Goal: Information Seeking & Learning: Learn about a topic

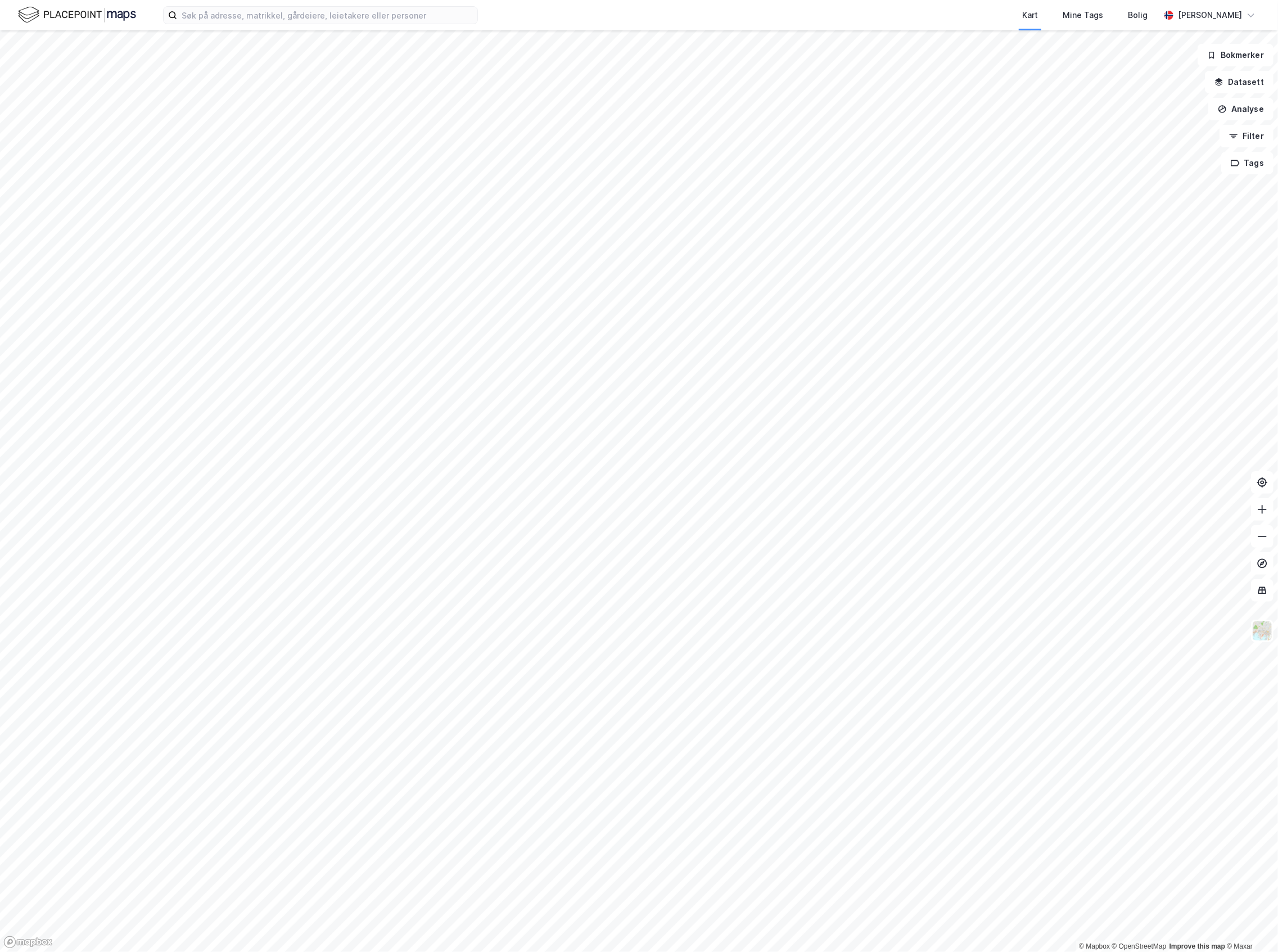
click at [343, 3] on div "Kart Mine Tags Bolig Joakim Neresen" at bounding box center [639, 15] width 1278 height 30
click at [337, 11] on input at bounding box center [327, 15] width 300 height 17
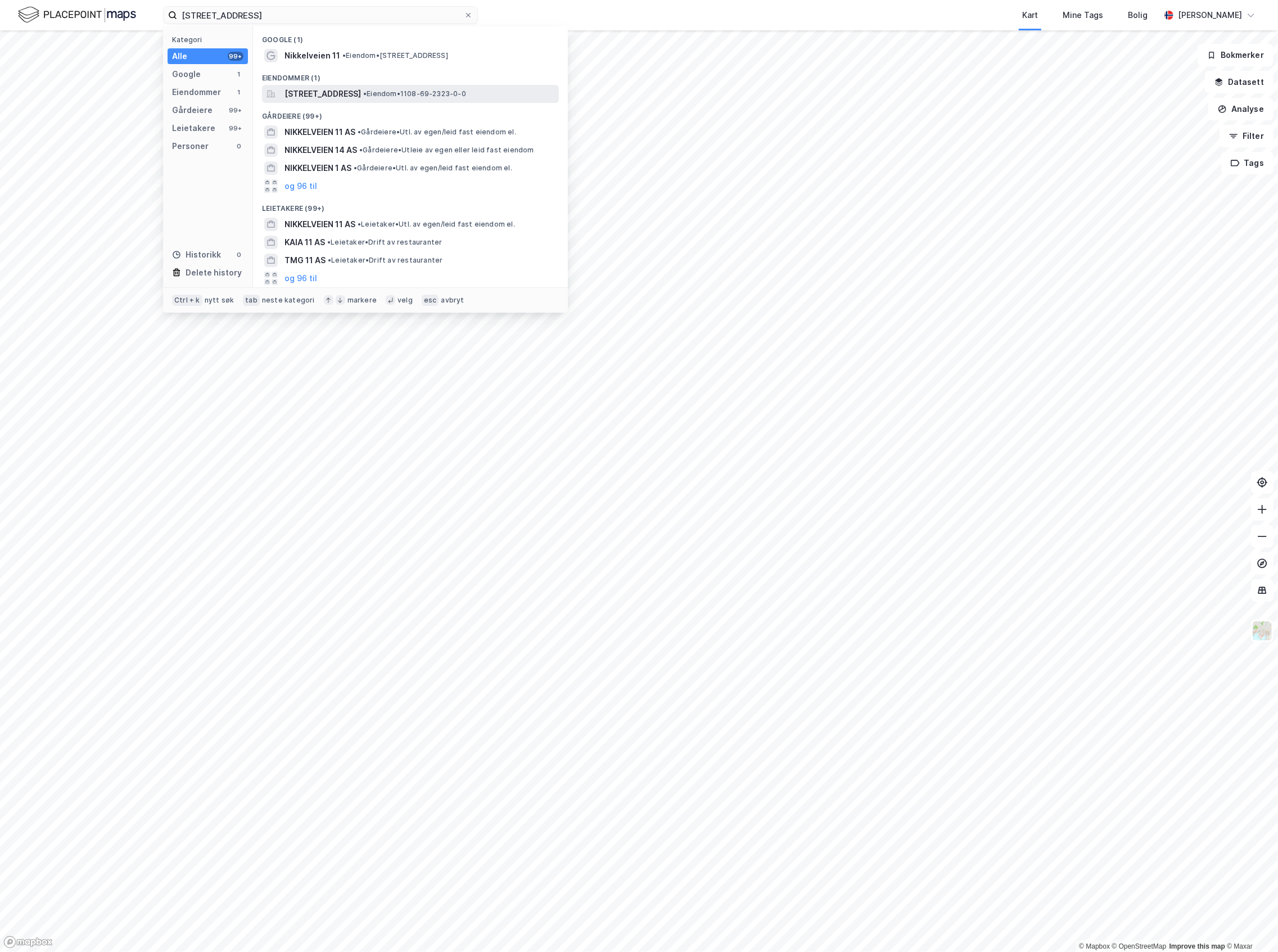
click at [361, 94] on span "[STREET_ADDRESS]" at bounding box center [322, 94] width 77 height 13
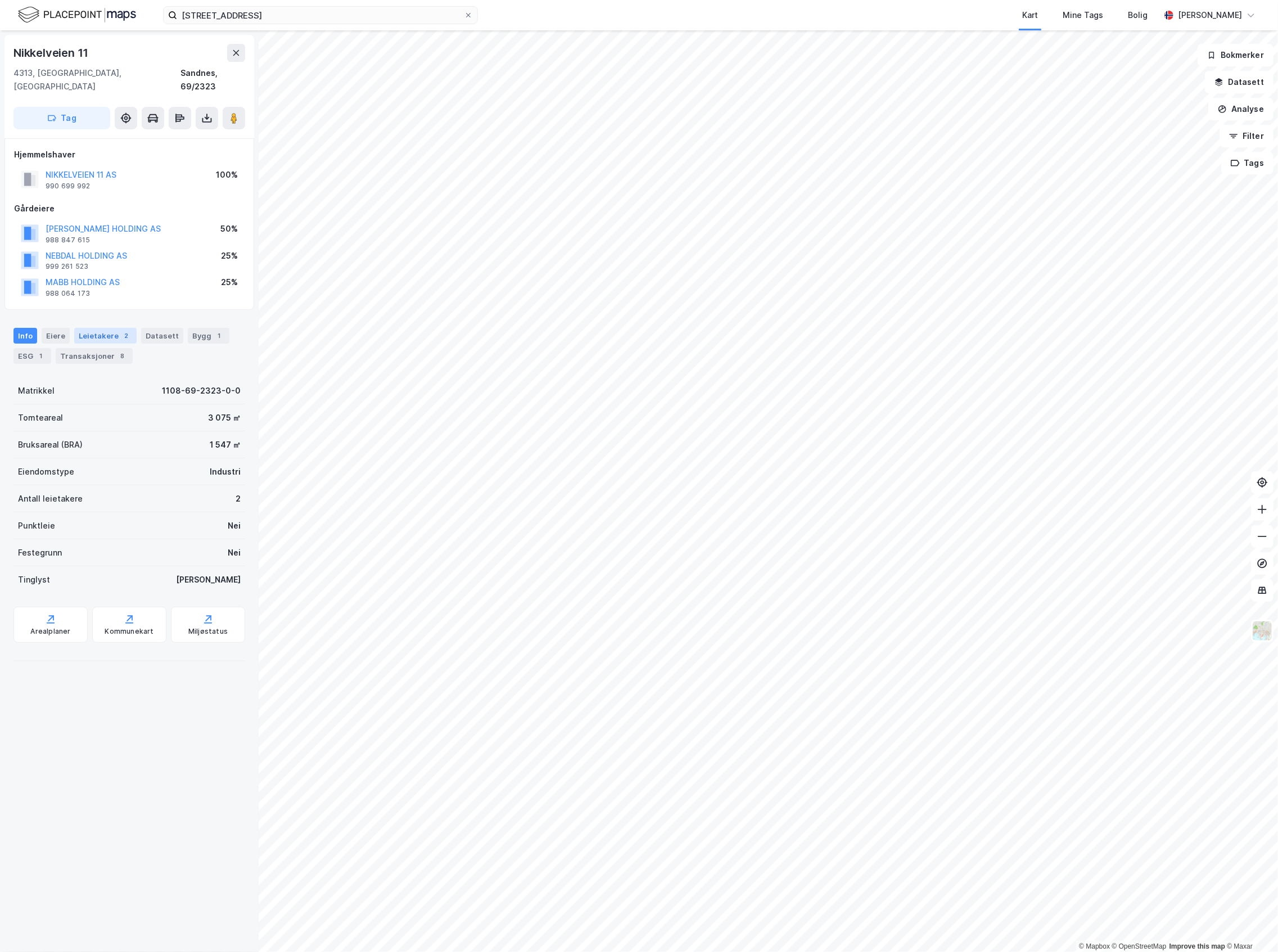
click at [93, 328] on div "Leietakere 2" at bounding box center [105, 336] width 62 height 16
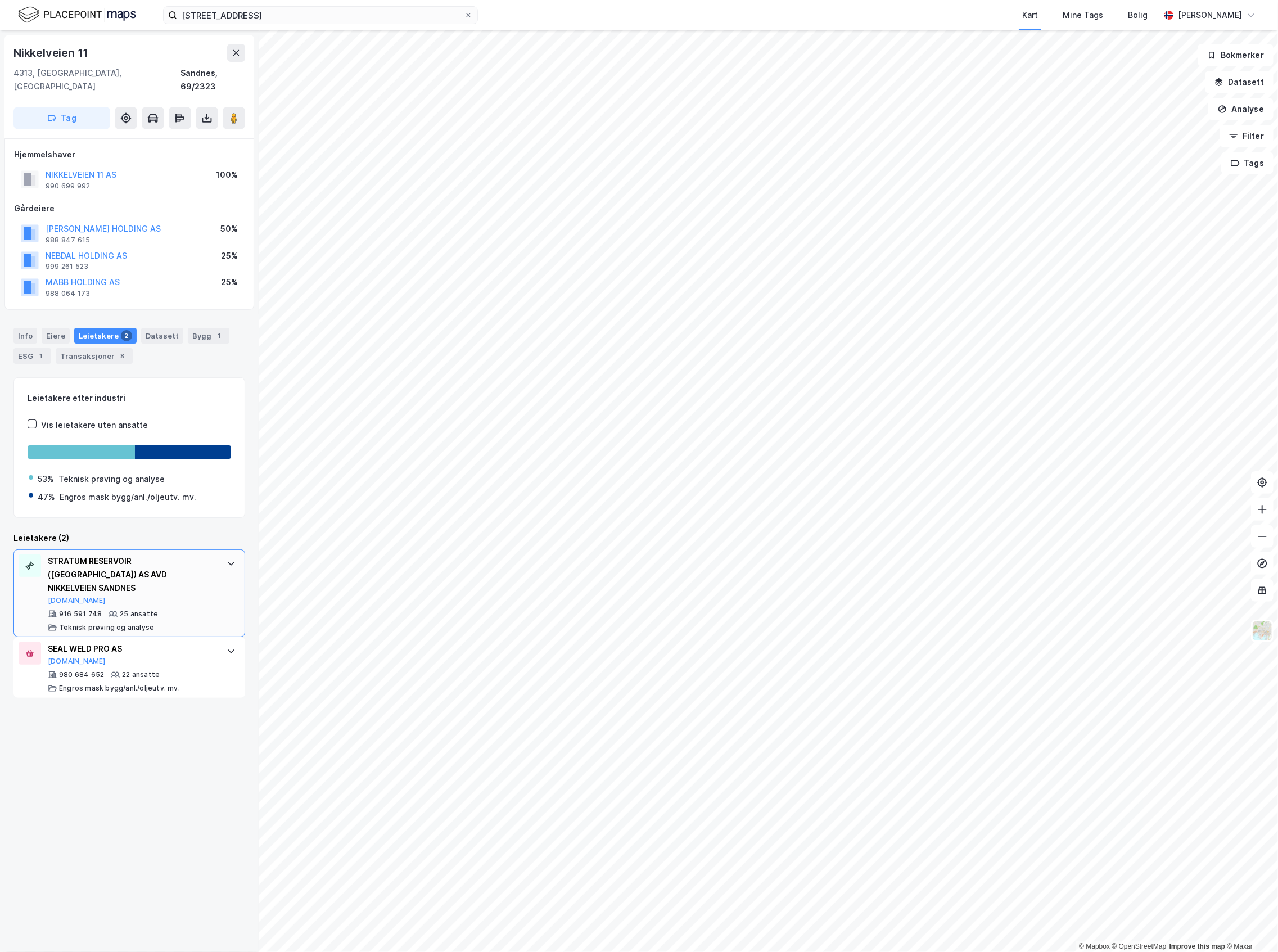
click at [183, 580] on div "STRATUM RESERVOIR (NORWAY) AS AVD NIKKELVEIEN SANDNES Brreg.no 916 591 748 25 a…" at bounding box center [131, 593] width 167 height 77
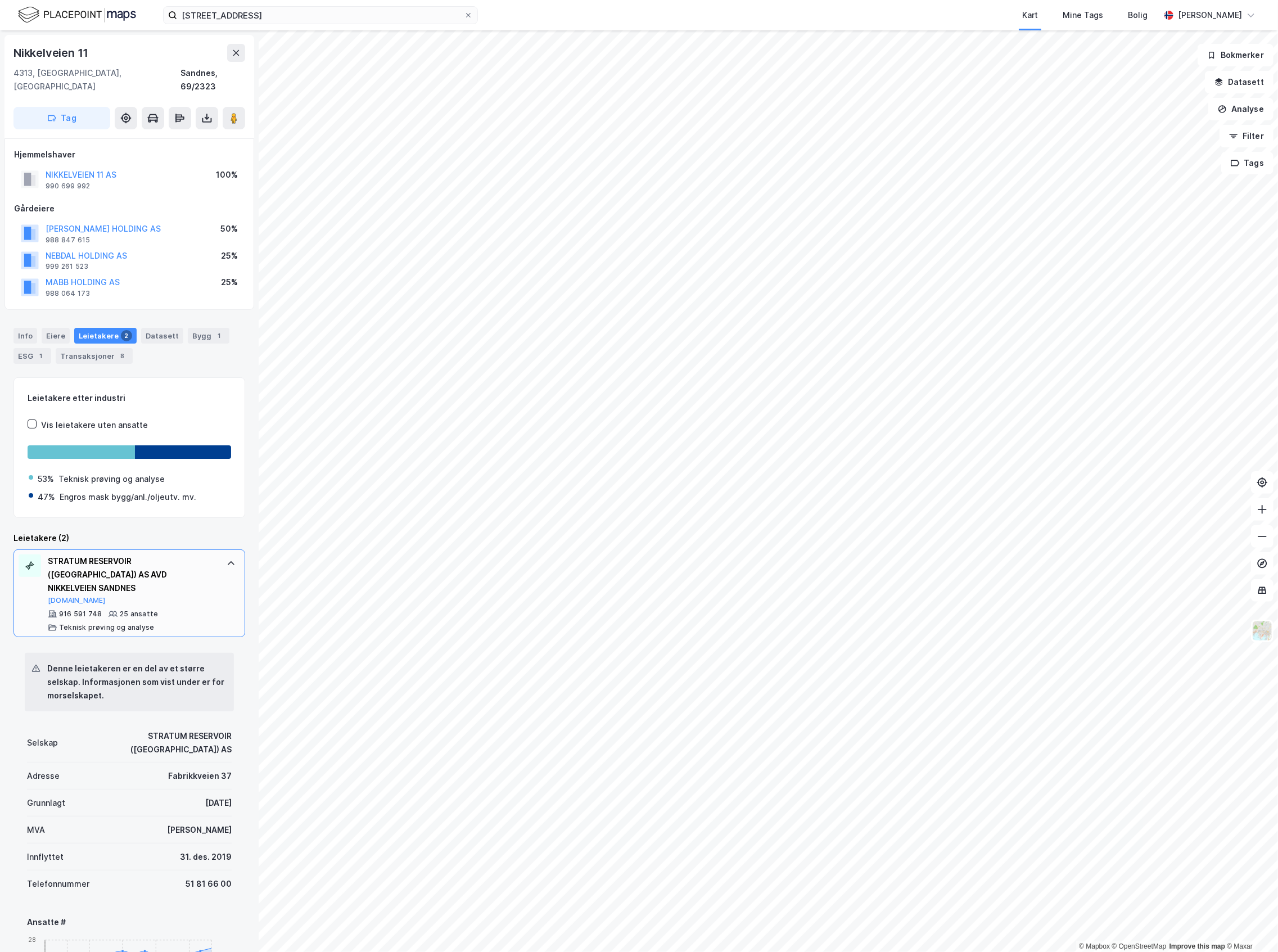
click at [200, 578] on div "STRATUM RESERVOIR (NORWAY) AS AVD NIKKELVEIEN SANDNES Brreg.no" at bounding box center [131, 579] width 167 height 50
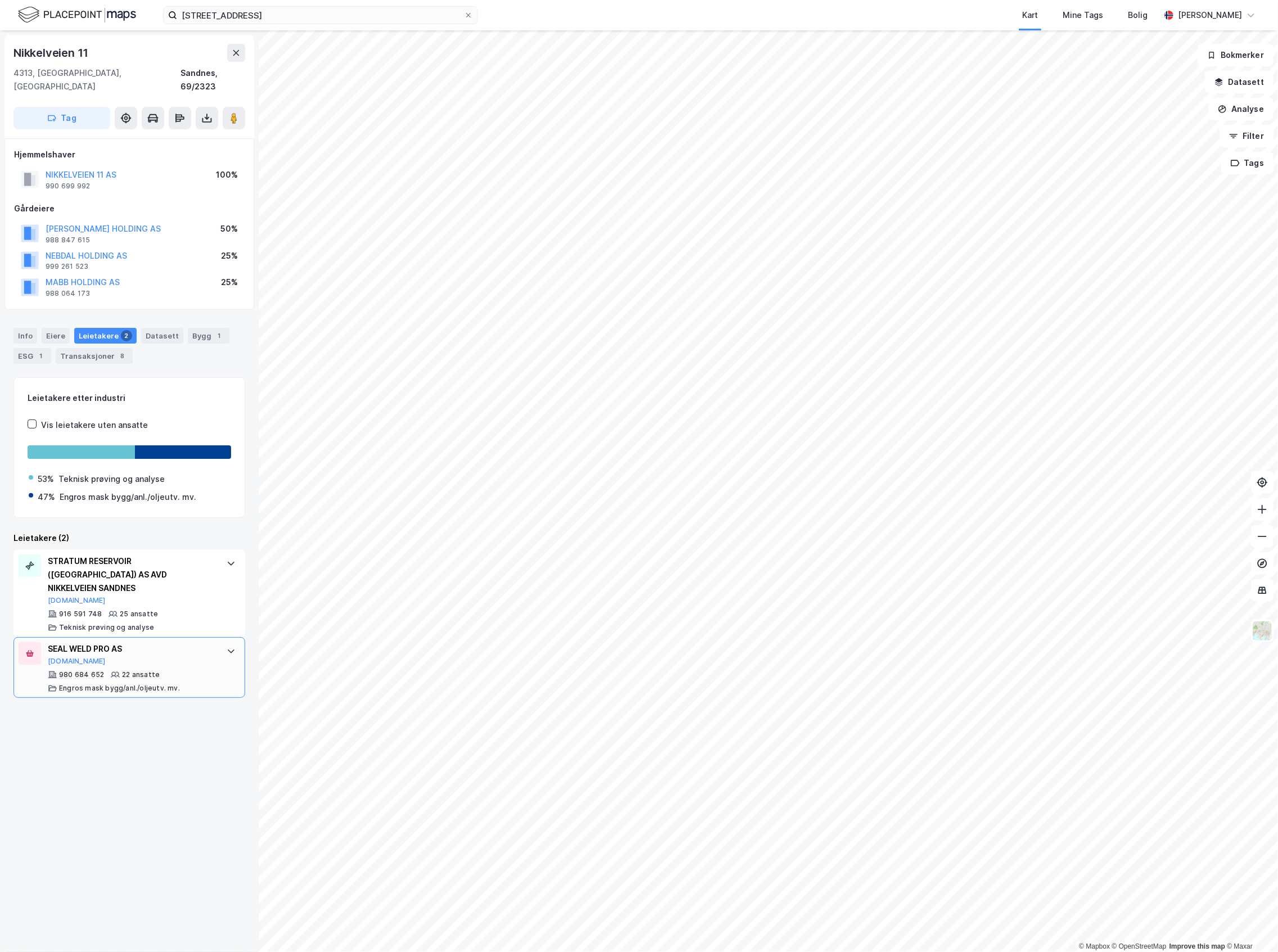
click at [163, 642] on div "SEAL WELD PRO AS Proff.no 980 684 652 22 ansatte Engros mask bygg/anl./oljeutv.…" at bounding box center [131, 667] width 167 height 50
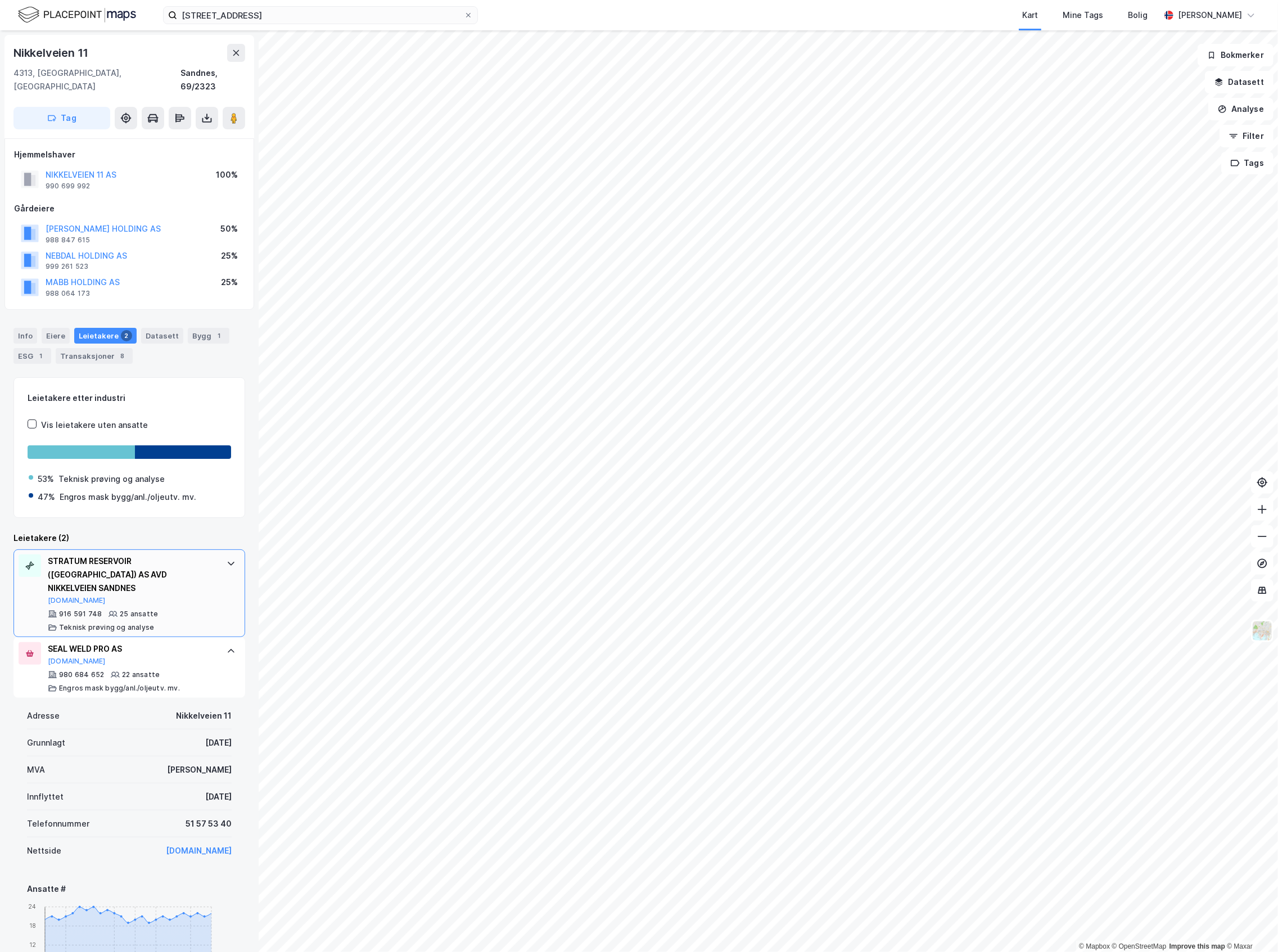
click at [183, 570] on div "STRATUM RESERVOIR (NORWAY) AS AVD NIKKELVEIEN SANDNES Brreg.no" at bounding box center [131, 579] width 167 height 50
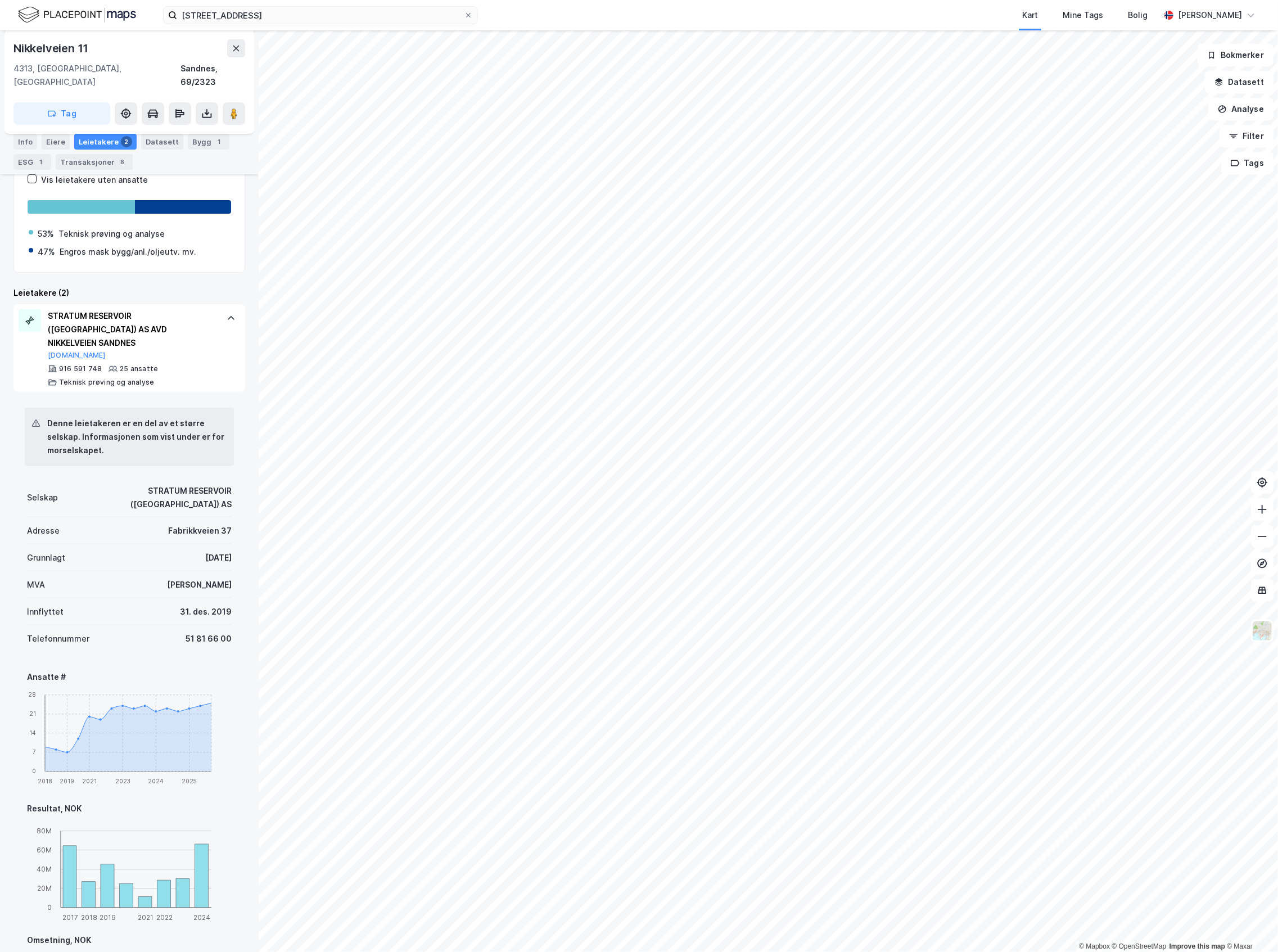
scroll to position [225, 0]
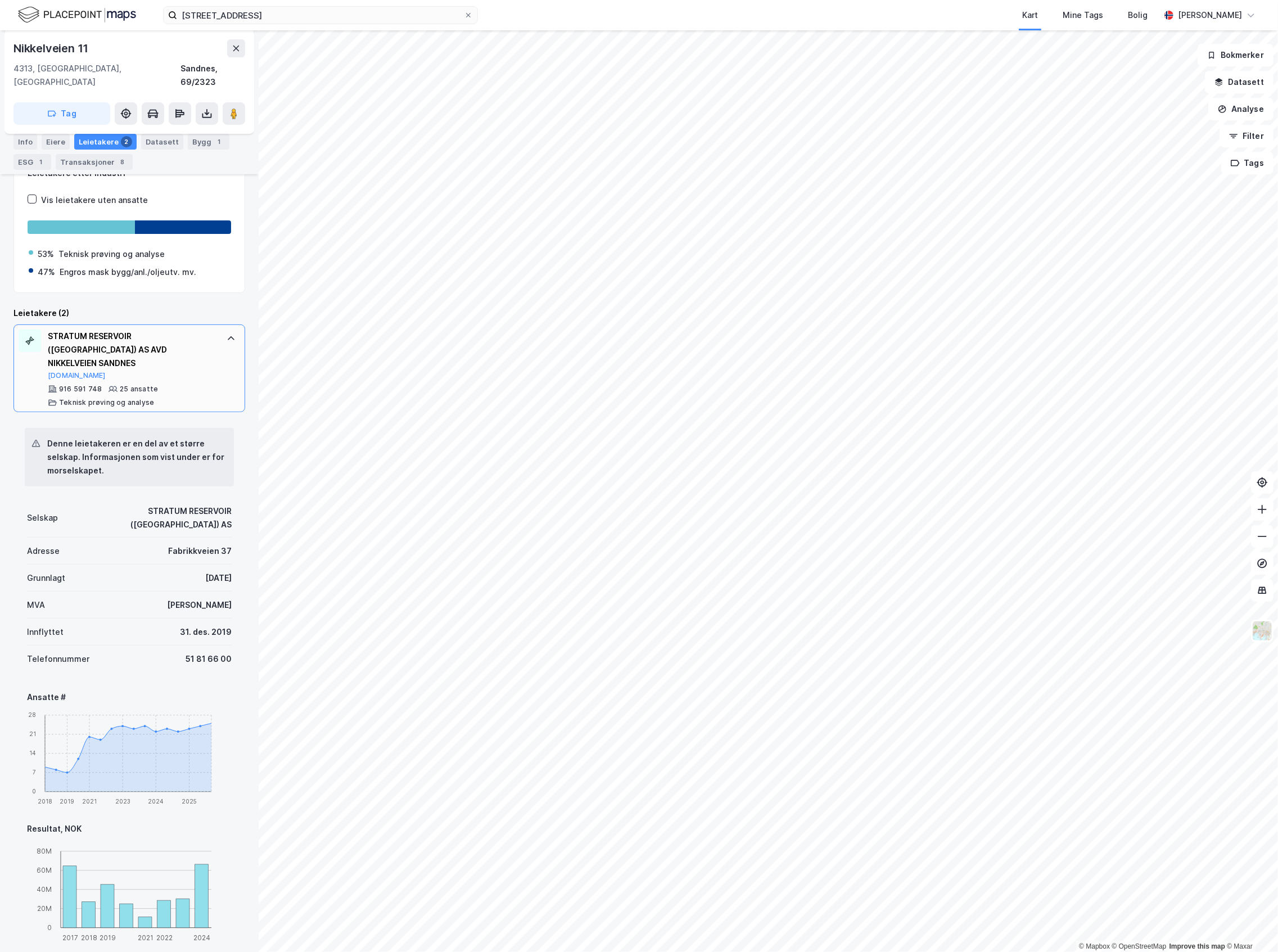
click at [209, 358] on div "STRATUM RESERVOIR (NORWAY) AS AVD NIKKELVEIEN SANDNES Brreg.no 916 591 748 25 a…" at bounding box center [129, 368] width 231 height 87
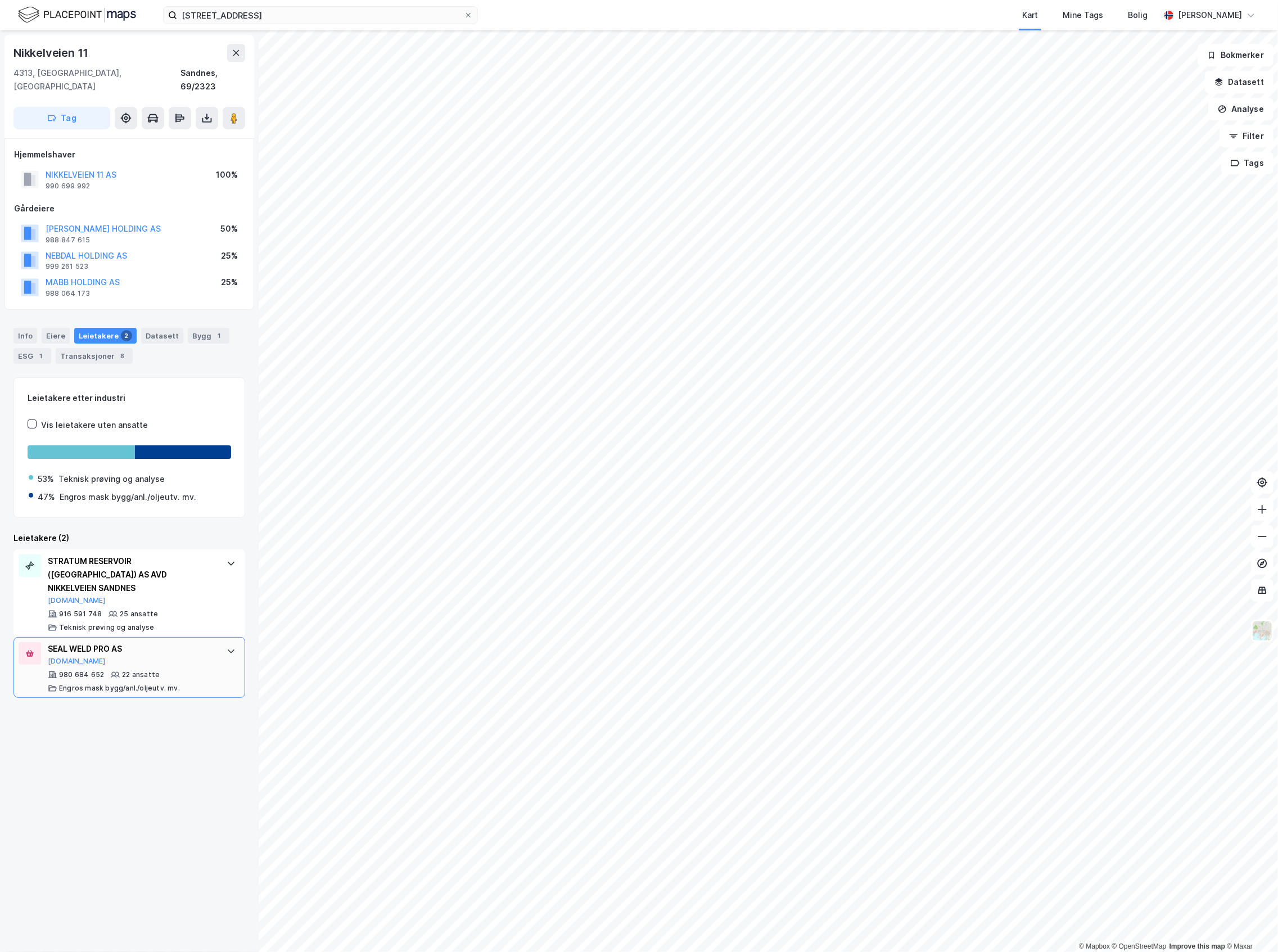
click at [216, 642] on div "SEAL WELD PRO AS Proff.no 980 684 652 22 ansatte Engros mask bygg/anl./oljeutv.…" at bounding box center [129, 667] width 231 height 61
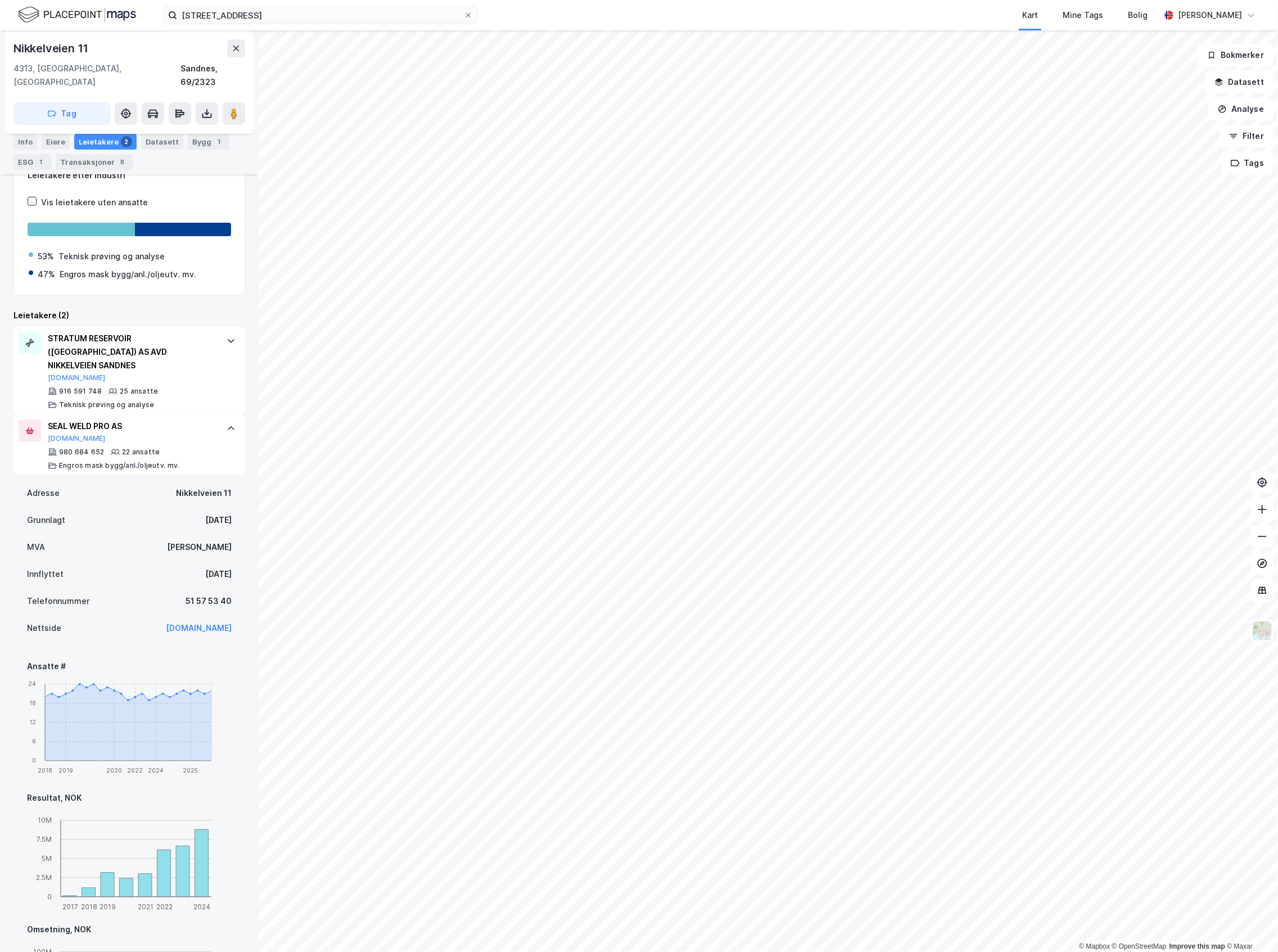
scroll to position [150, 0]
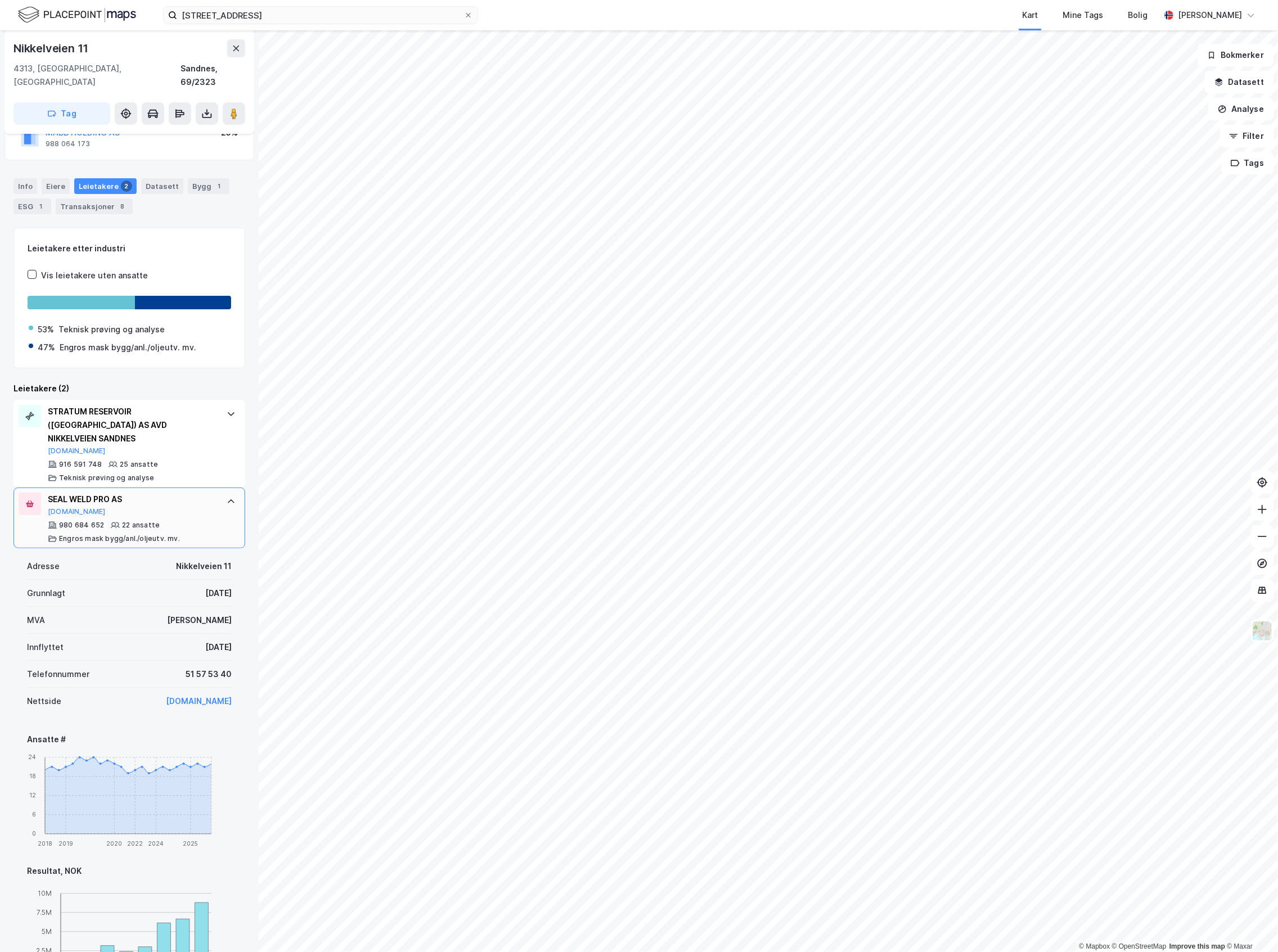
click at [194, 521] on div "980 684 652 22 ansatte Engros mask bygg/anl./oljeutv. mv." at bounding box center [131, 532] width 167 height 23
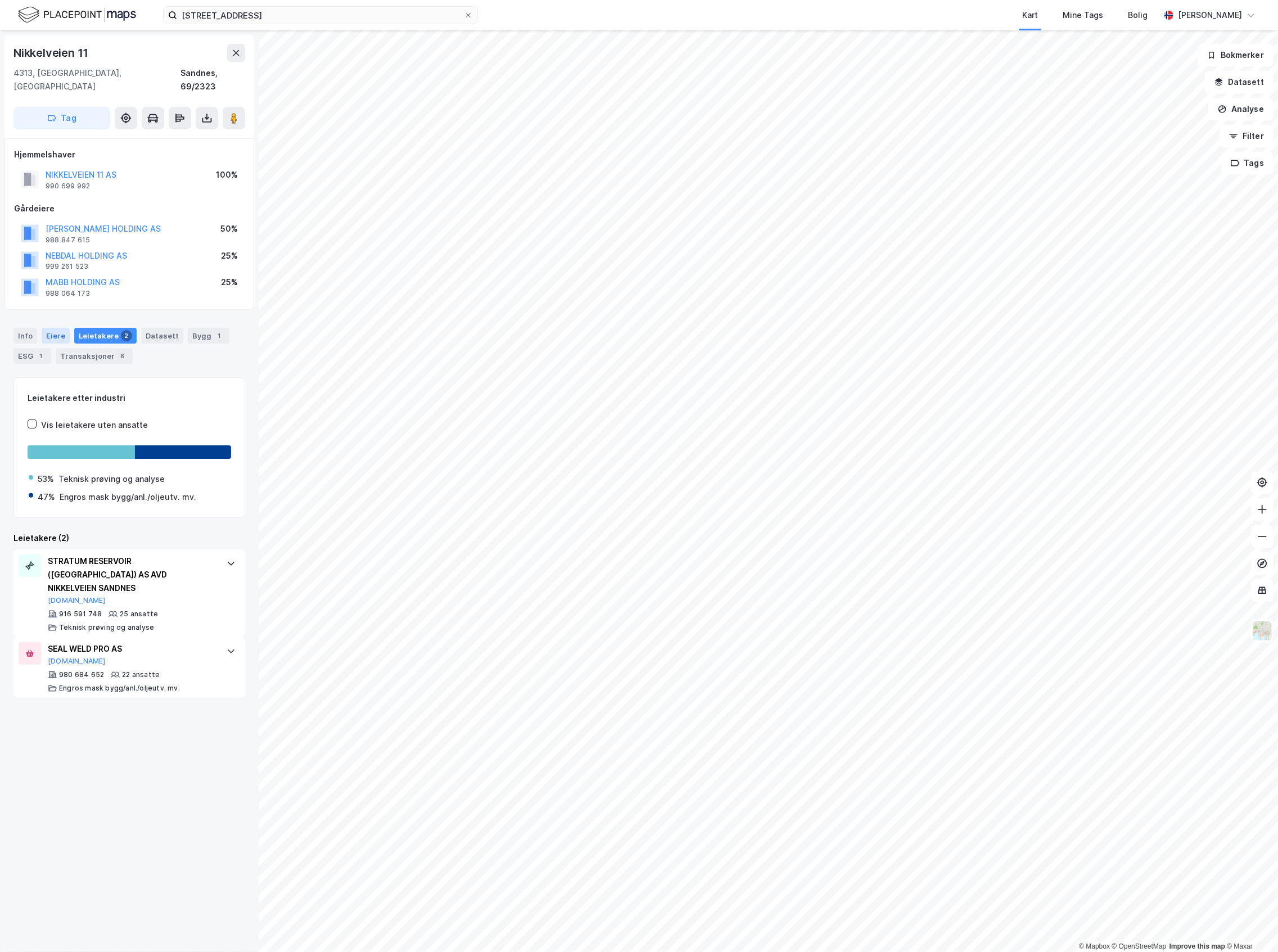
click at [59, 328] on div "Eiere" at bounding box center [55, 336] width 28 height 16
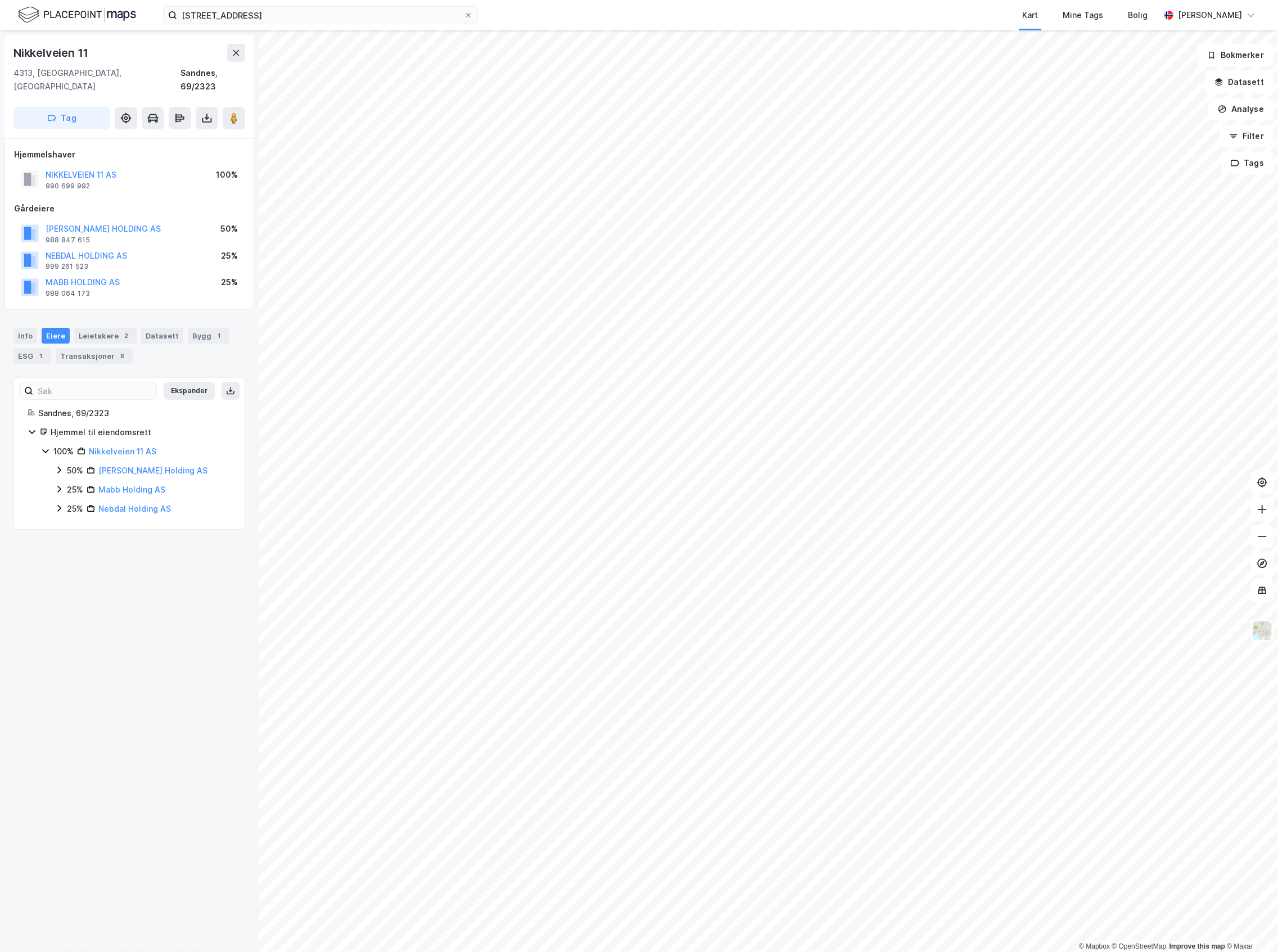
click at [63, 483] on div "25% Mabb Holding AS" at bounding box center [143, 489] width 177 height 13
click at [52, 510] on div "100% Nikkelveien 11 AS 50% Otto Olsen Holding AS 25% Mabb Holding AS 100% - Bøe…" at bounding box center [136, 489] width 190 height 90
click at [61, 523] on icon at bounding box center [59, 527] width 9 height 9
click at [64, 463] on div "50% Otto Olsen Holding AS" at bounding box center [143, 470] width 177 height 13
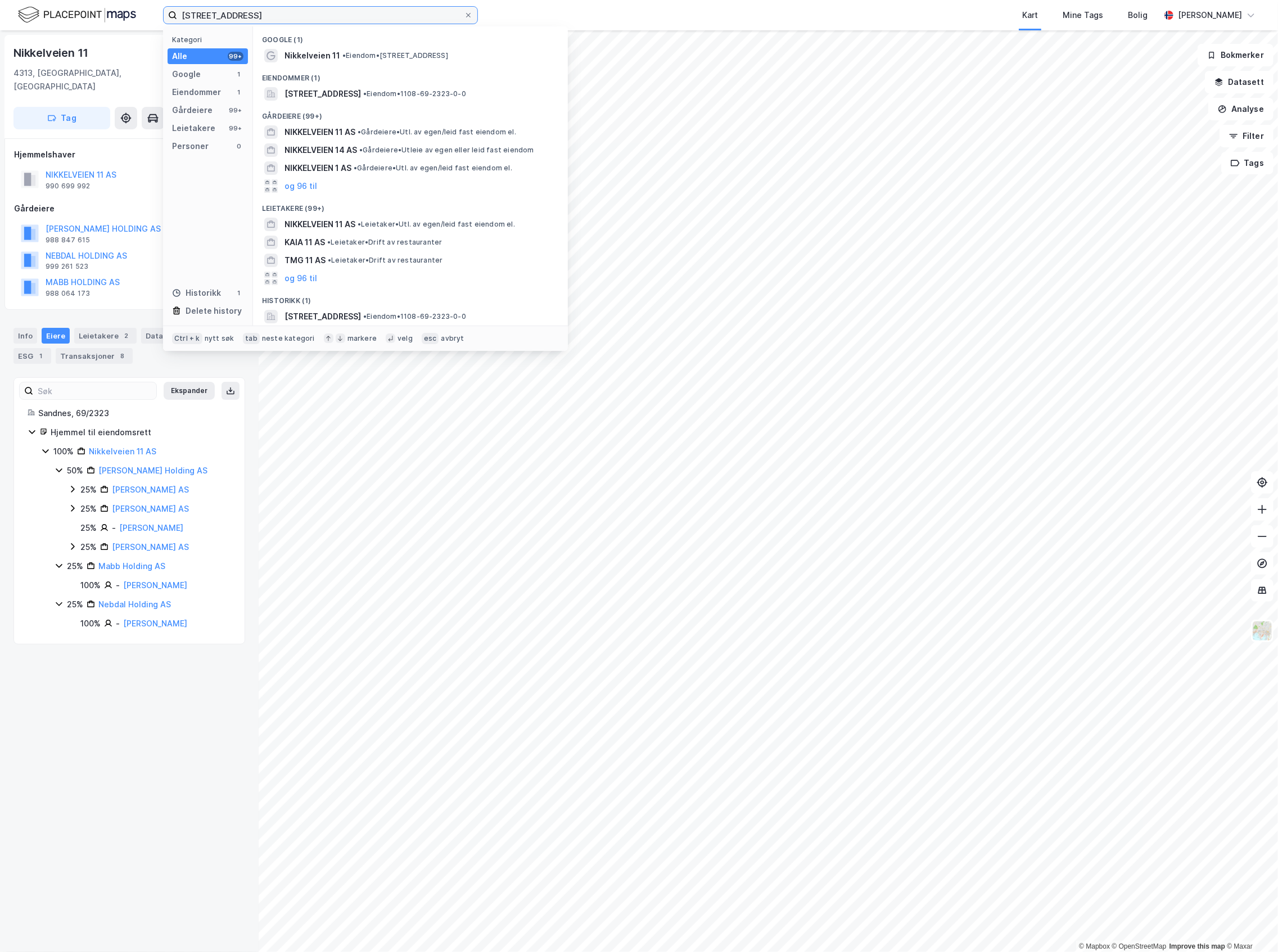
drag, startPoint x: 267, startPoint y: 12, endPoint x: 7, endPoint y: 12, distance: 260.0
click at [3, 13] on div "nikkelveien 11 Kategori Alle 99+ Google 1 Eiendommer 1 Gårdeiere 99+ Leietakere…" at bounding box center [639, 15] width 1278 height 30
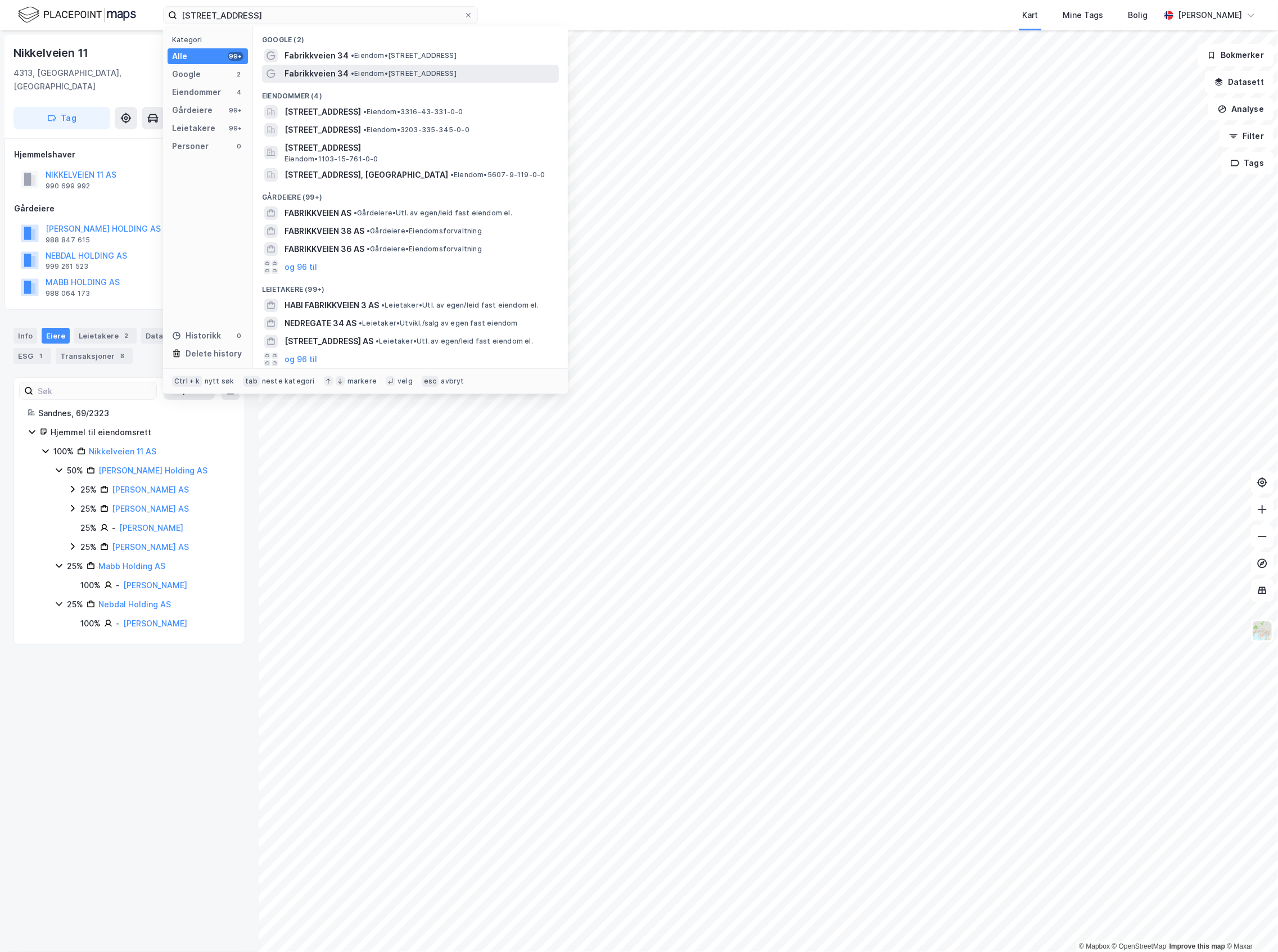
click at [377, 75] on span "• Eiendom • Fabrikkveien 34, 4033 Stavanger" at bounding box center [404, 73] width 106 height 9
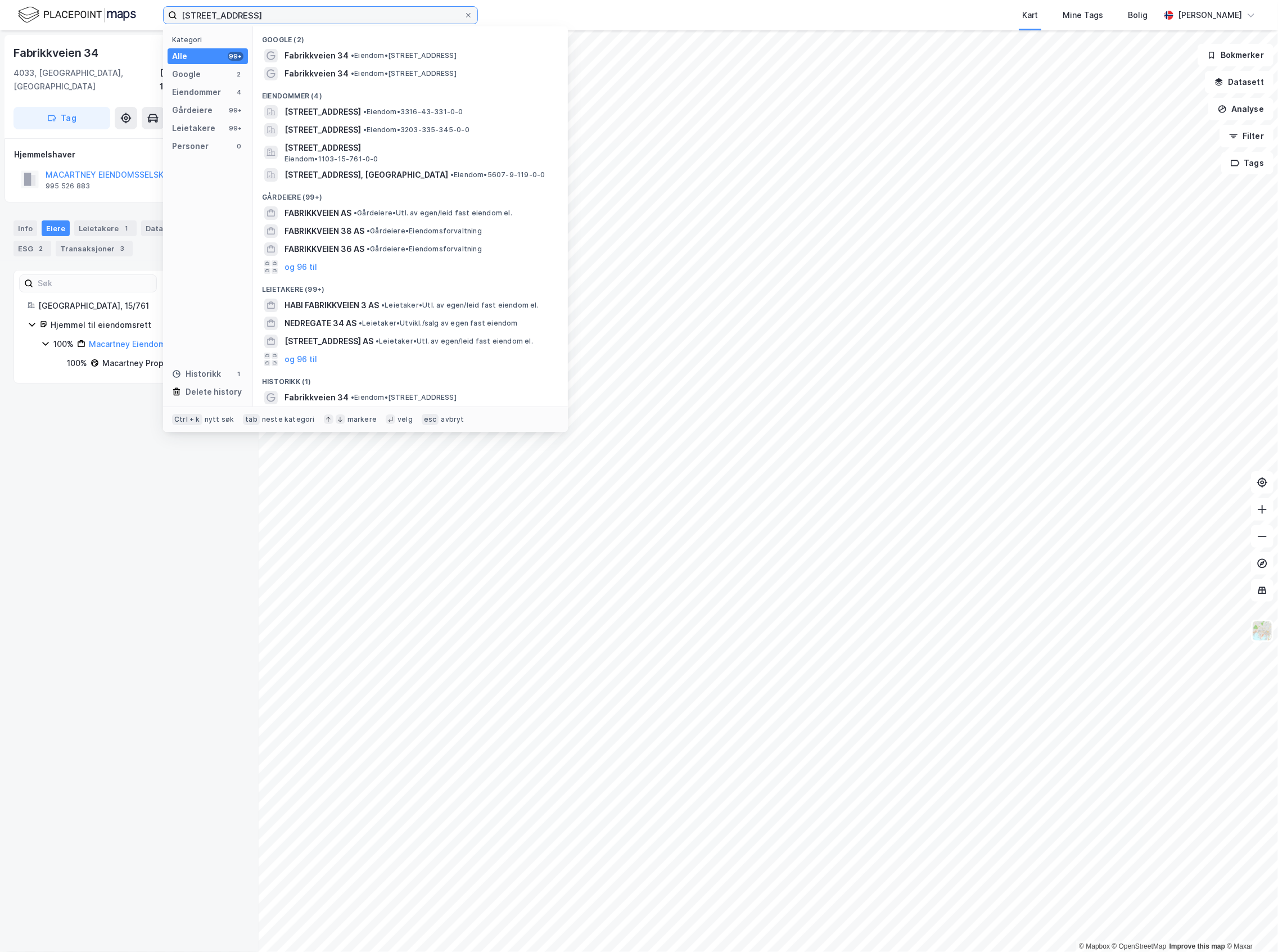
drag, startPoint x: 325, startPoint y: 13, endPoint x: 62, endPoint y: 40, distance: 264.4
click at [64, 40] on div "fabrikkveien 34 Kategori Alle 99+ Google 2 Eiendommer 4 Gårdeiere 99+ Leietaker…" at bounding box center [639, 476] width 1278 height 952
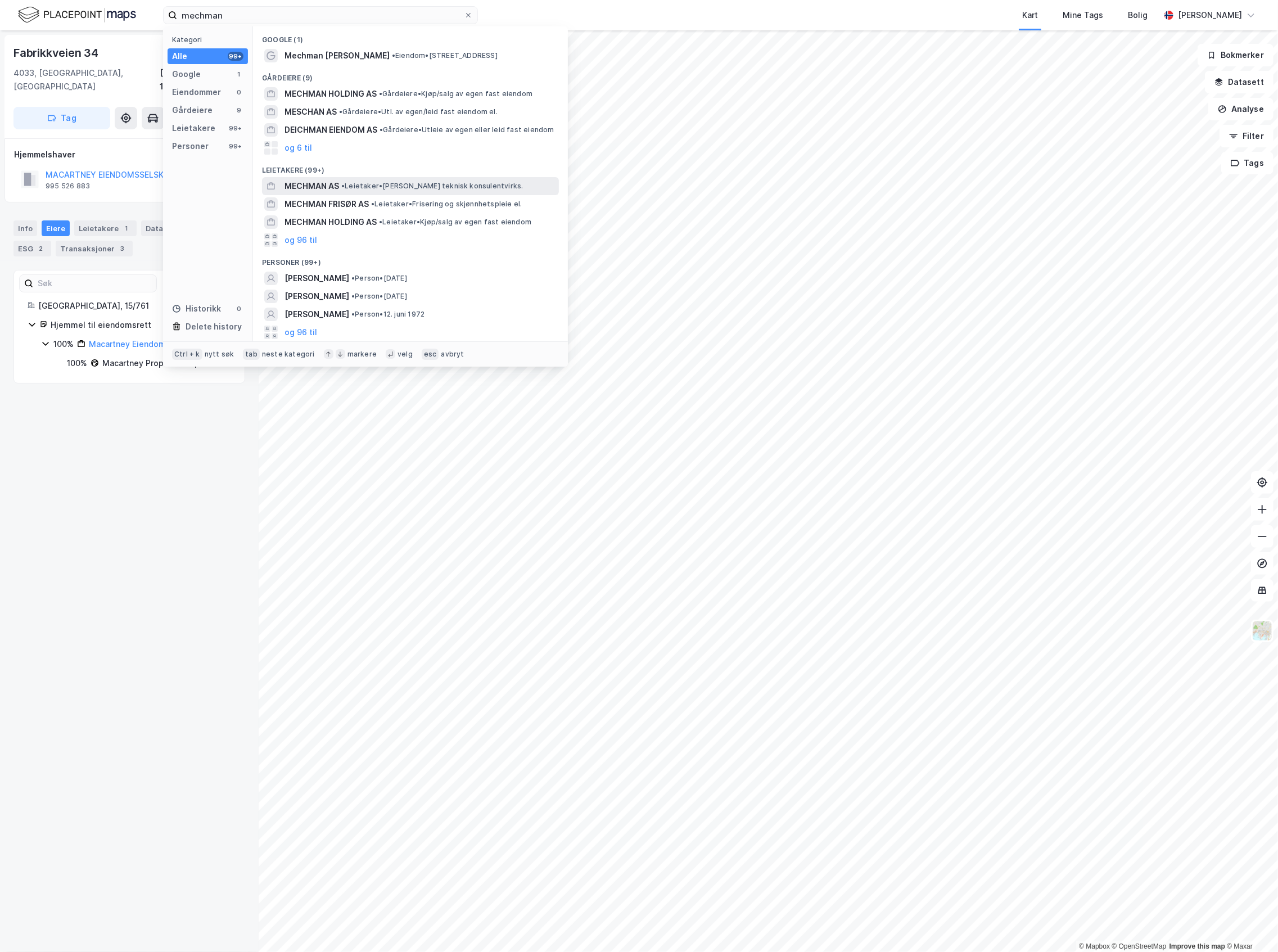
click at [405, 189] on span "• Leietaker • Annen teknisk konsulentvirks." at bounding box center [432, 186] width 183 height 9
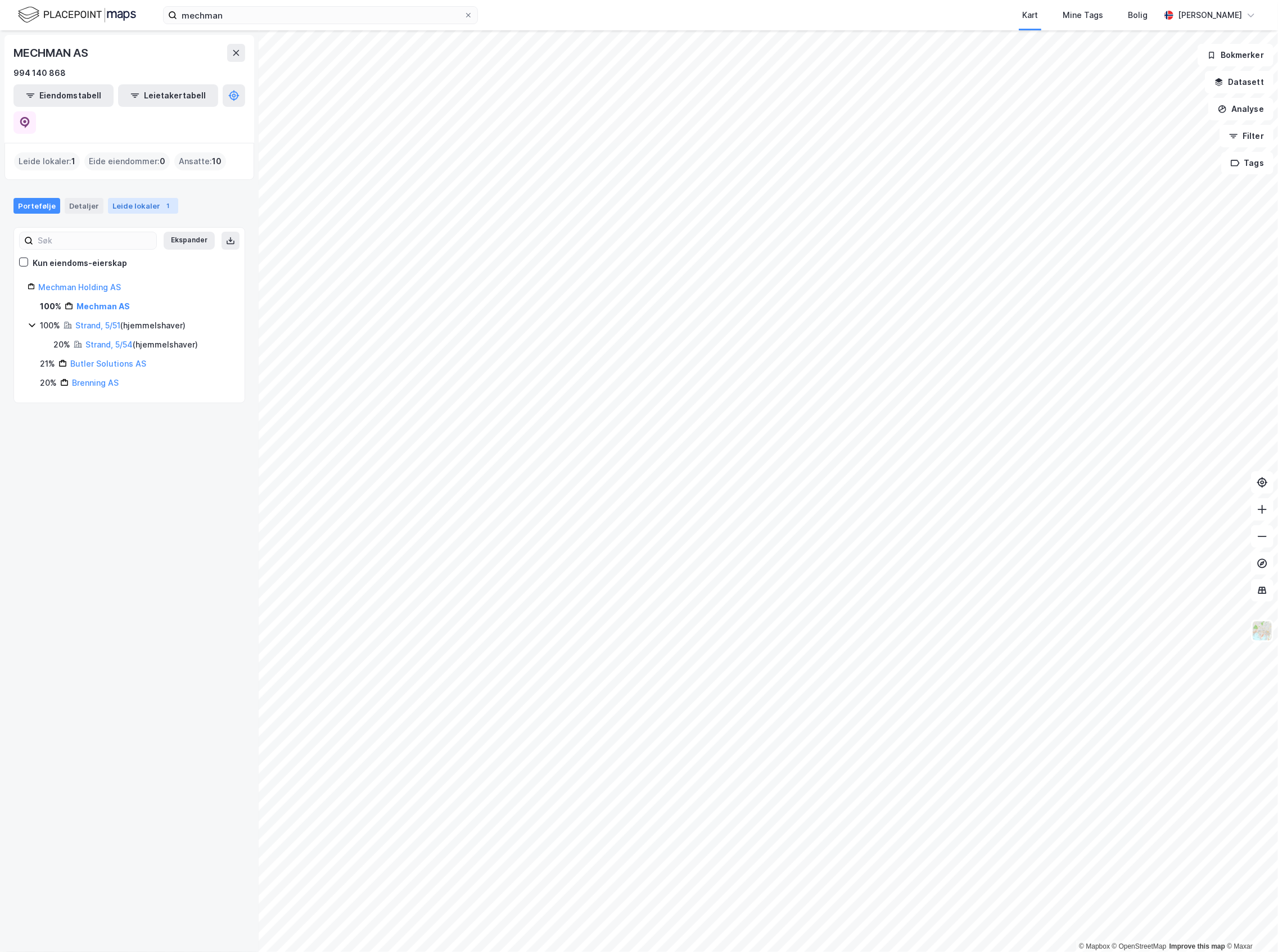
click at [125, 198] on div "Leide lokaler 1" at bounding box center [143, 205] width 71 height 16
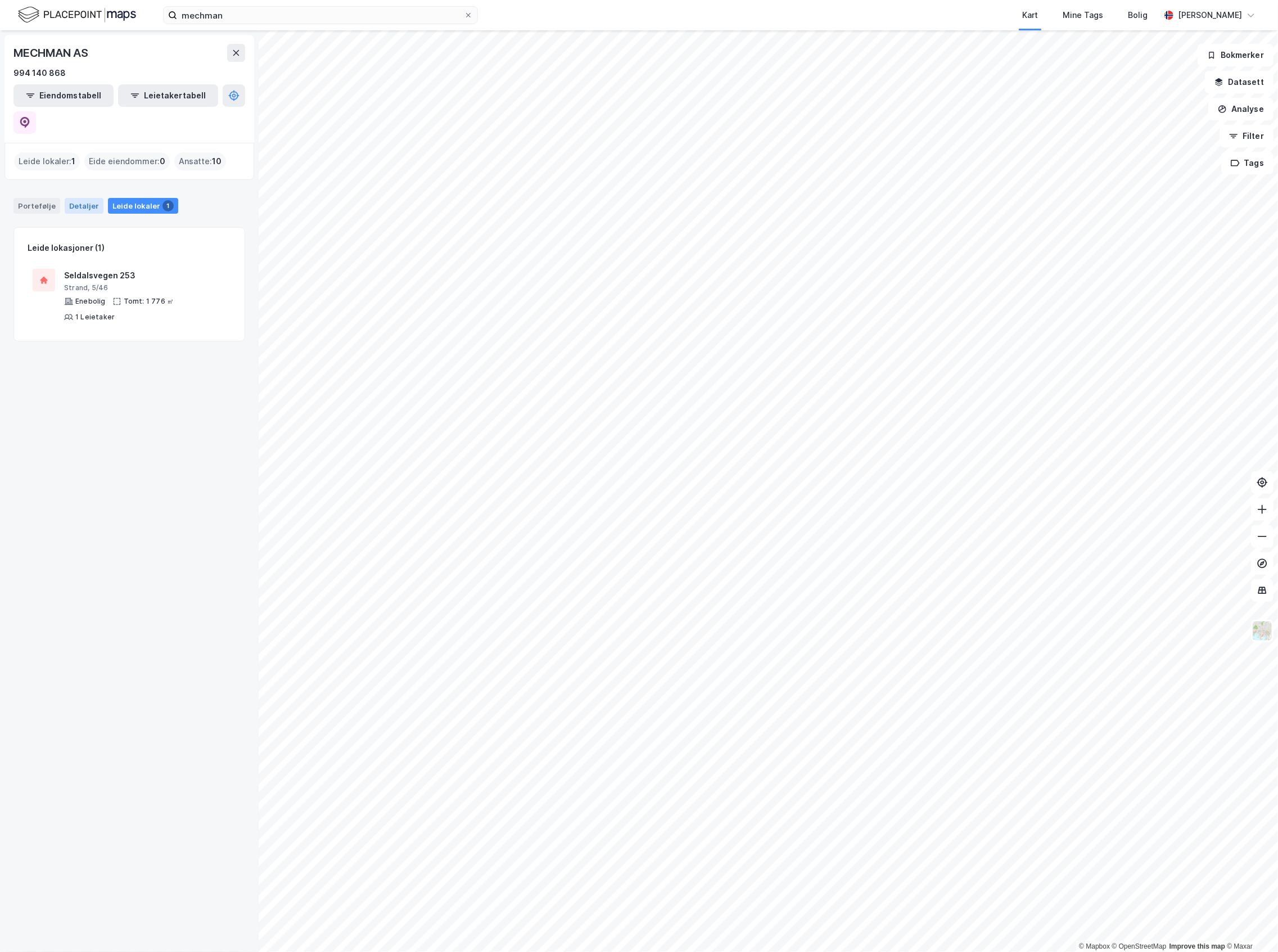
click at [72, 198] on div "Detaljer" at bounding box center [84, 205] width 39 height 16
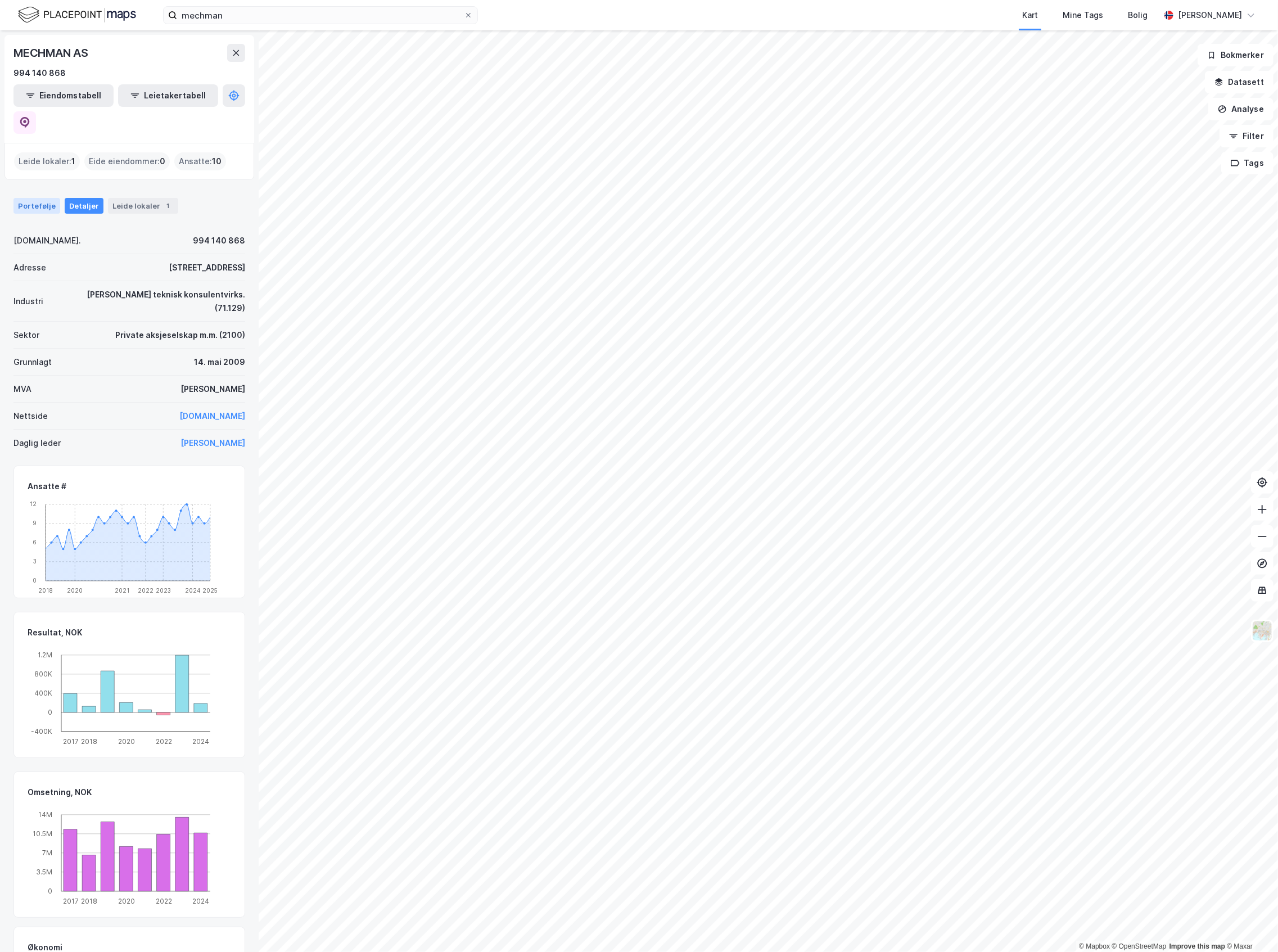
click at [45, 198] on div "Portefølje" at bounding box center [36, 205] width 46 height 16
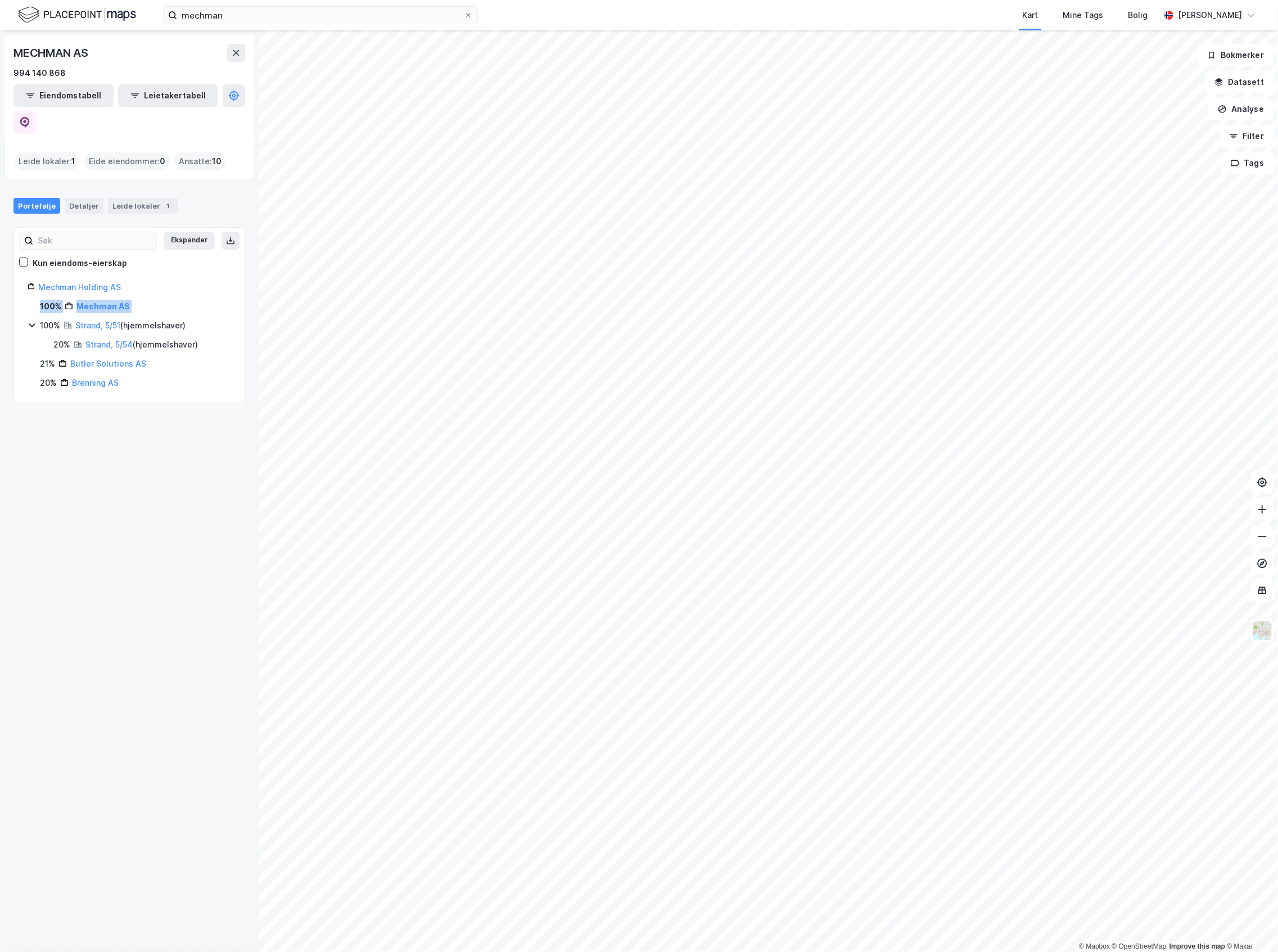
drag, startPoint x: 79, startPoint y: 276, endPoint x: 86, endPoint y: 291, distance: 16.6
click at [86, 291] on div "Mechman Holding AS 100% Mechman AS 100% Strand, 5/51 ( hjemmelshaver ) 20% Stra…" at bounding box center [130, 336] width 204 height 109
click at [91, 320] on link "Strand, 5/51" at bounding box center [98, 325] width 45 height 9
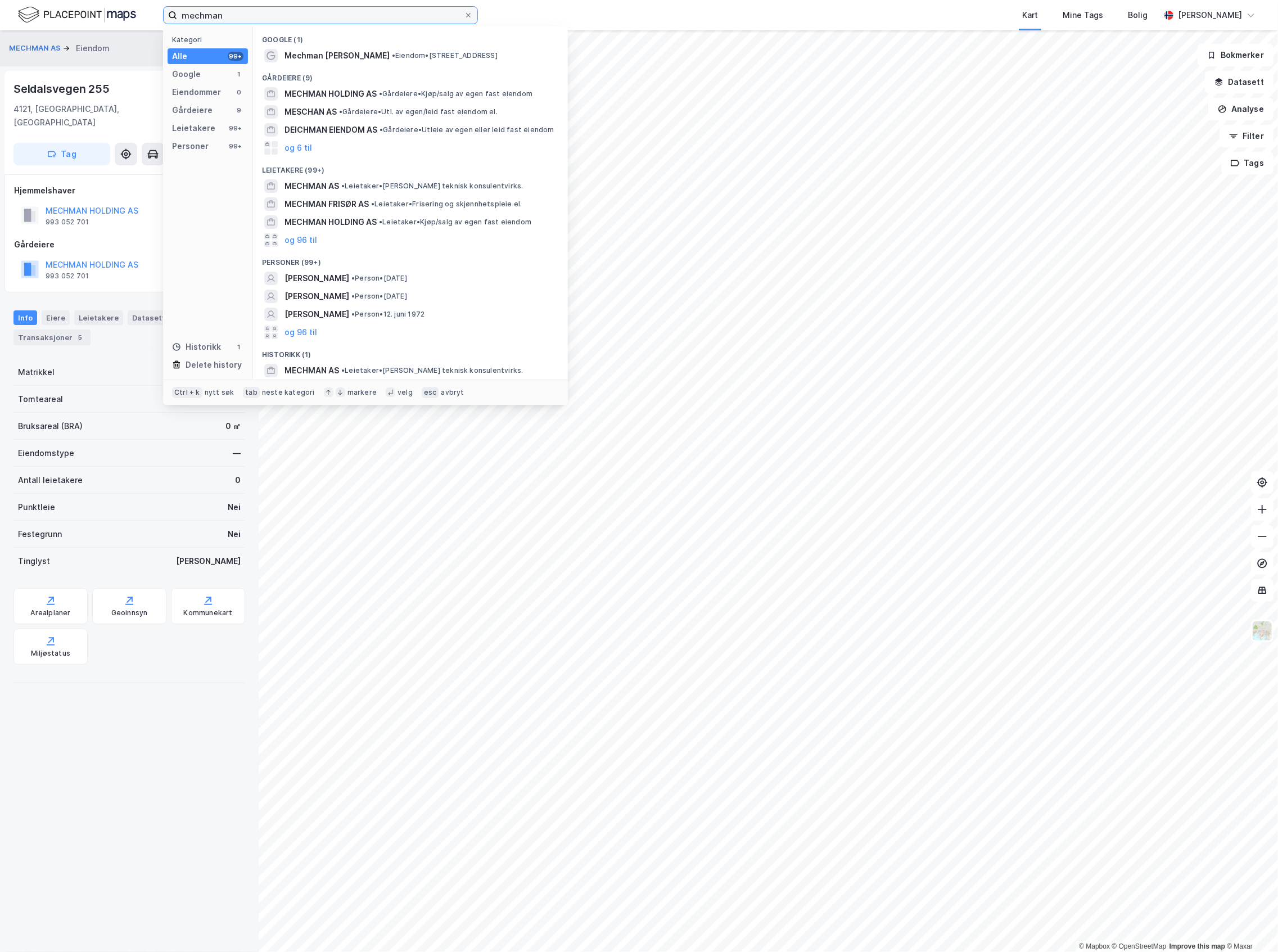
click at [220, 9] on input "mechman" at bounding box center [321, 15] width 287 height 17
click at [381, 104] on div "MESCHAN AS • Gårdeiere • Utl. av egen/leid fast eiendom el." at bounding box center [410, 111] width 297 height 18
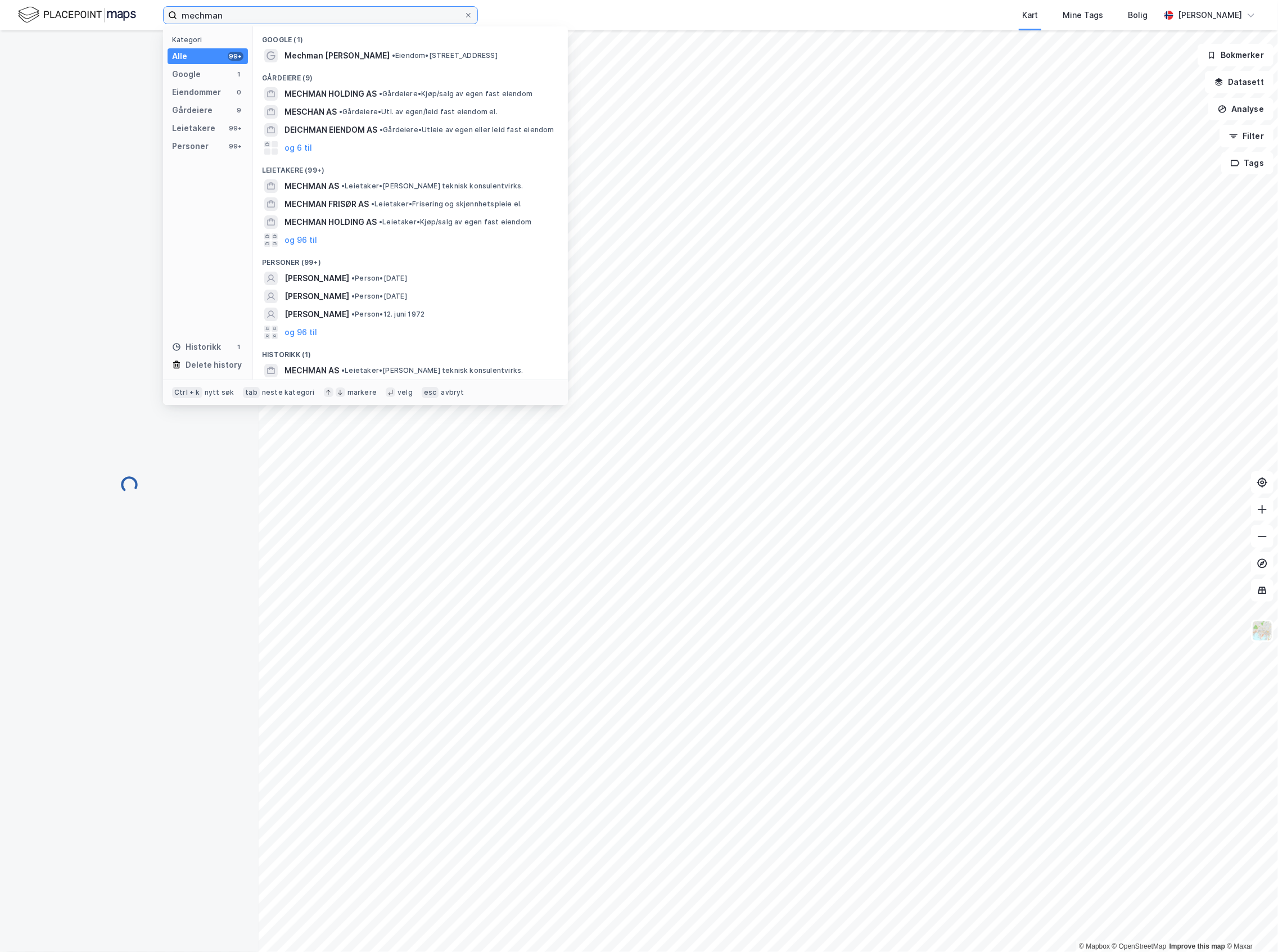
drag, startPoint x: 349, startPoint y: 18, endPoint x: 37, endPoint y: 8, distance: 312.2
click at [37, 8] on div "mechman Kategori Alle 99+ Google 1 Eiendommer 0 Gårdeiere 9 Leietakere 99+ Pers…" at bounding box center [639, 15] width 1278 height 30
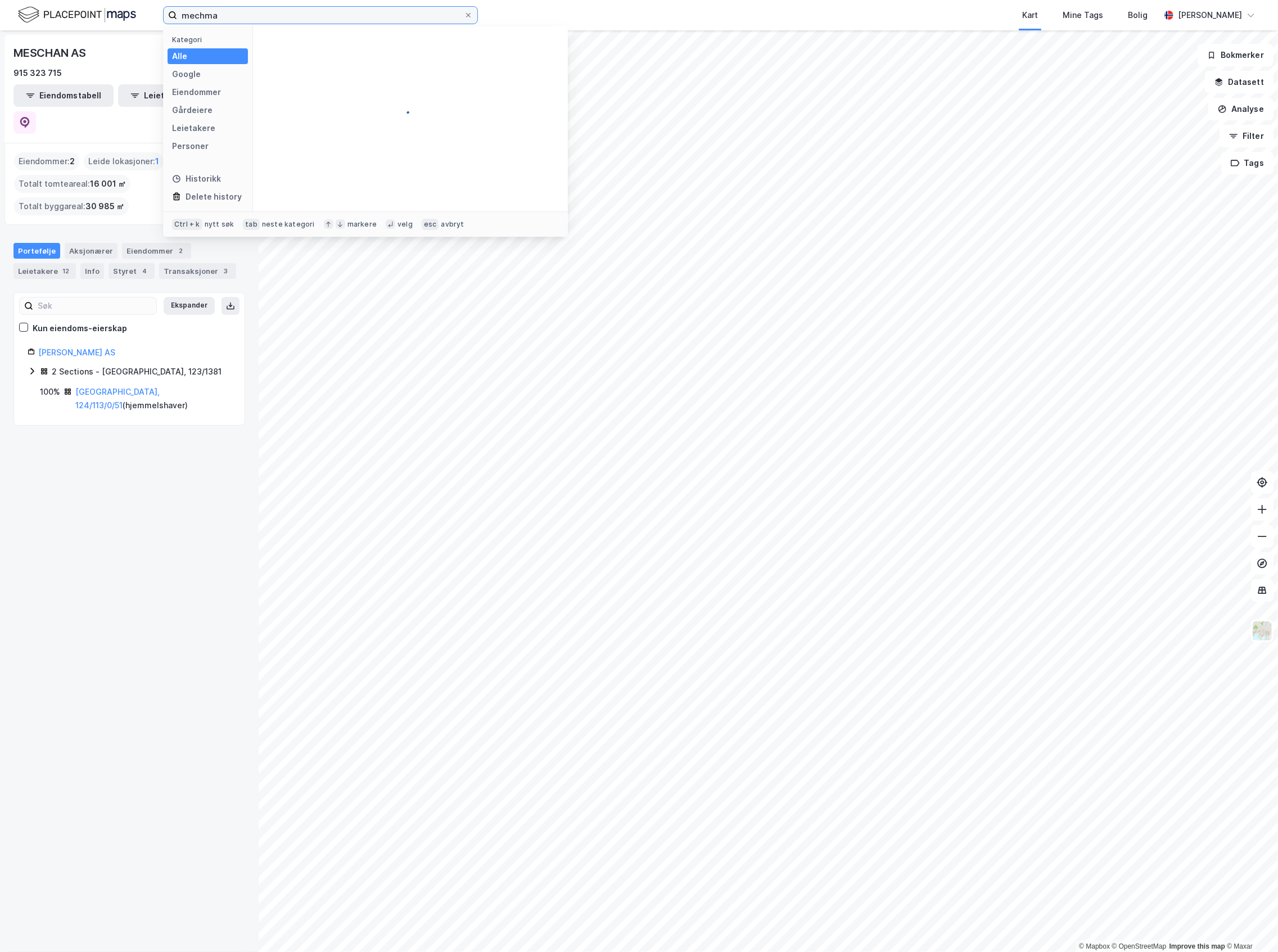
type input "mechman"
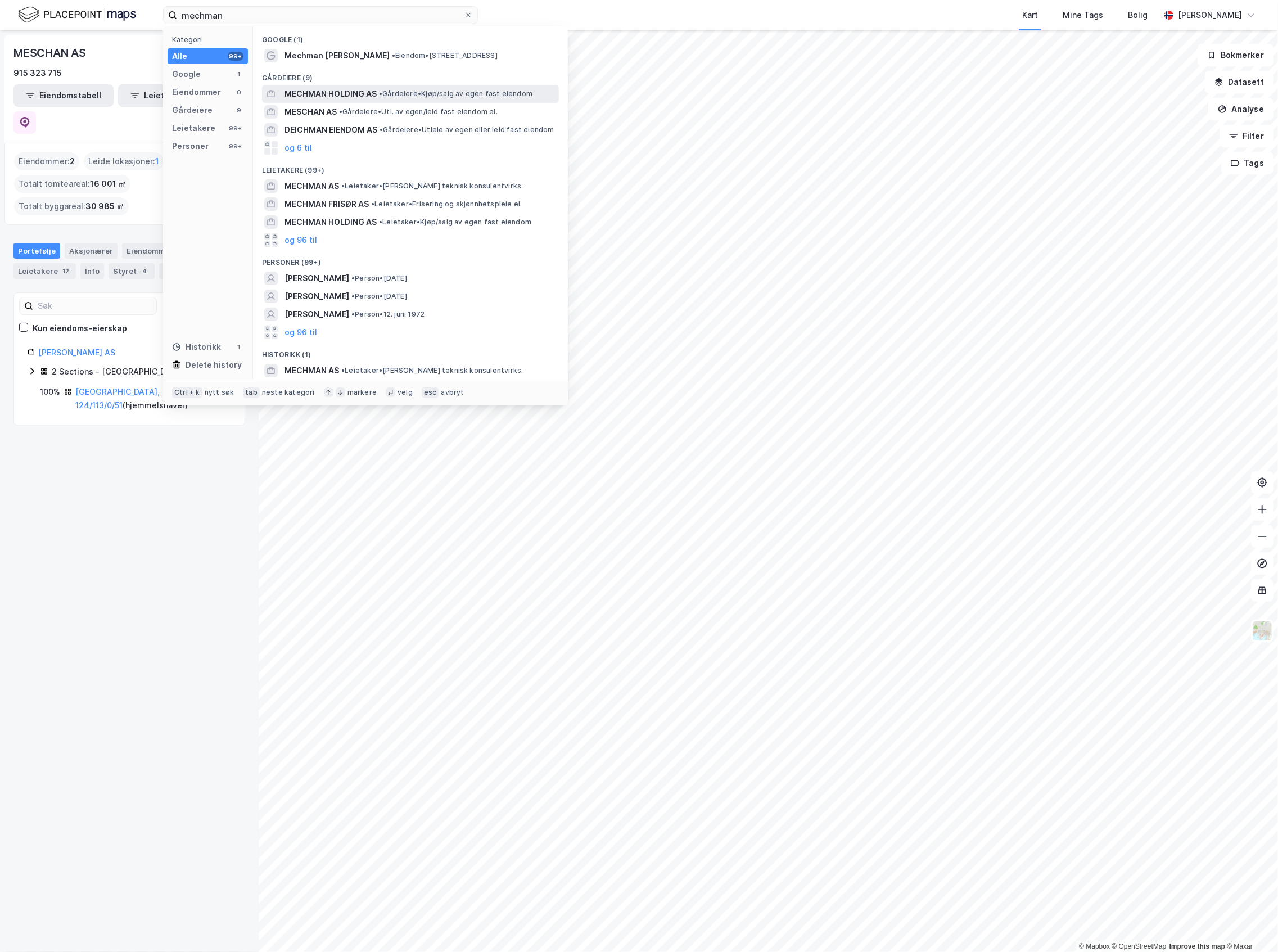
click at [342, 91] on span "MECHMAN HOLDING AS" at bounding box center [331, 94] width 93 height 13
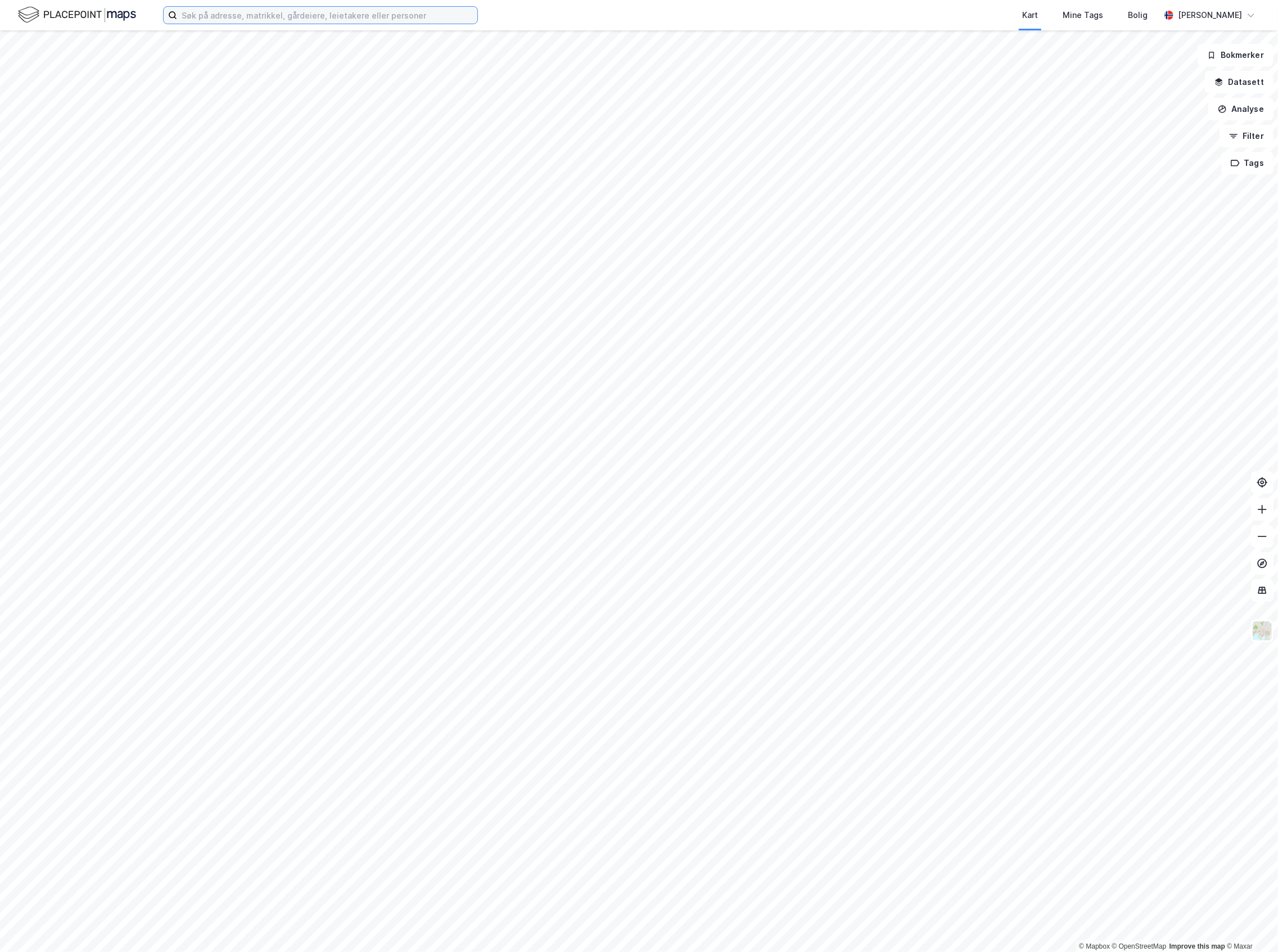
click at [454, 9] on input at bounding box center [327, 15] width 300 height 17
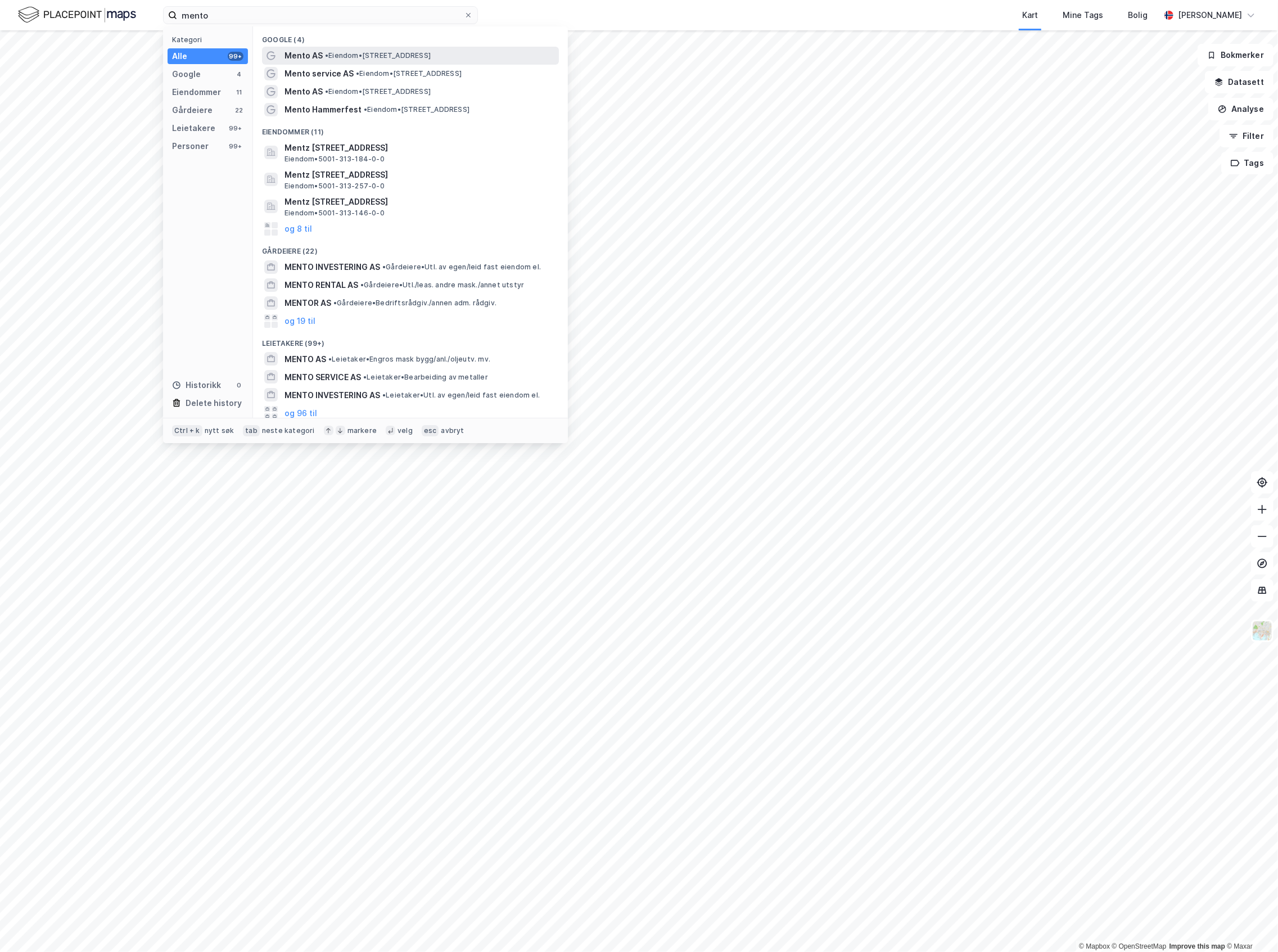
click at [416, 52] on span "• Eiendom • [STREET_ADDRESS]" at bounding box center [378, 56] width 106 height 9
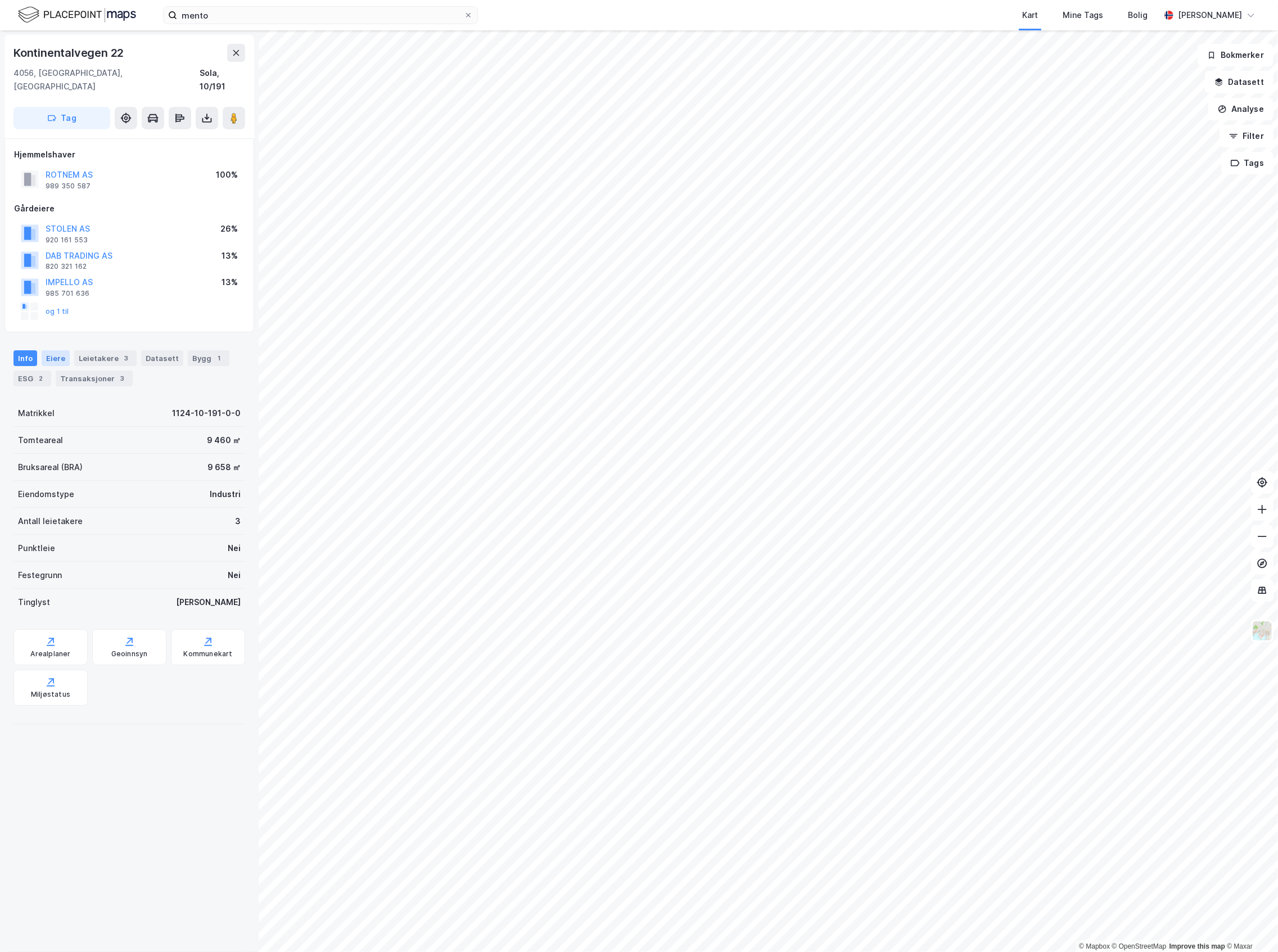
click at [48, 350] on div "Eiere" at bounding box center [55, 357] width 28 height 16
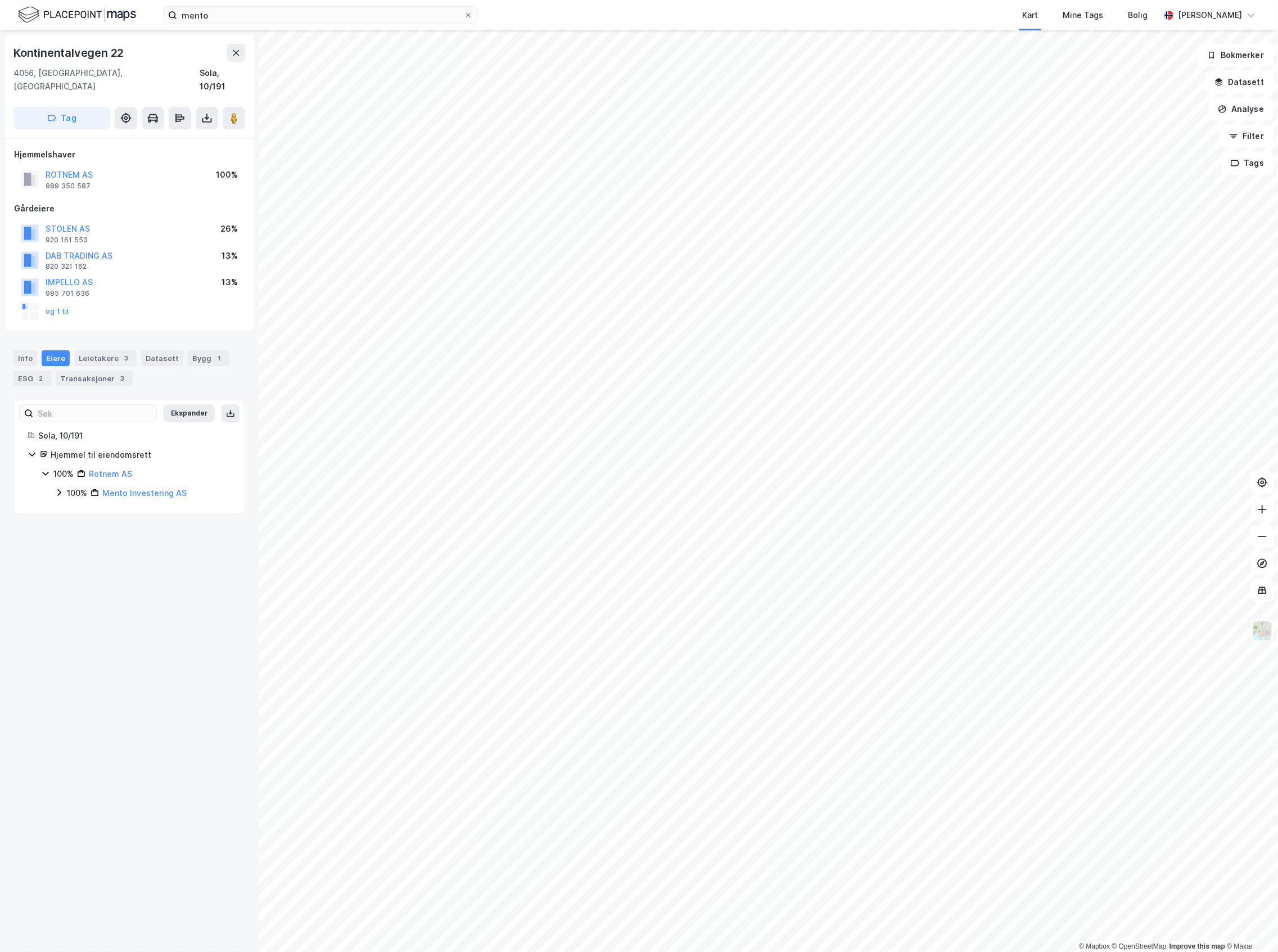
click at [67, 486] on div "100%" at bounding box center [77, 493] width 20 height 13
click at [79, 505] on div "65% Bd Trading AS" at bounding box center [150, 512] width 163 height 13
click at [82, 505] on div "65%" at bounding box center [88, 512] width 16 height 13
click at [97, 525] on div "35%" at bounding box center [88, 532] width 16 height 13
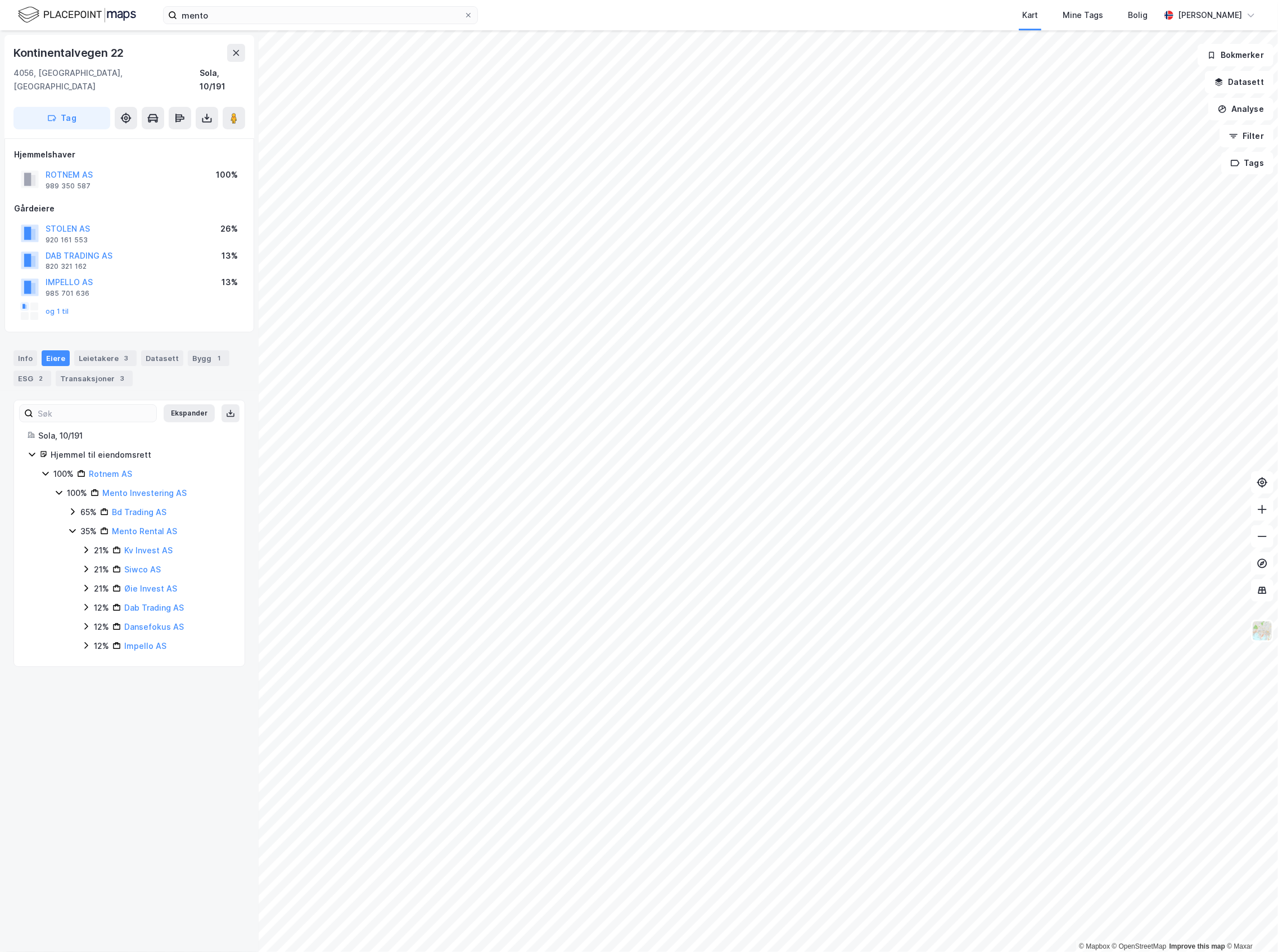
click at [87, 525] on div "35%" at bounding box center [88, 532] width 16 height 13
click at [101, 350] on div "Leietakere 3" at bounding box center [105, 357] width 62 height 16
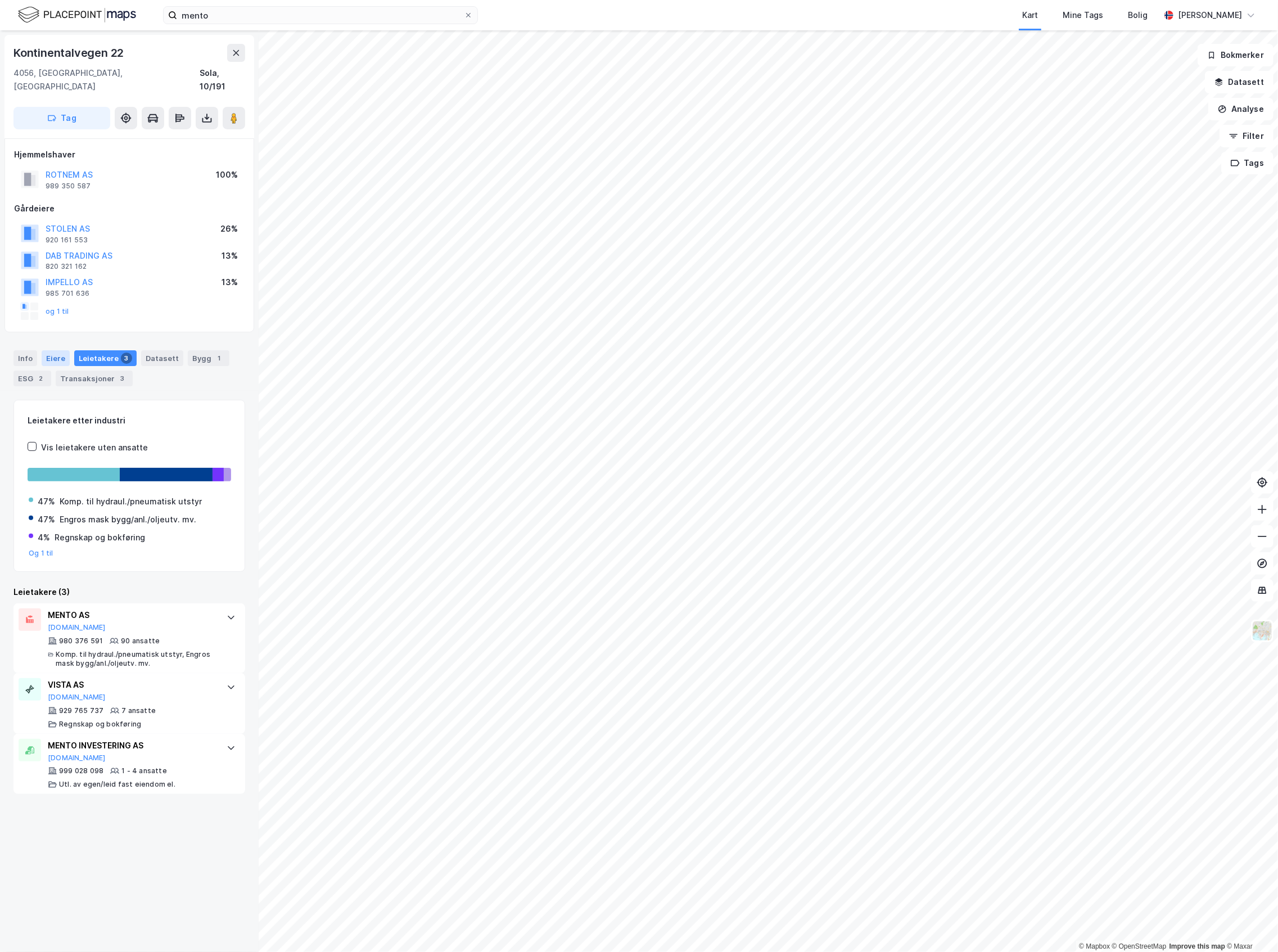
click at [66, 350] on div "Eiere" at bounding box center [55, 357] width 28 height 16
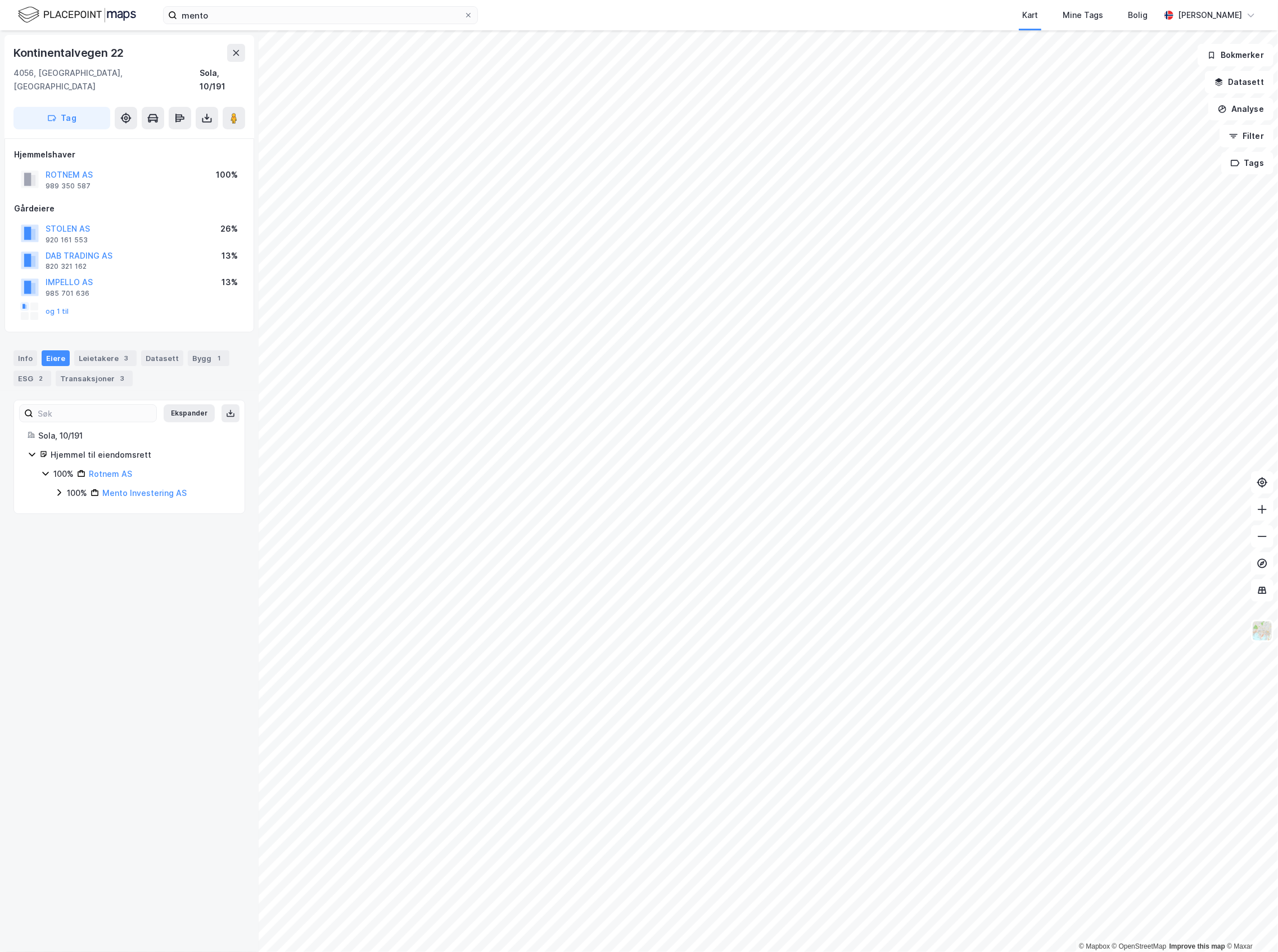
click at [68, 486] on div "100%" at bounding box center [77, 493] width 20 height 13
click at [82, 505] on div "65%" at bounding box center [88, 512] width 16 height 13
click at [68, 603] on icon at bounding box center [72, 607] width 9 height 9
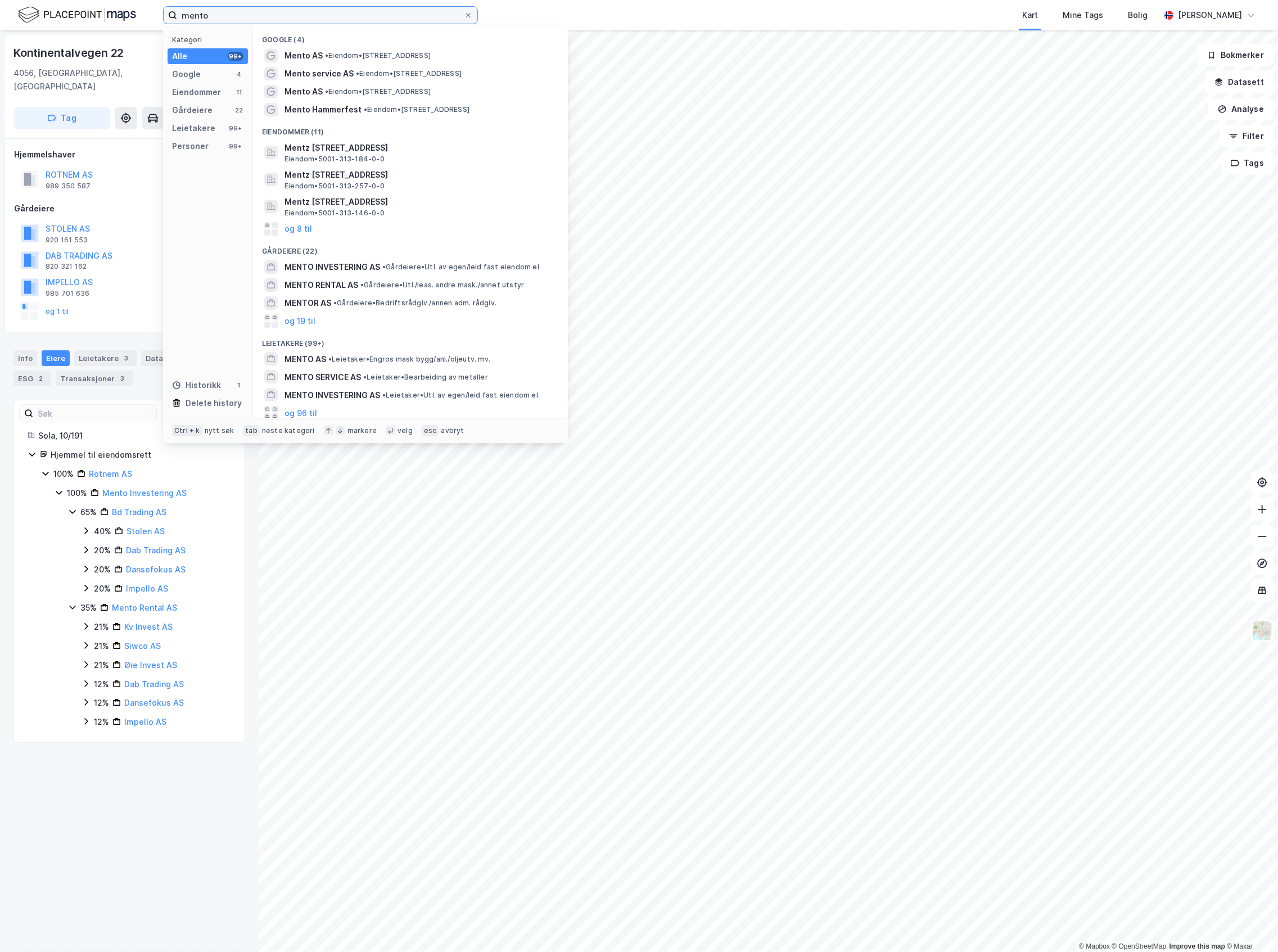
drag, startPoint x: 215, startPoint y: 20, endPoint x: 44, endPoint y: 26, distance: 171.1
click at [44, 26] on div "mento Kategori Alle 99+ Google 4 Eiendommer 11 Gårdeiere 22 Leietakere 99+ Pers…" at bounding box center [639, 15] width 1278 height 30
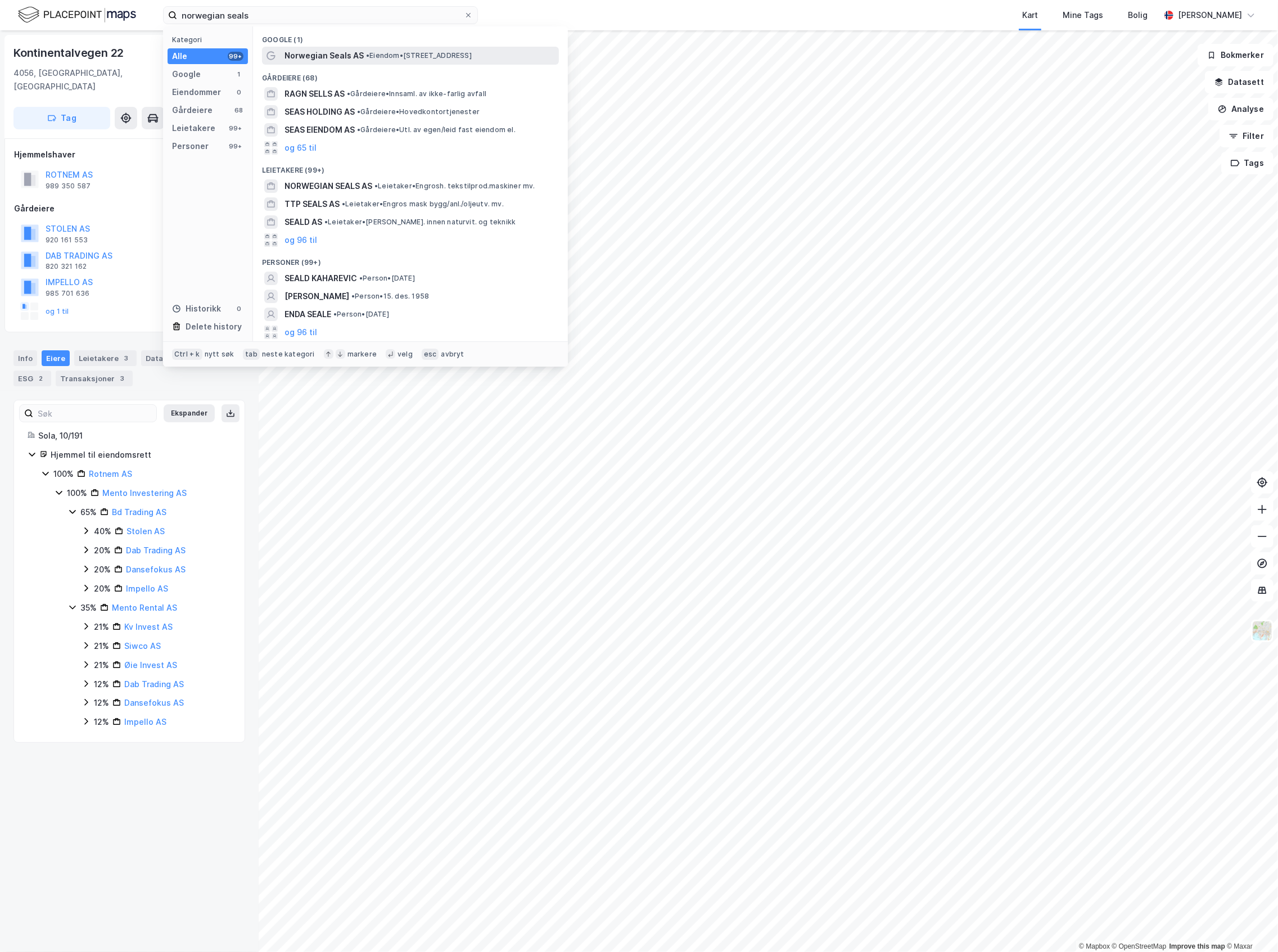
click at [448, 51] on span "• Eiendom • [STREET_ADDRESS]" at bounding box center [419, 56] width 106 height 9
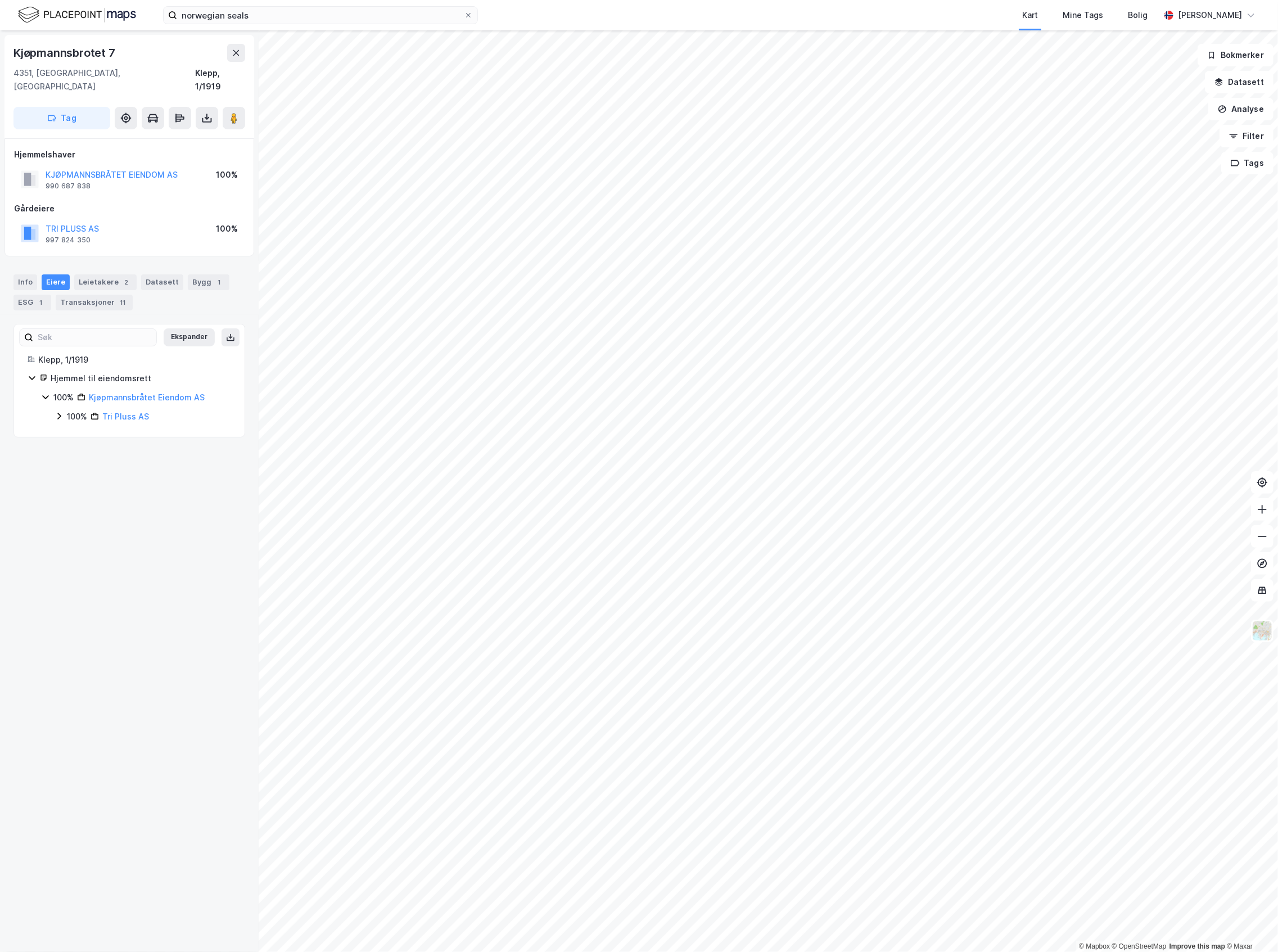
click at [84, 410] on div "100%" at bounding box center [77, 416] width 20 height 13
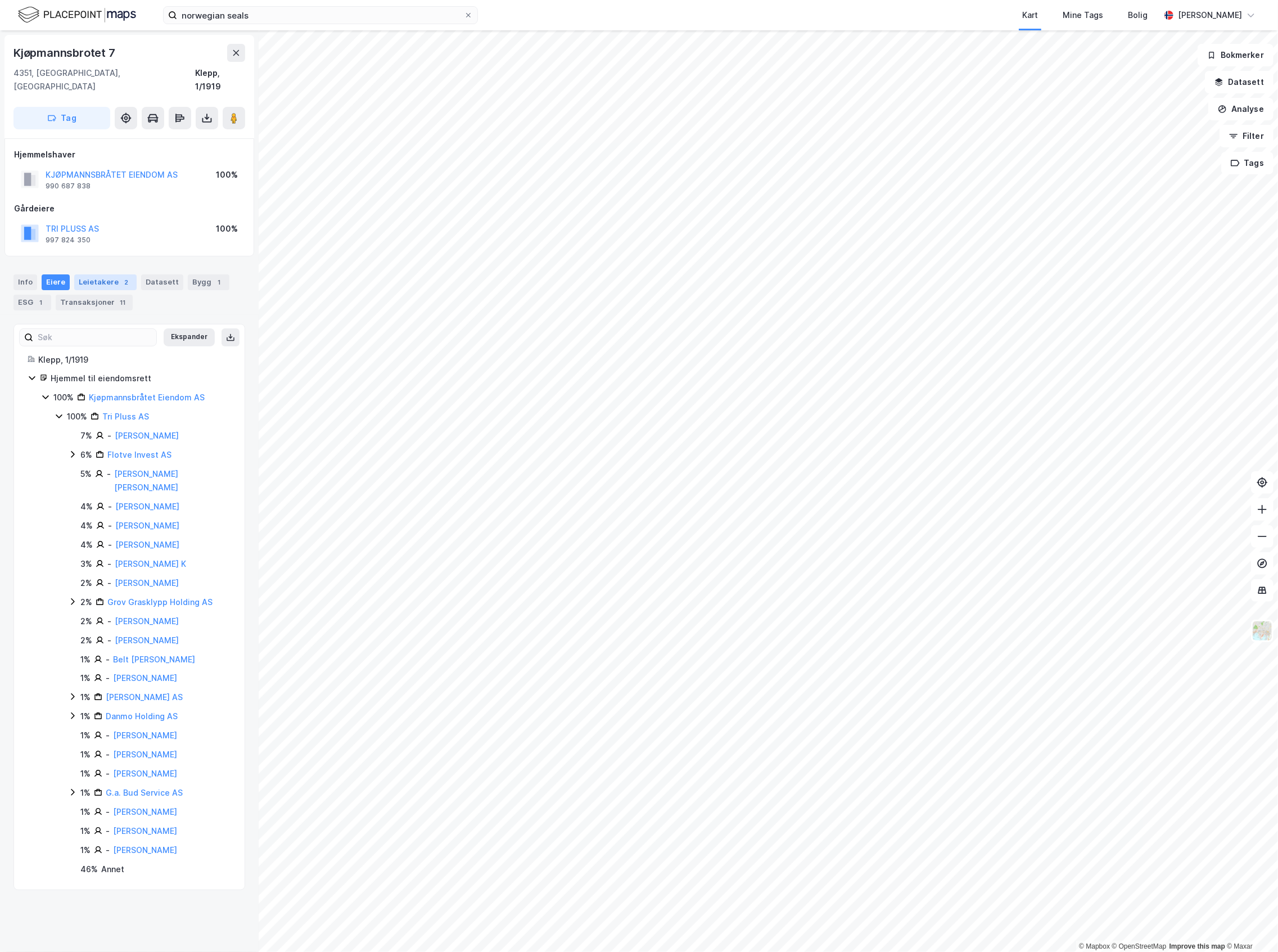
click at [114, 274] on div "Leietakere 2" at bounding box center [105, 282] width 62 height 16
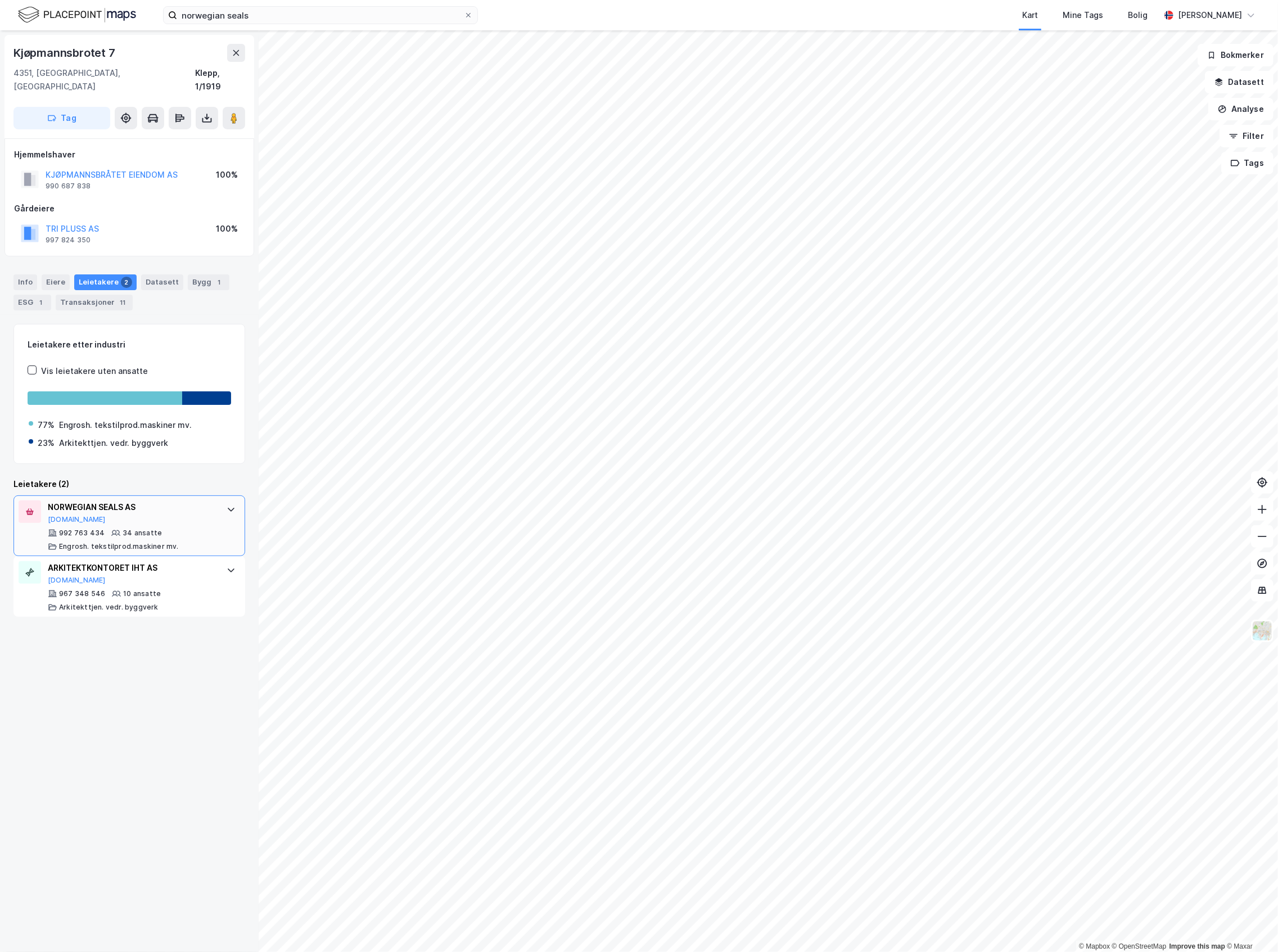
click at [161, 500] on div "NORWEGIAN SEALS AS" at bounding box center [131, 507] width 167 height 13
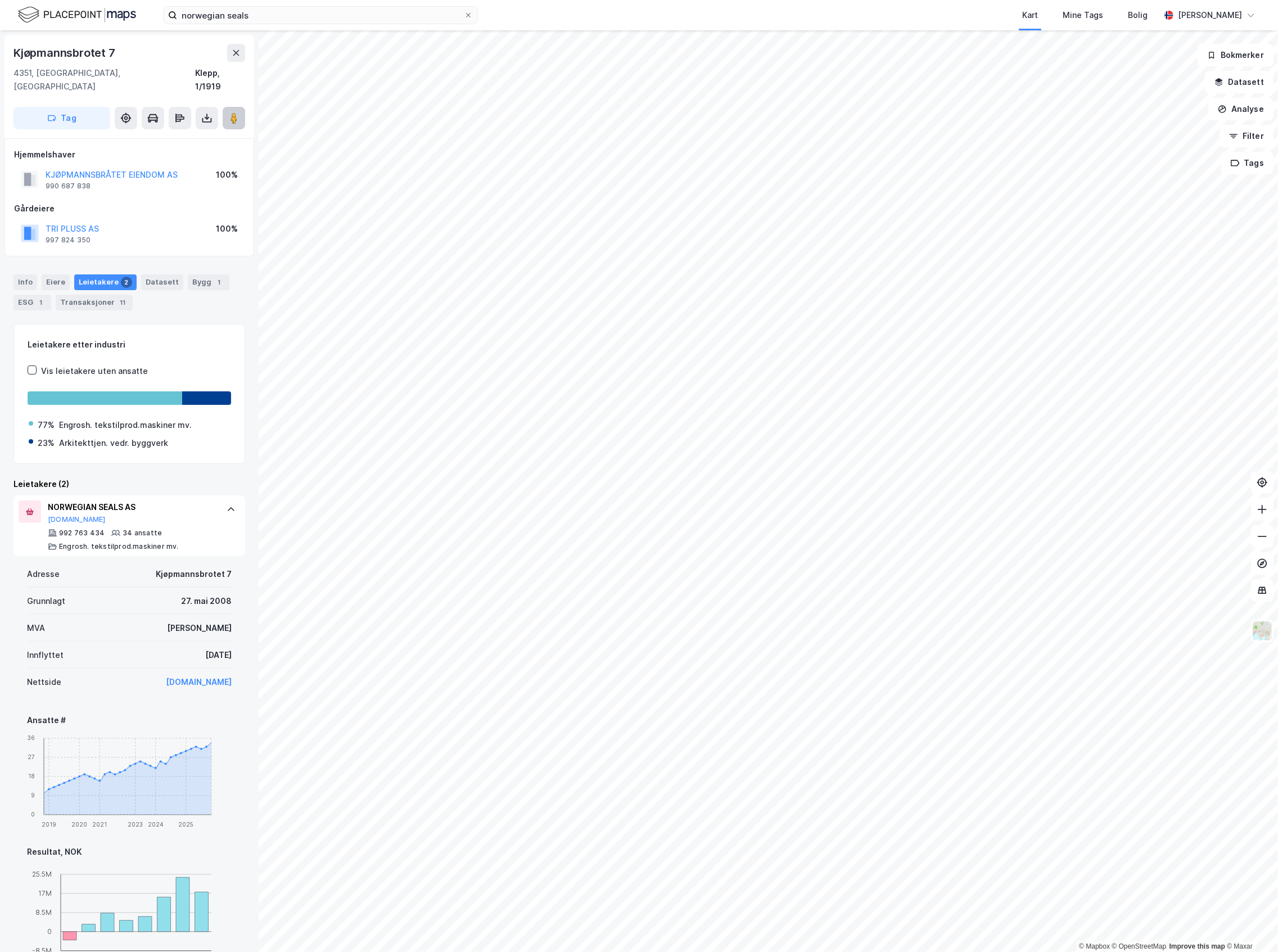
click at [228, 113] on icon at bounding box center [233, 118] width 11 height 11
click at [236, 113] on image at bounding box center [234, 118] width 7 height 11
click at [188, 274] on div "Bygg 1" at bounding box center [208, 282] width 41 height 16
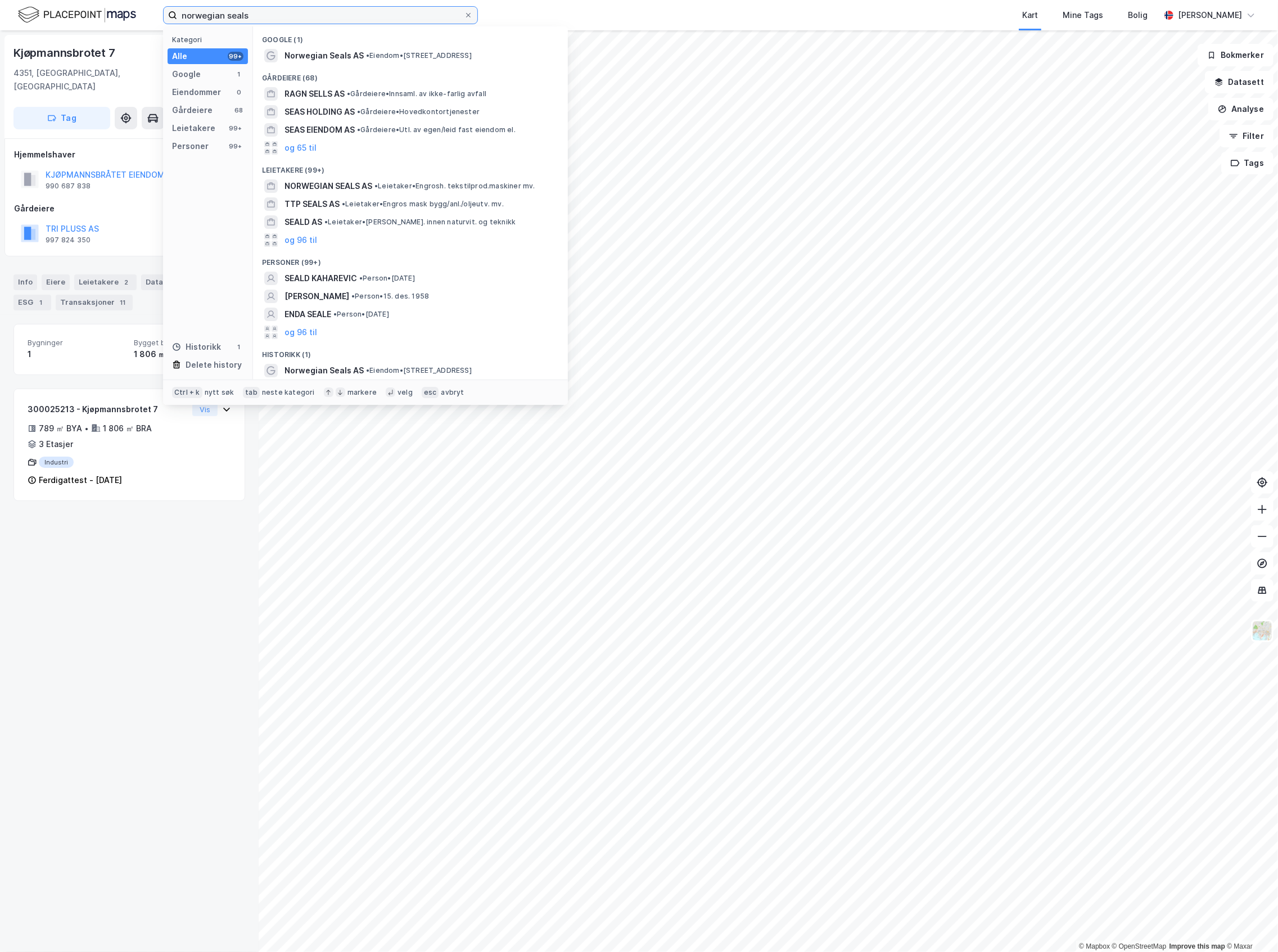
drag, startPoint x: 275, startPoint y: 21, endPoint x: 70, endPoint y: 41, distance: 206.0
click at [70, 41] on div "norwegian seals Kategori Alle 99+ Google 1 Eiendommer 0 Gårdeiere 68 Leietakere…" at bounding box center [639, 476] width 1278 height 952
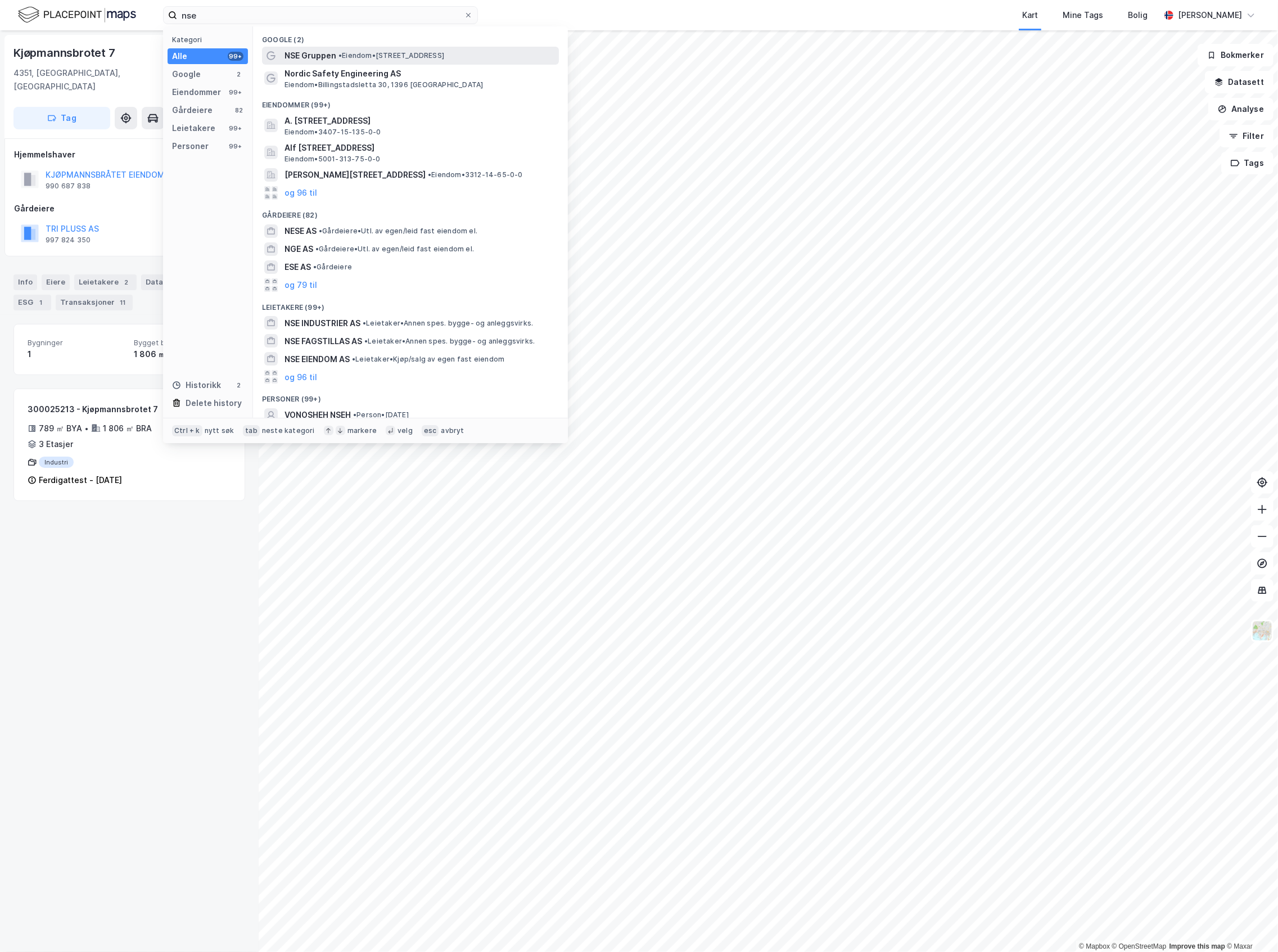
click at [372, 59] on span "• Eiendom • [STREET_ADDRESS]" at bounding box center [391, 56] width 106 height 9
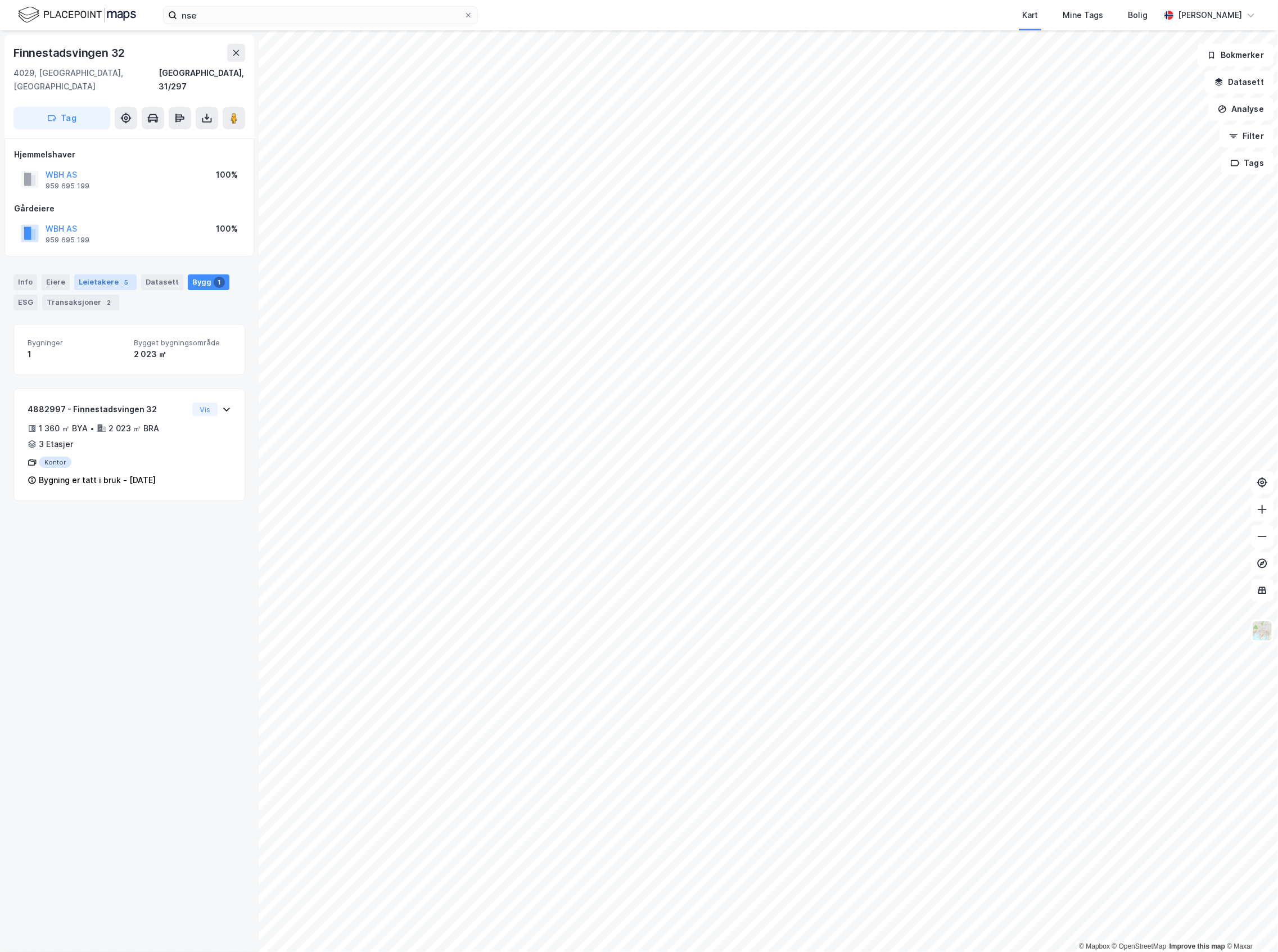
click at [96, 274] on div "Leietakere 5" at bounding box center [105, 282] width 62 height 16
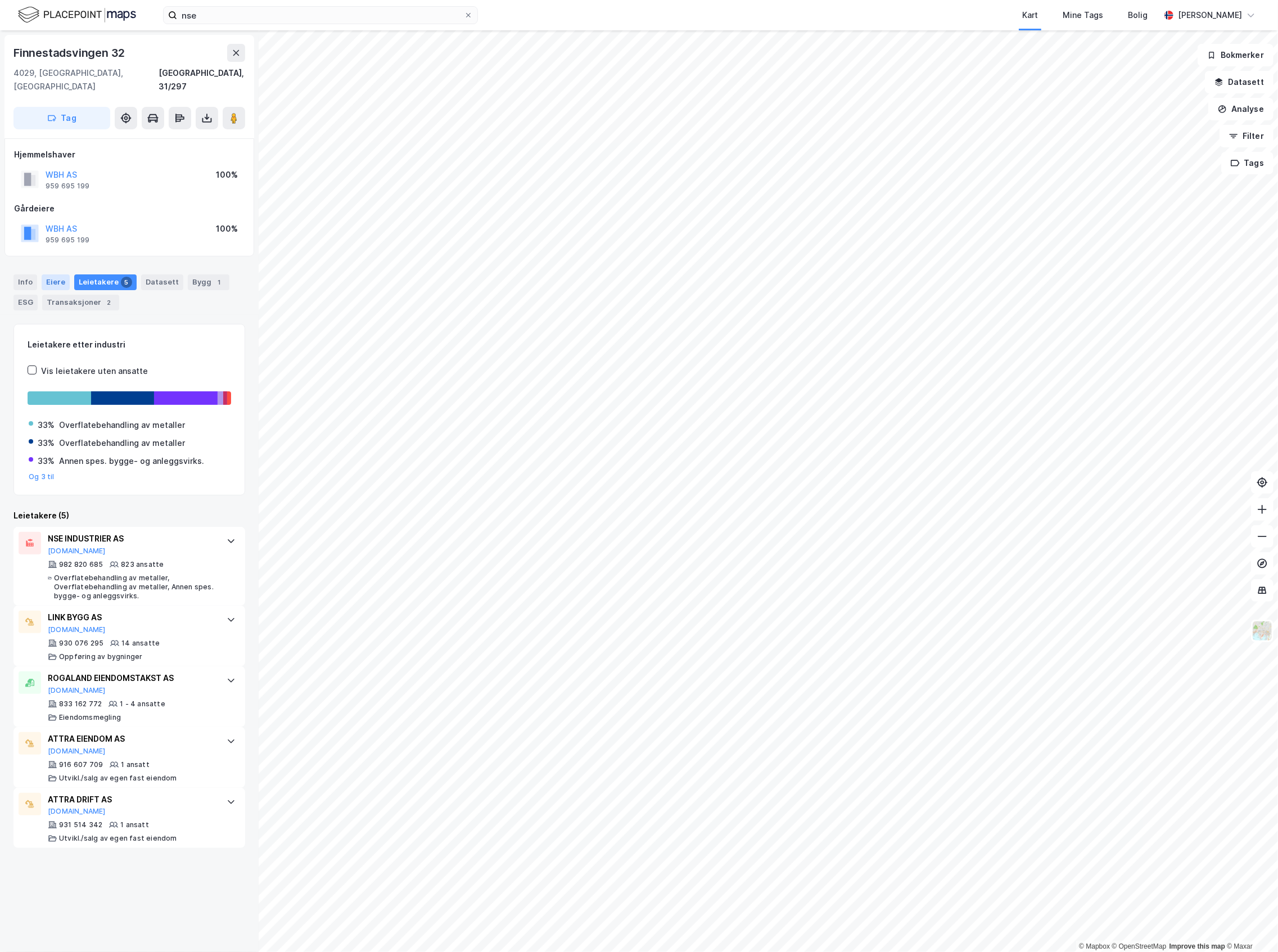
click at [64, 274] on div "Eiere" at bounding box center [55, 282] width 28 height 16
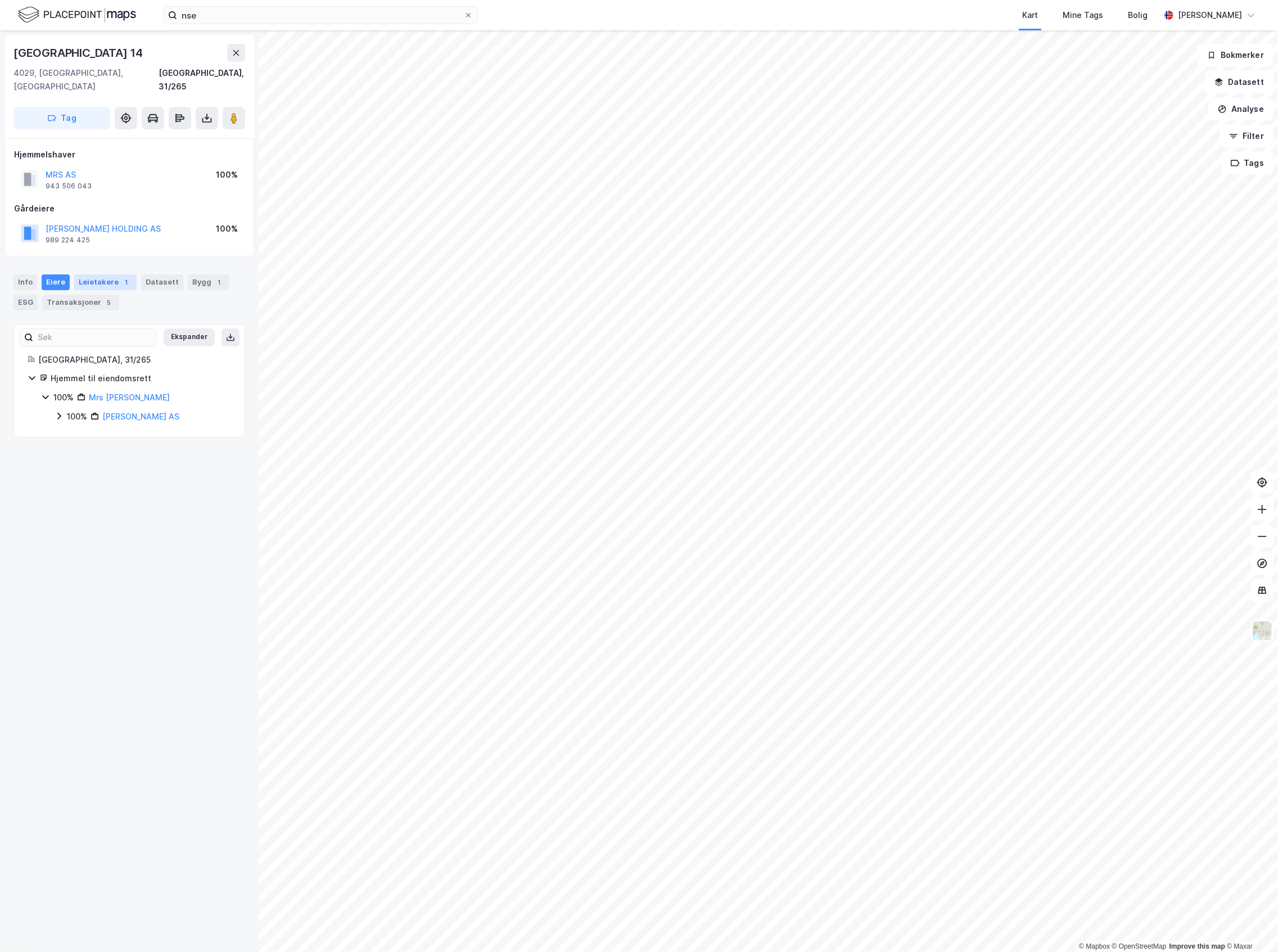
click at [107, 274] on div "Leietakere 1" at bounding box center [105, 282] width 62 height 16
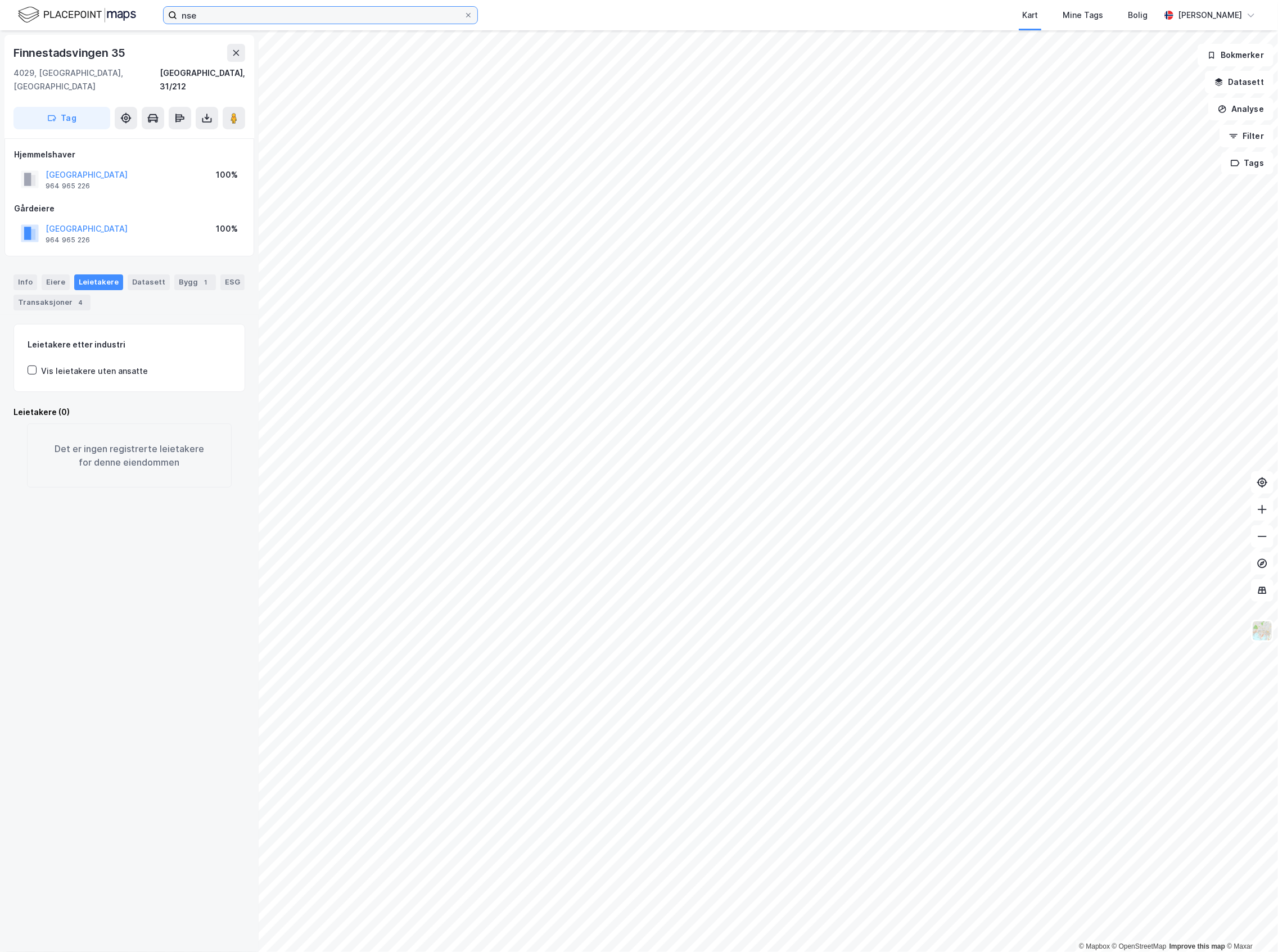
click at [336, 21] on input "nse" at bounding box center [321, 15] width 287 height 17
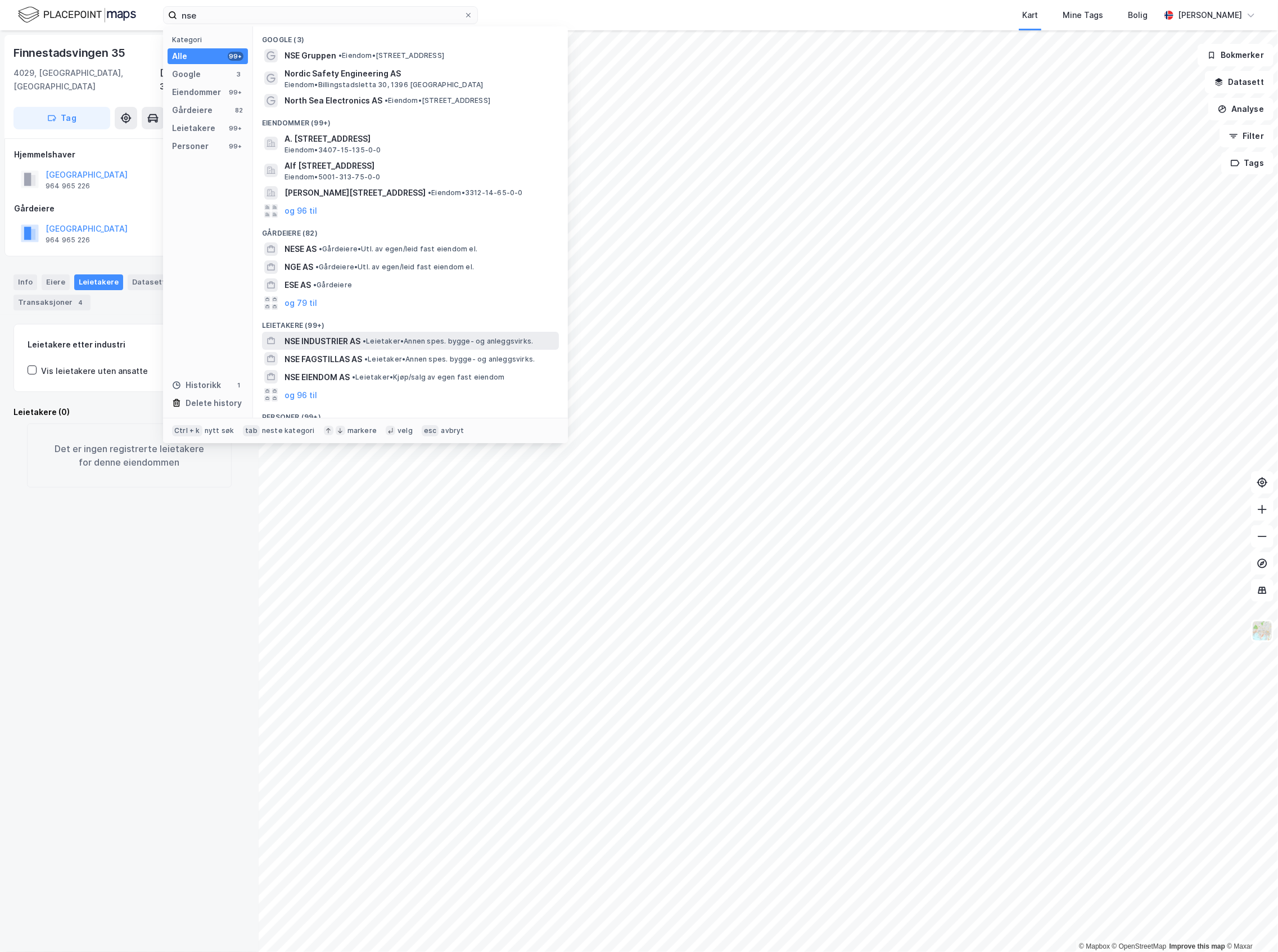
click at [378, 338] on span "• Leietaker • Annen spes. bygge- og anleggsvirks." at bounding box center [448, 341] width 171 height 9
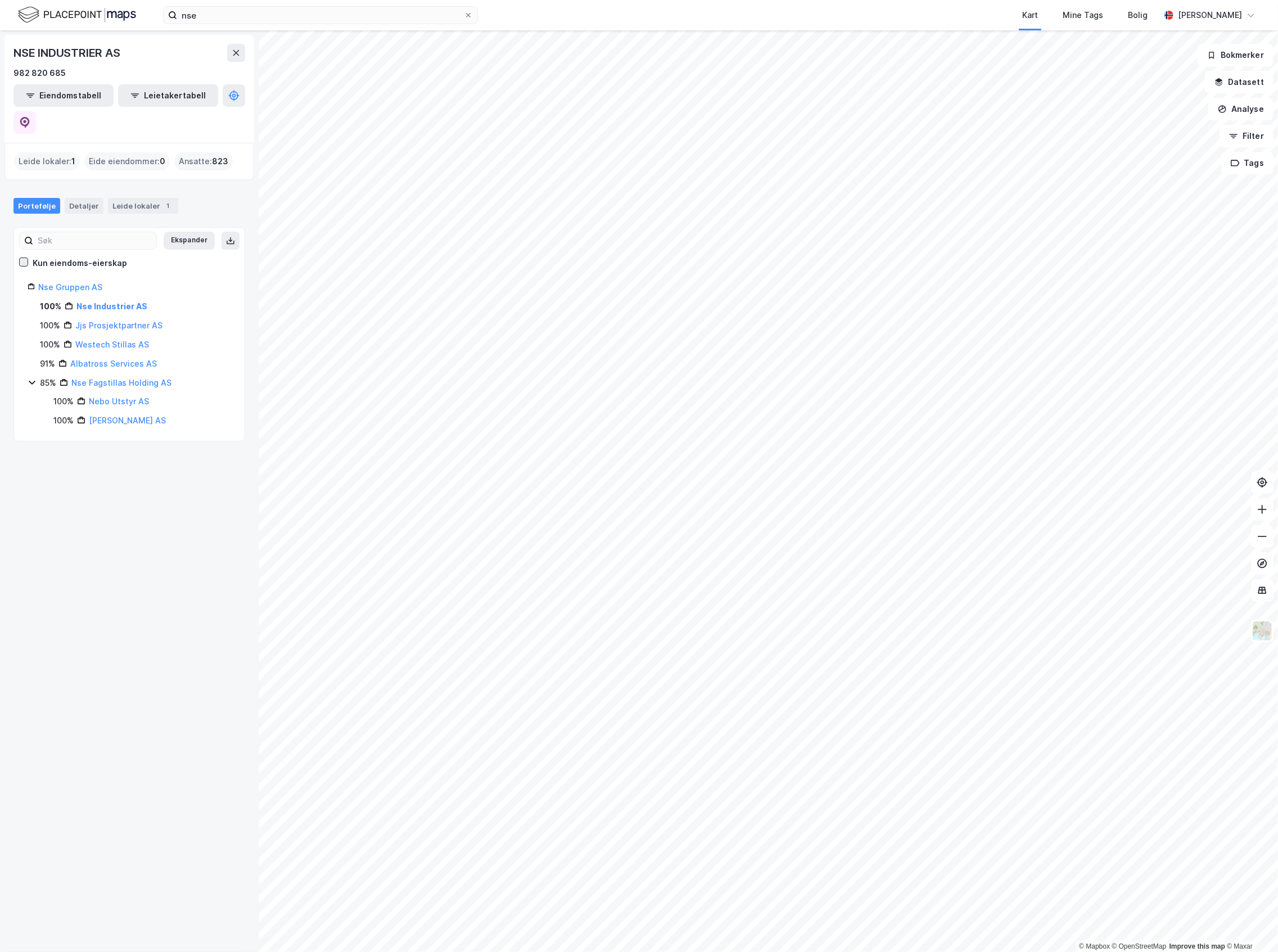
click at [25, 258] on icon at bounding box center [23, 262] width 8 height 8
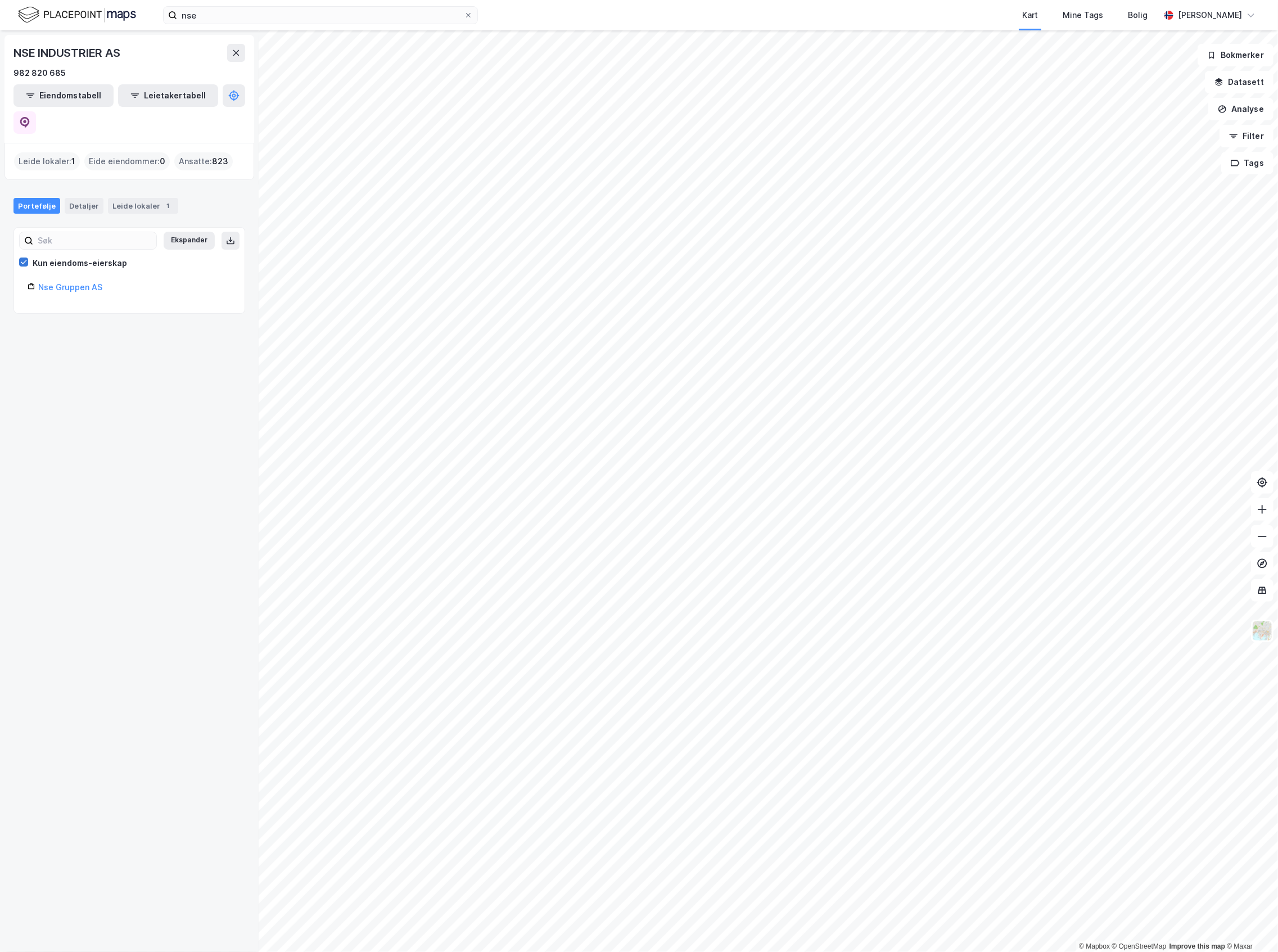
click at [25, 258] on icon at bounding box center [23, 262] width 8 height 8
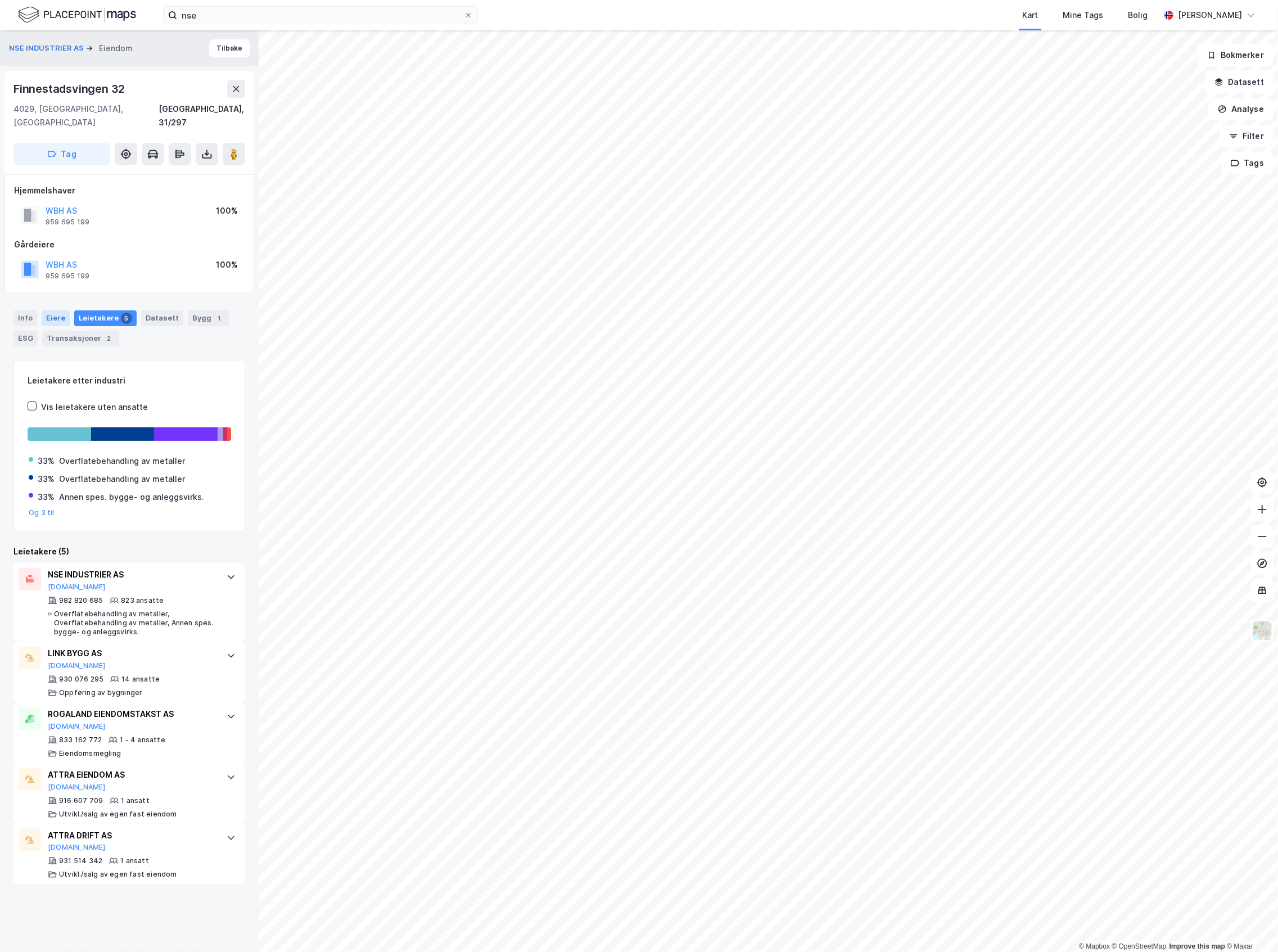
click at [54, 310] on div "Eiere" at bounding box center [55, 318] width 28 height 16
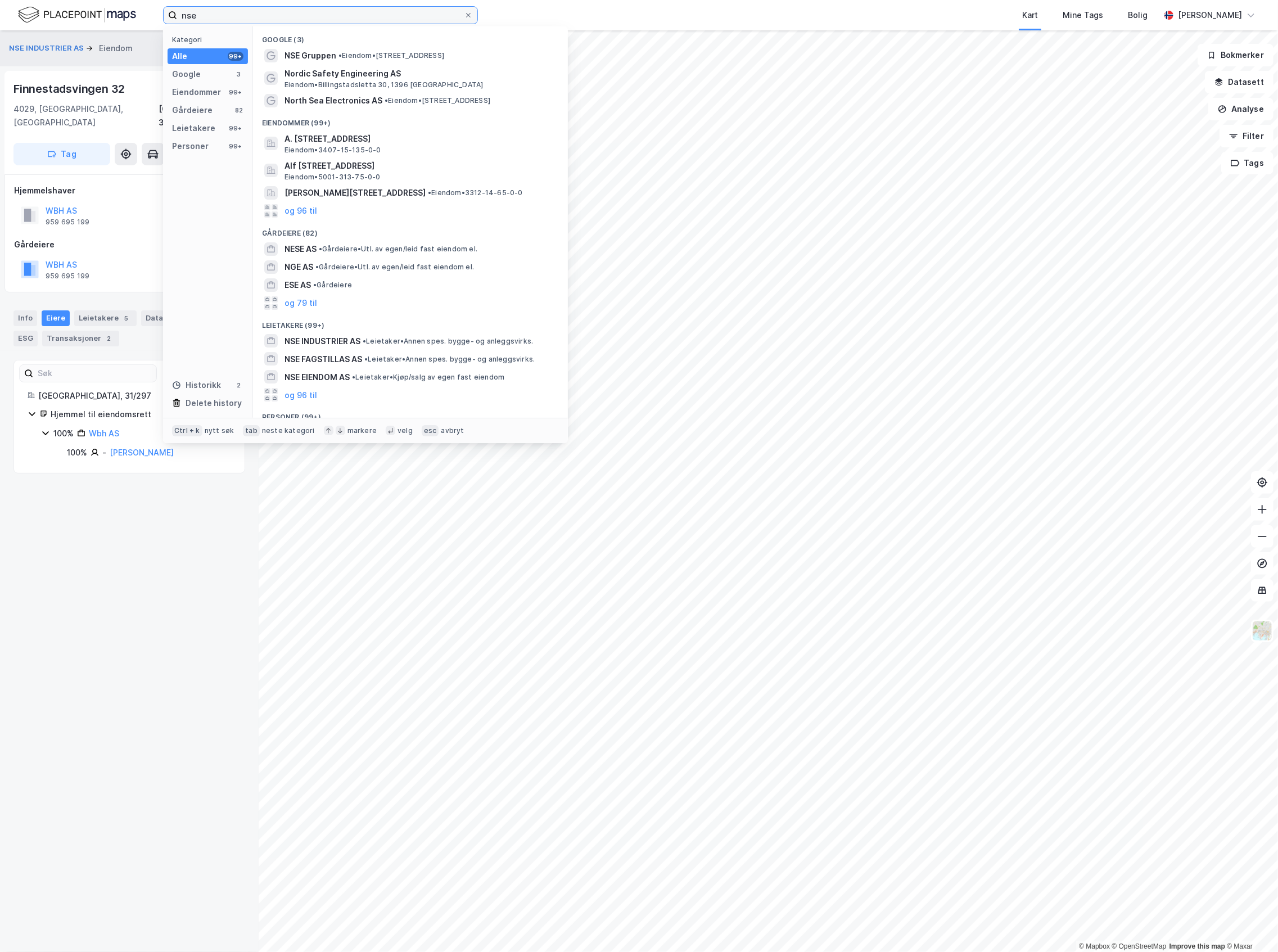
drag, startPoint x: 213, startPoint y: 21, endPoint x: -139, endPoint y: 80, distance: 356.9
click at [0, 80] on html "nse Kategori Alle 99+ Google 3 Eiendommer 99+ Gårdeiere 82 Leietakere 99+ Perso…" at bounding box center [639, 476] width 1278 height 952
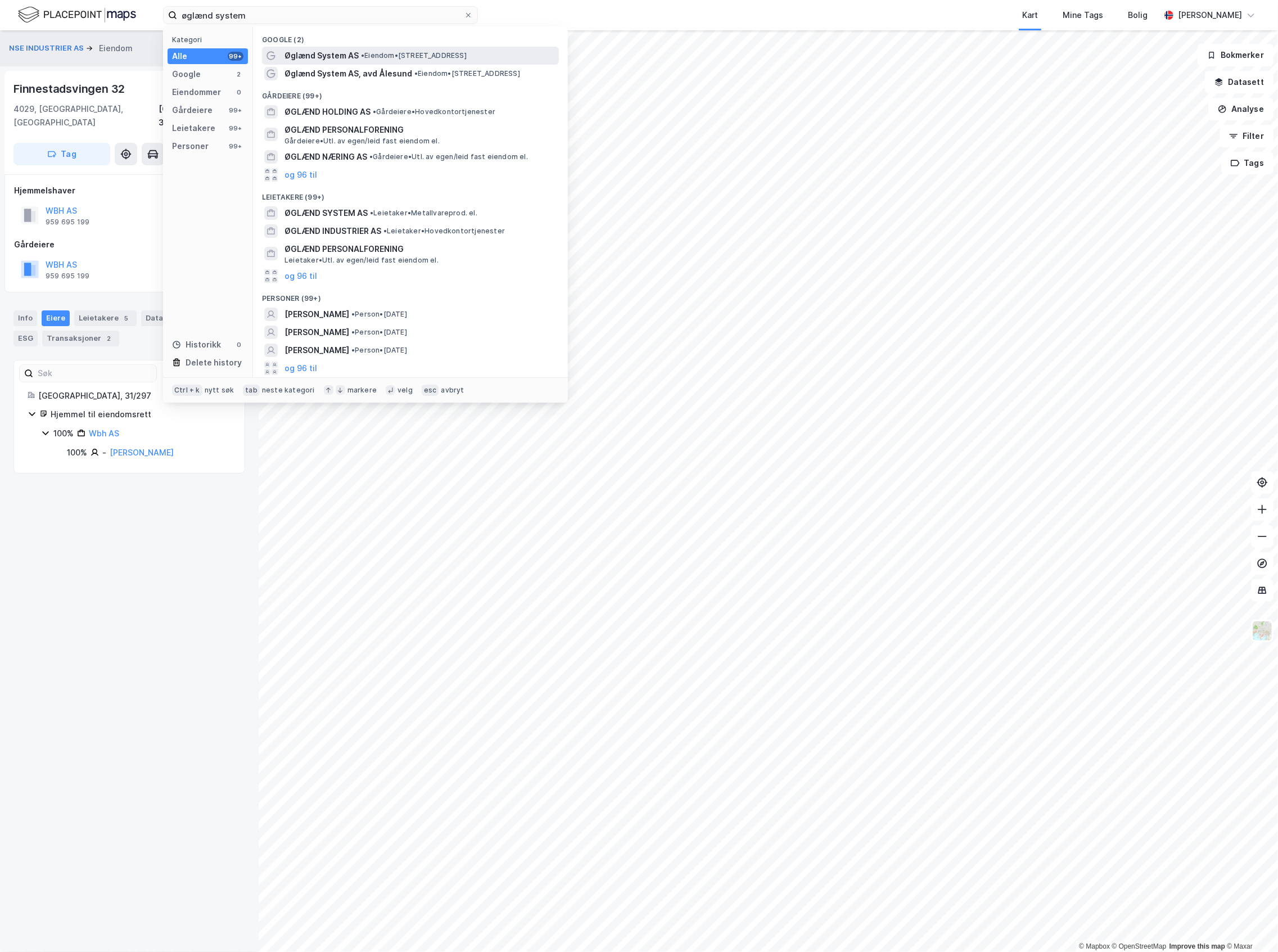
click at [333, 60] on span "Øglænd System AS" at bounding box center [321, 56] width 74 height 13
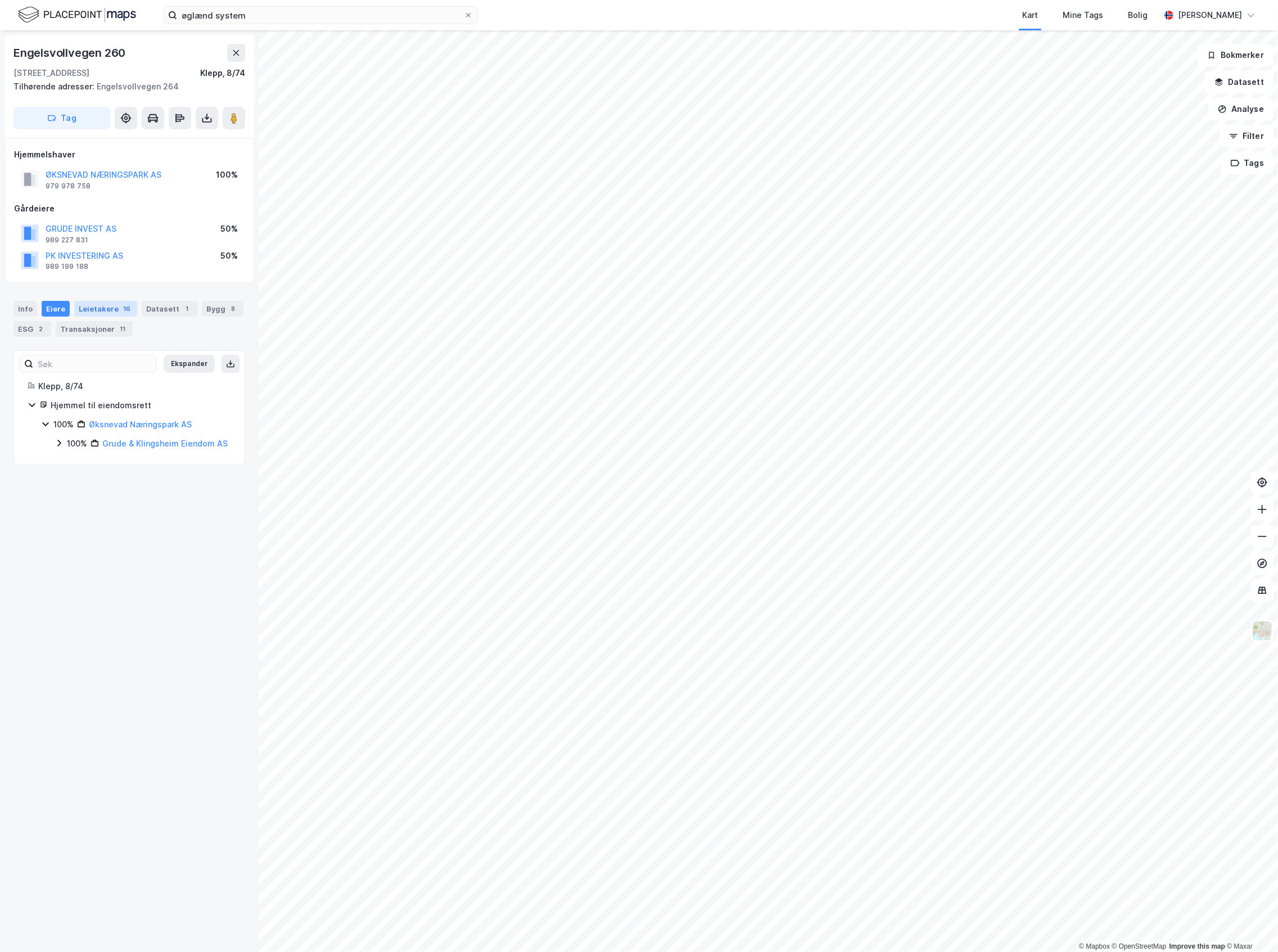
click at [79, 308] on div "Leietakere 16" at bounding box center [105, 309] width 63 height 16
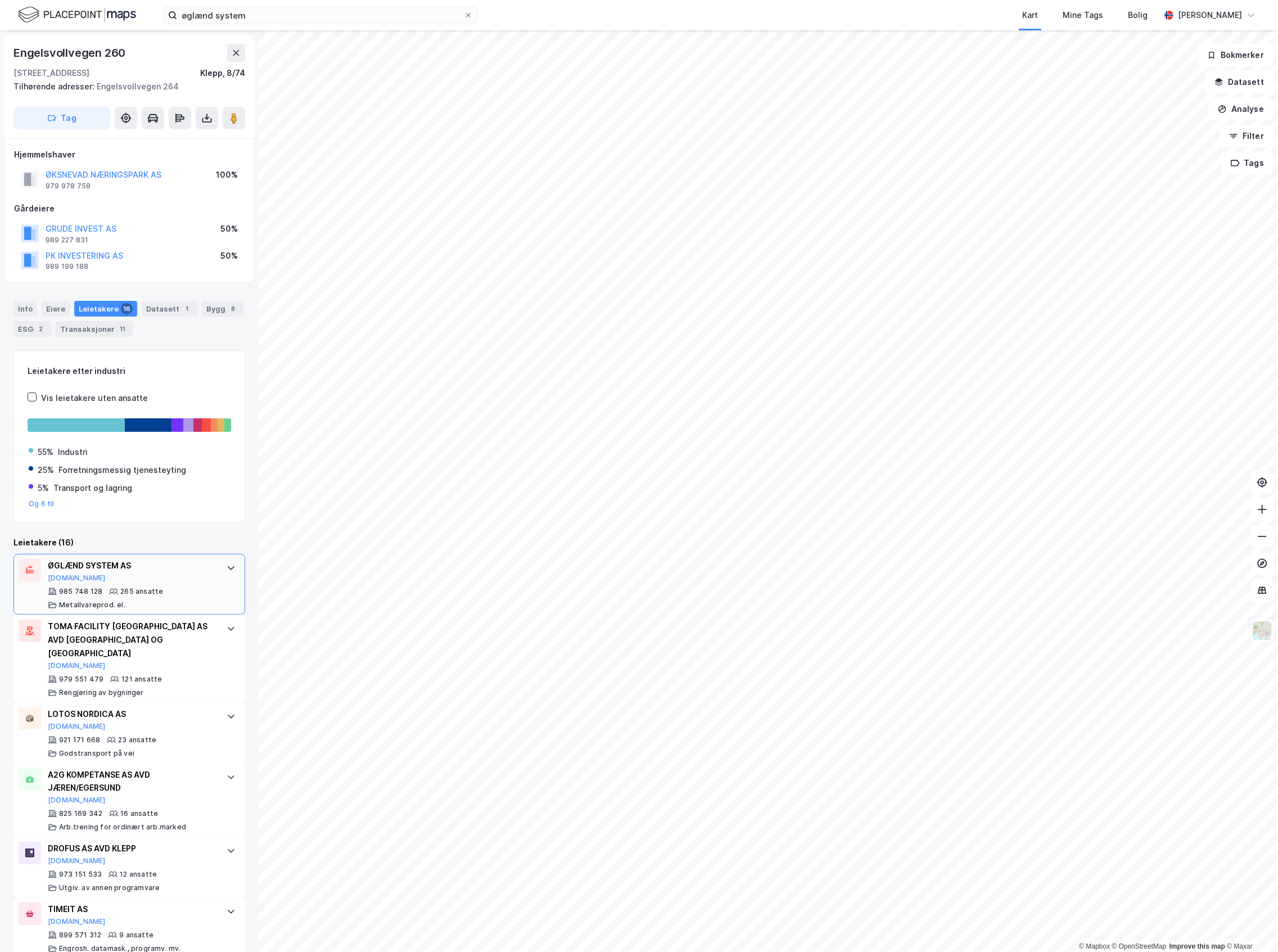
click at [150, 560] on div "ØGLÆND SYSTEM AS" at bounding box center [131, 565] width 167 height 13
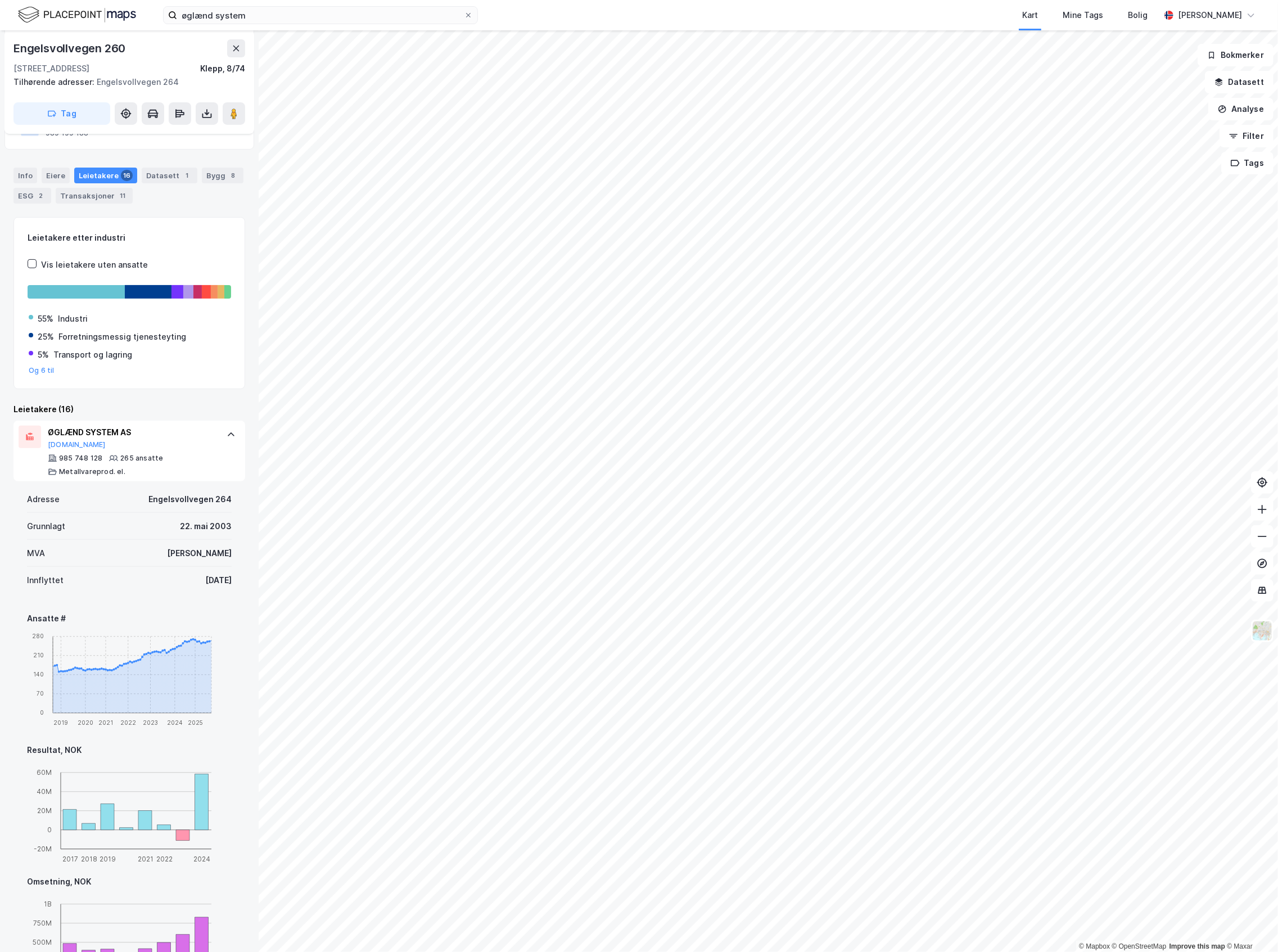
scroll to position [150, 0]
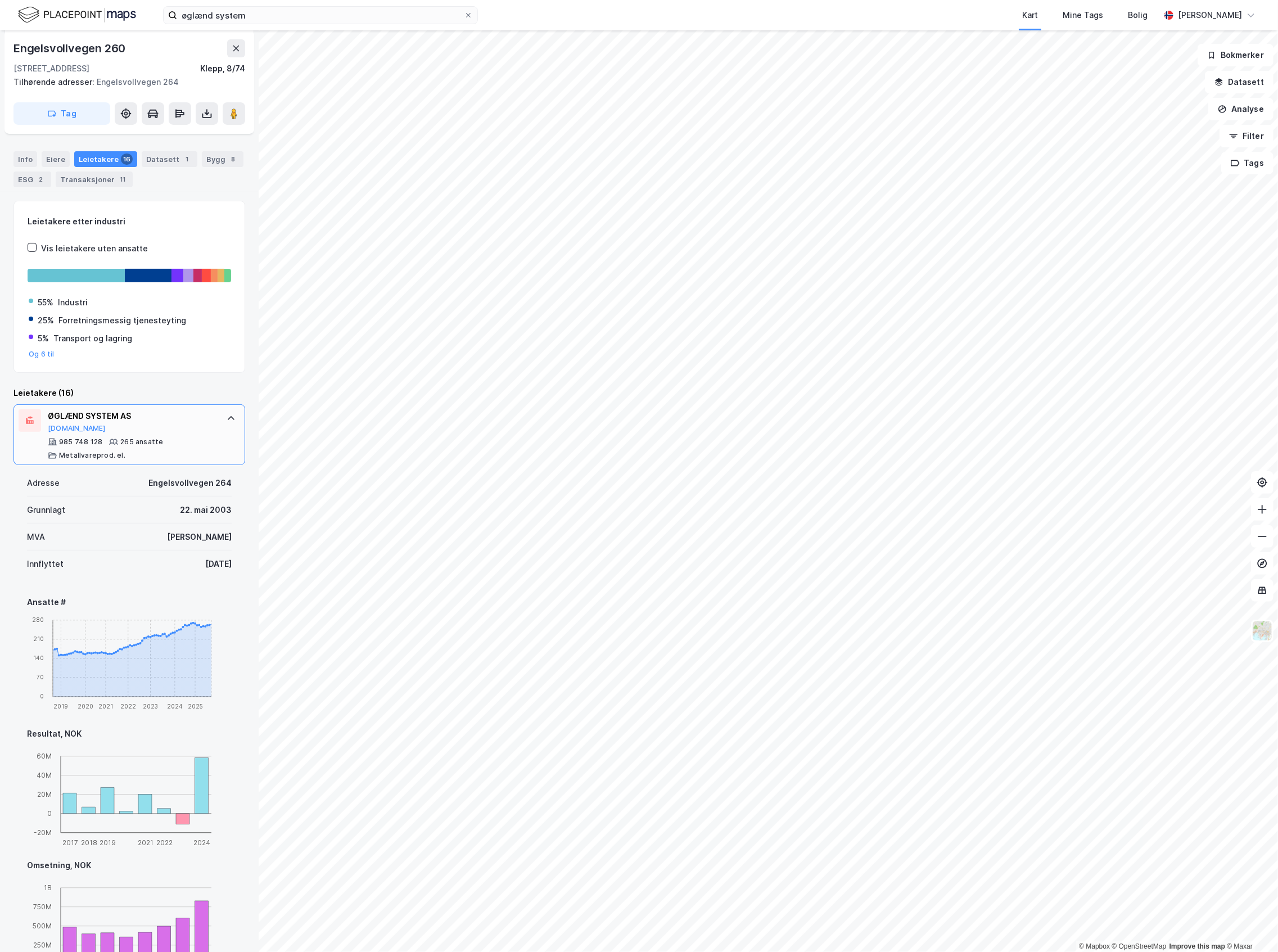
click at [169, 455] on div "985 748 128 265 ansatte Metallvareprod. el." at bounding box center [131, 448] width 167 height 23
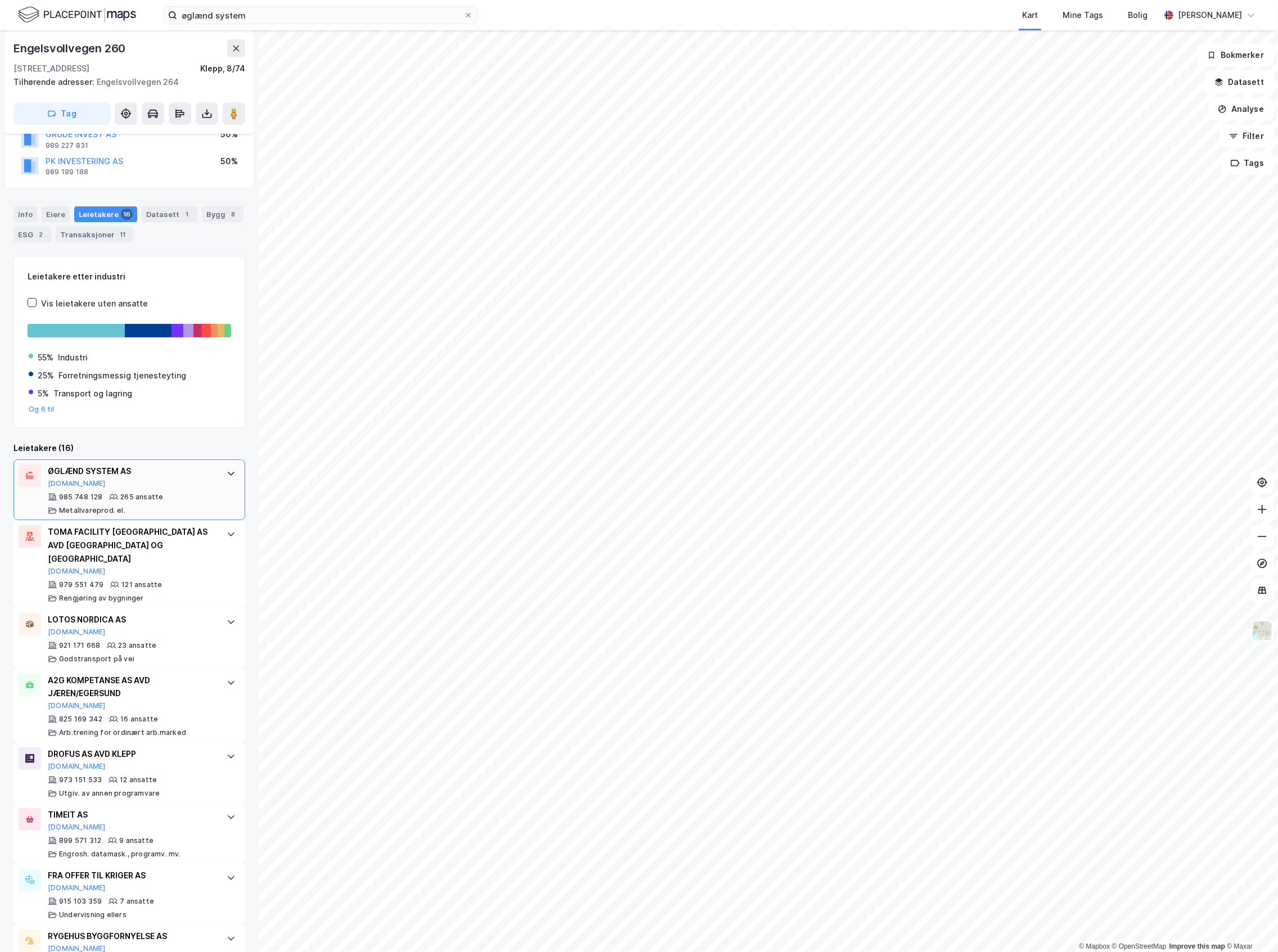
scroll to position [0, 0]
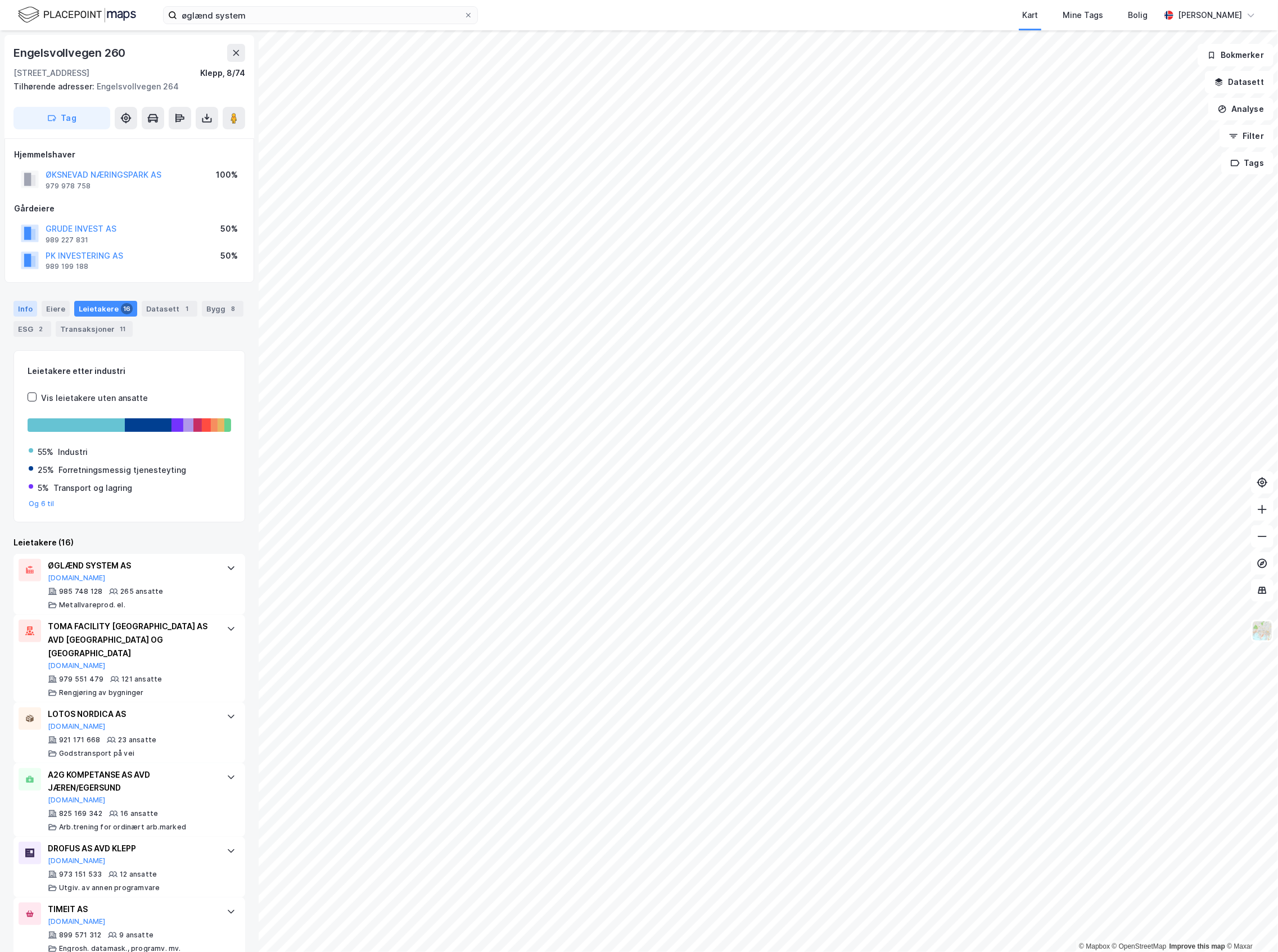
click at [36, 311] on div "Info" at bounding box center [25, 309] width 24 height 16
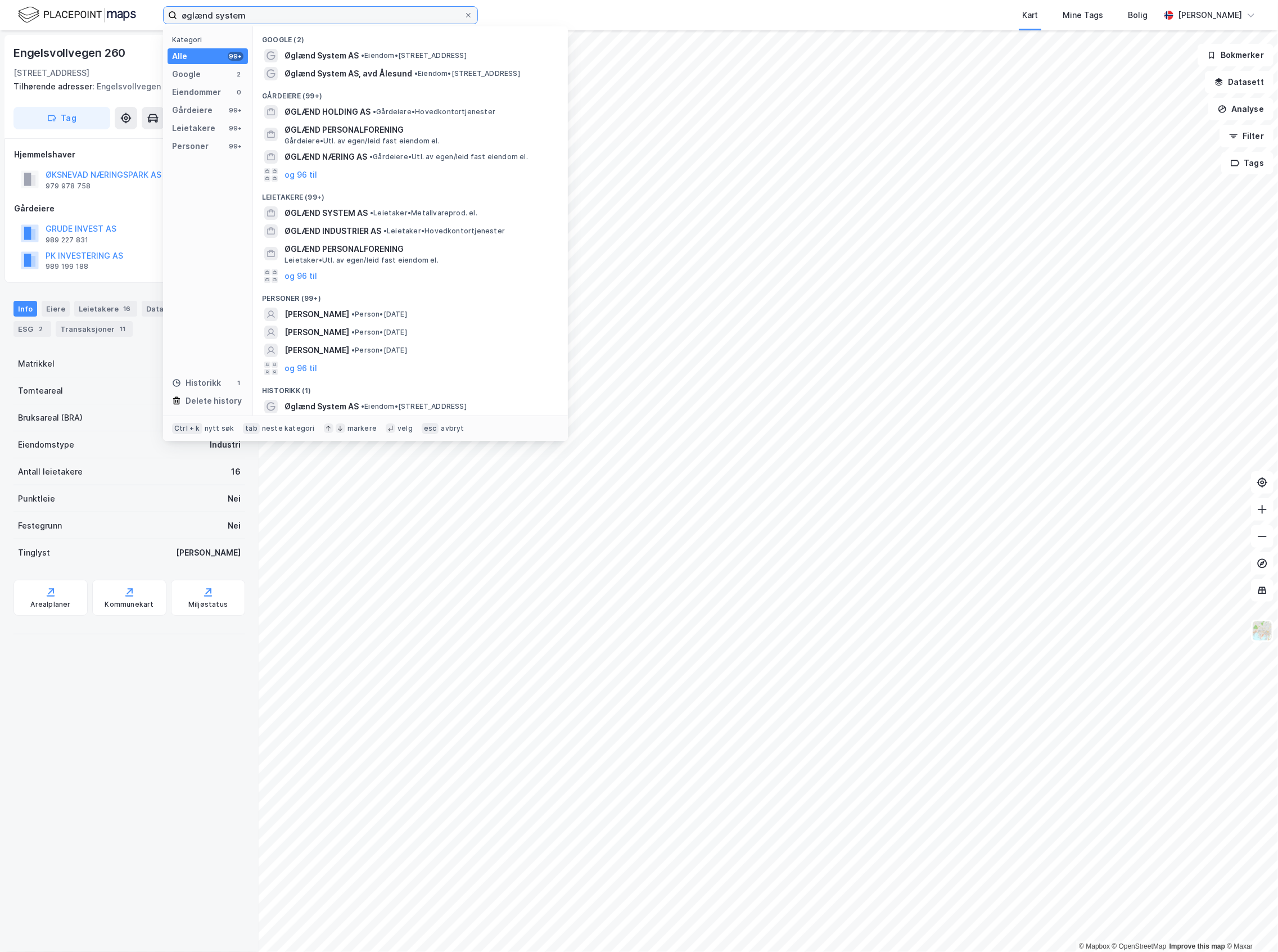
drag, startPoint x: 254, startPoint y: 11, endPoint x: 93, endPoint y: 17, distance: 161.1
click at [93, 17] on div "øglænd system Kategori Alle 99+ Google 2 Eiendommer 0 Gårdeiere 99+ Leietakere …" at bounding box center [639, 15] width 1278 height 30
paste input "Hillevågsveien 43"
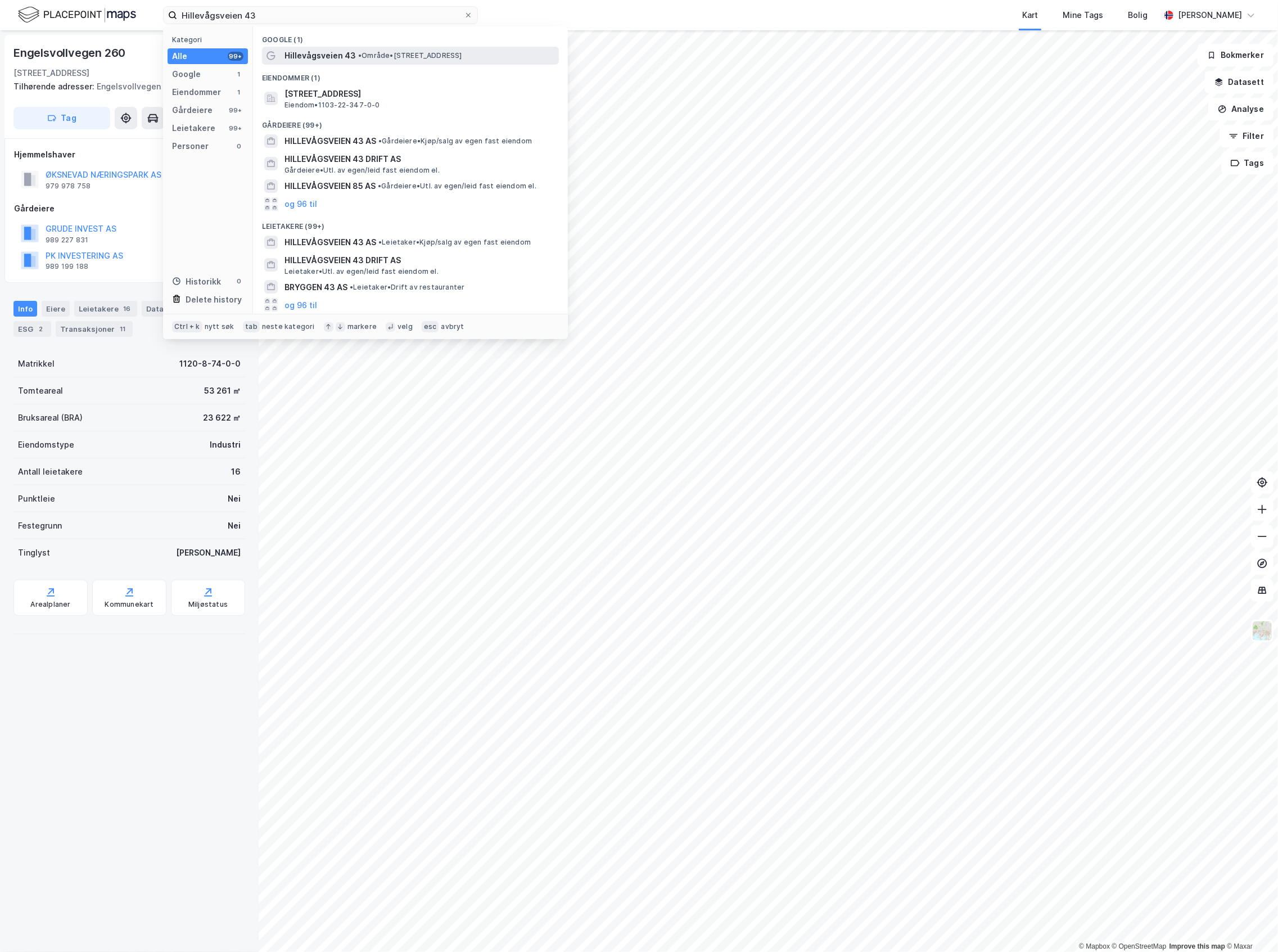
click at [403, 59] on span "• Område • [STREET_ADDRESS]" at bounding box center [411, 56] width 104 height 9
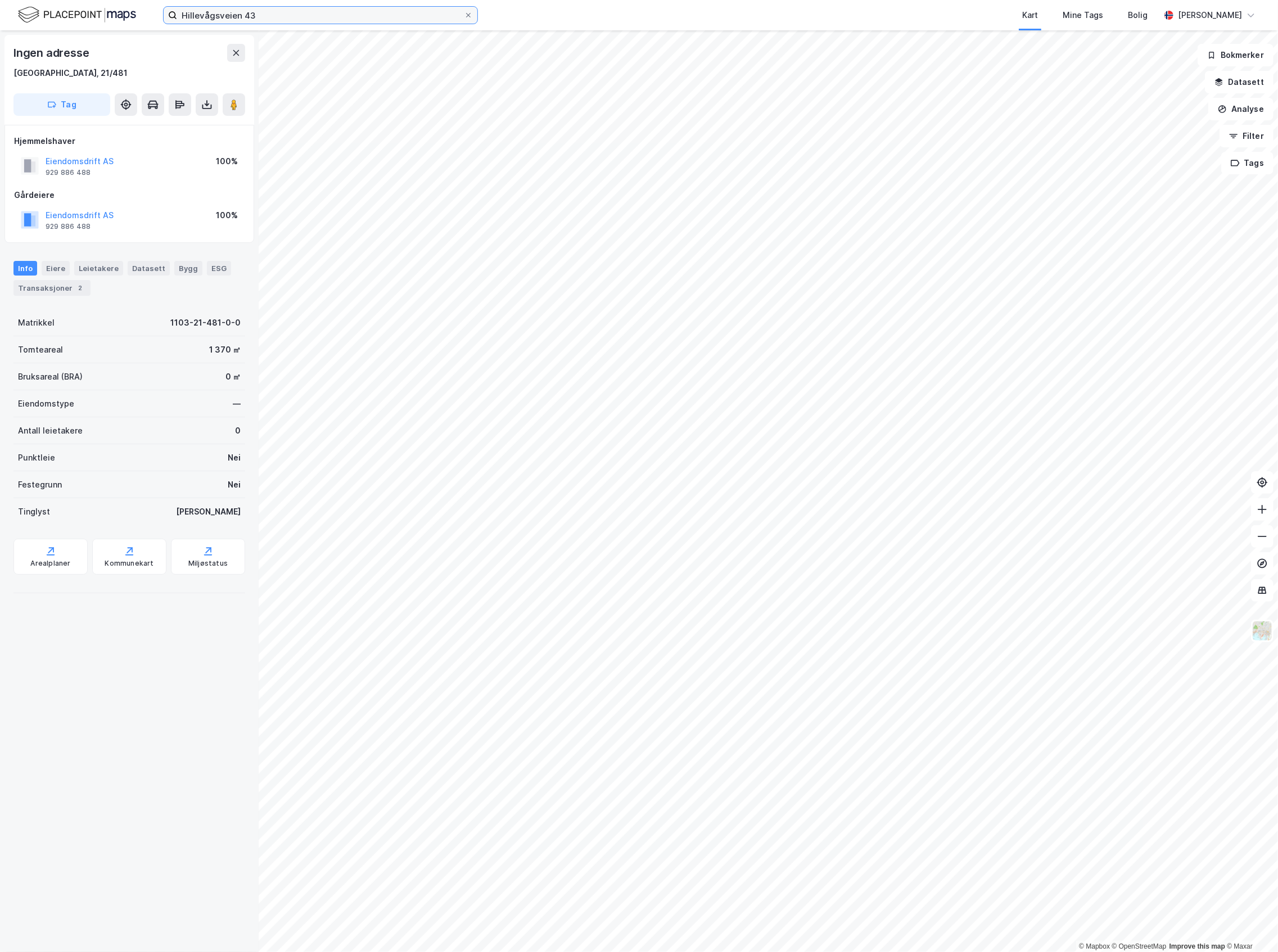
click at [296, 21] on input "Hillevågsveien 43" at bounding box center [321, 15] width 287 height 17
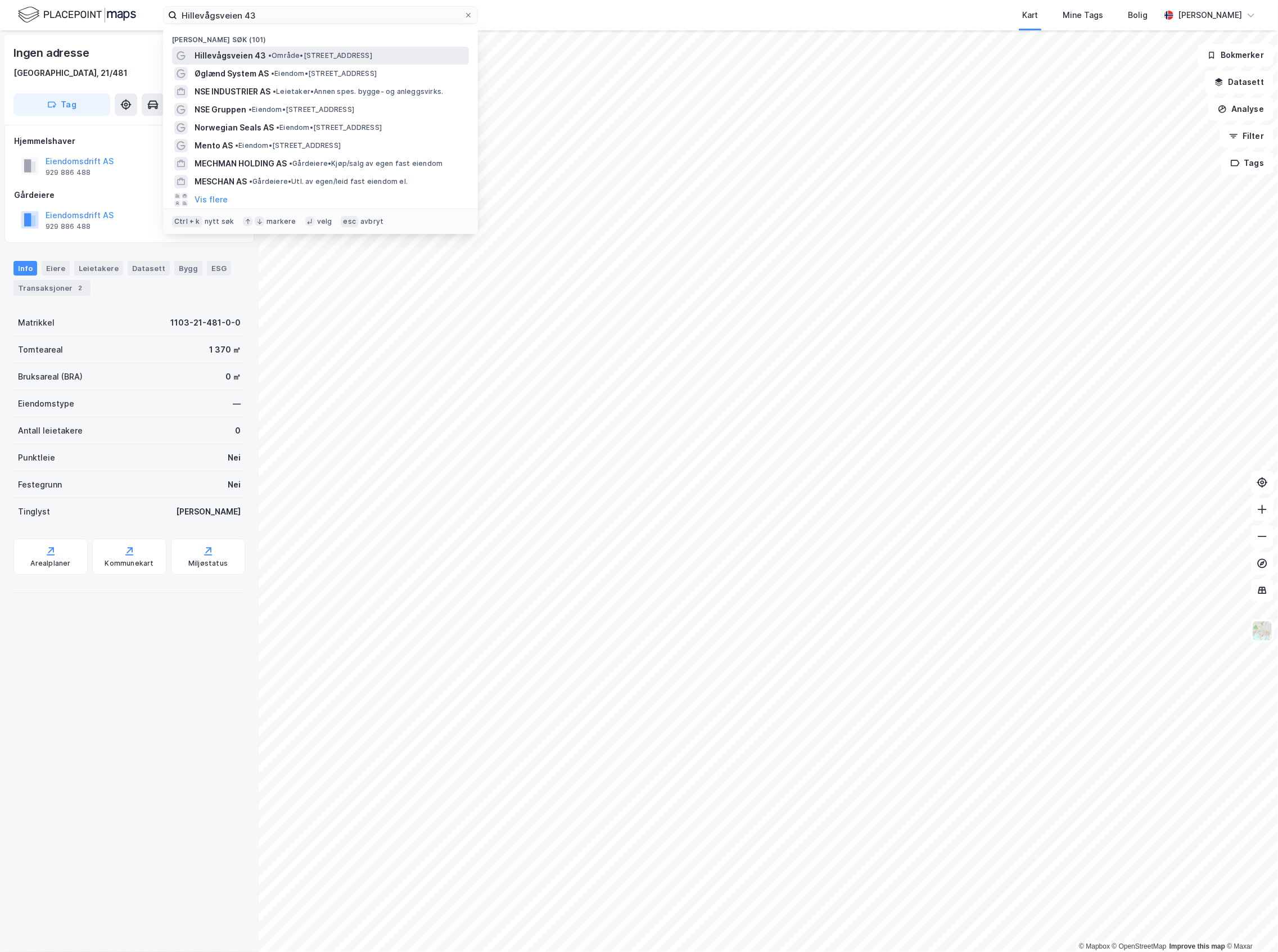
click at [297, 50] on div "Hillevågsveien 43 • Område • [STREET_ADDRESS]" at bounding box center [331, 56] width 273 height 13
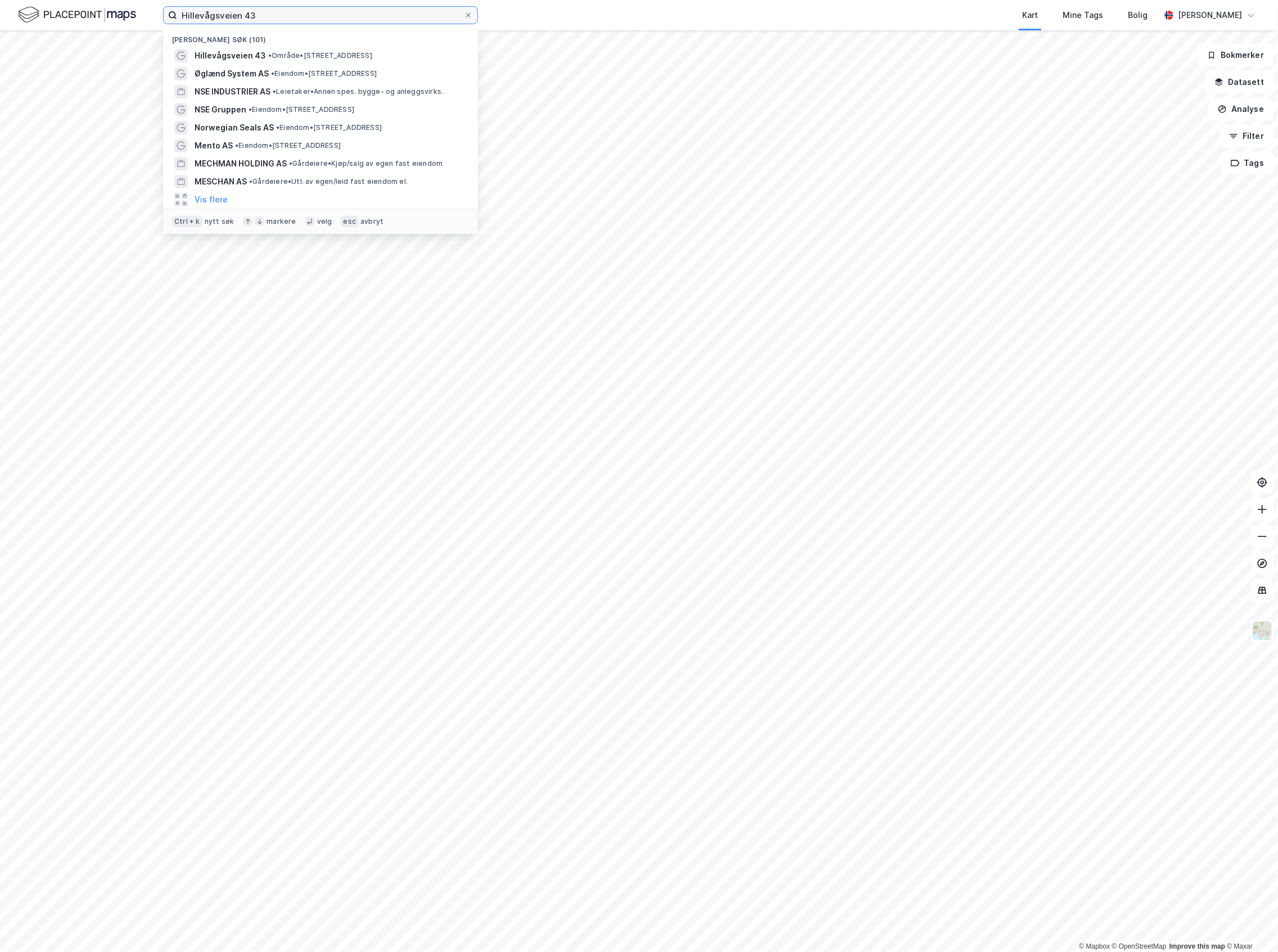
drag, startPoint x: 270, startPoint y: 12, endPoint x: -36, endPoint y: 23, distance: 306.2
click at [0, 23] on html "Hillevågsveien 43 [GEOGRAPHIC_DATA] søk (101) [STREET_ADDRESS] • Område • [STRE…" at bounding box center [639, 476] width 1278 height 952
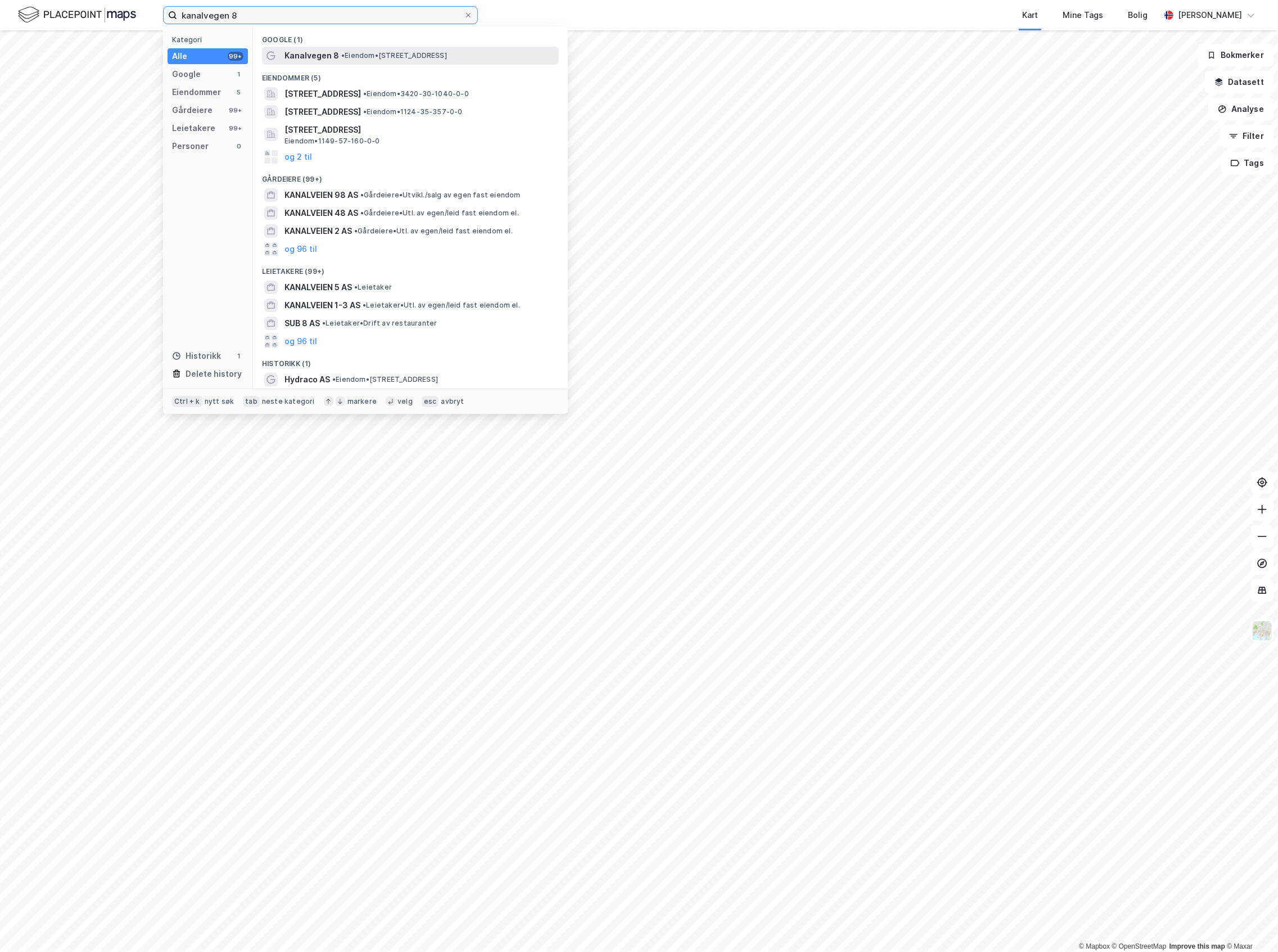
type input "kanalvegen 8"
click at [347, 59] on span "• Eiendom • [STREET_ADDRESS]" at bounding box center [395, 56] width 106 height 9
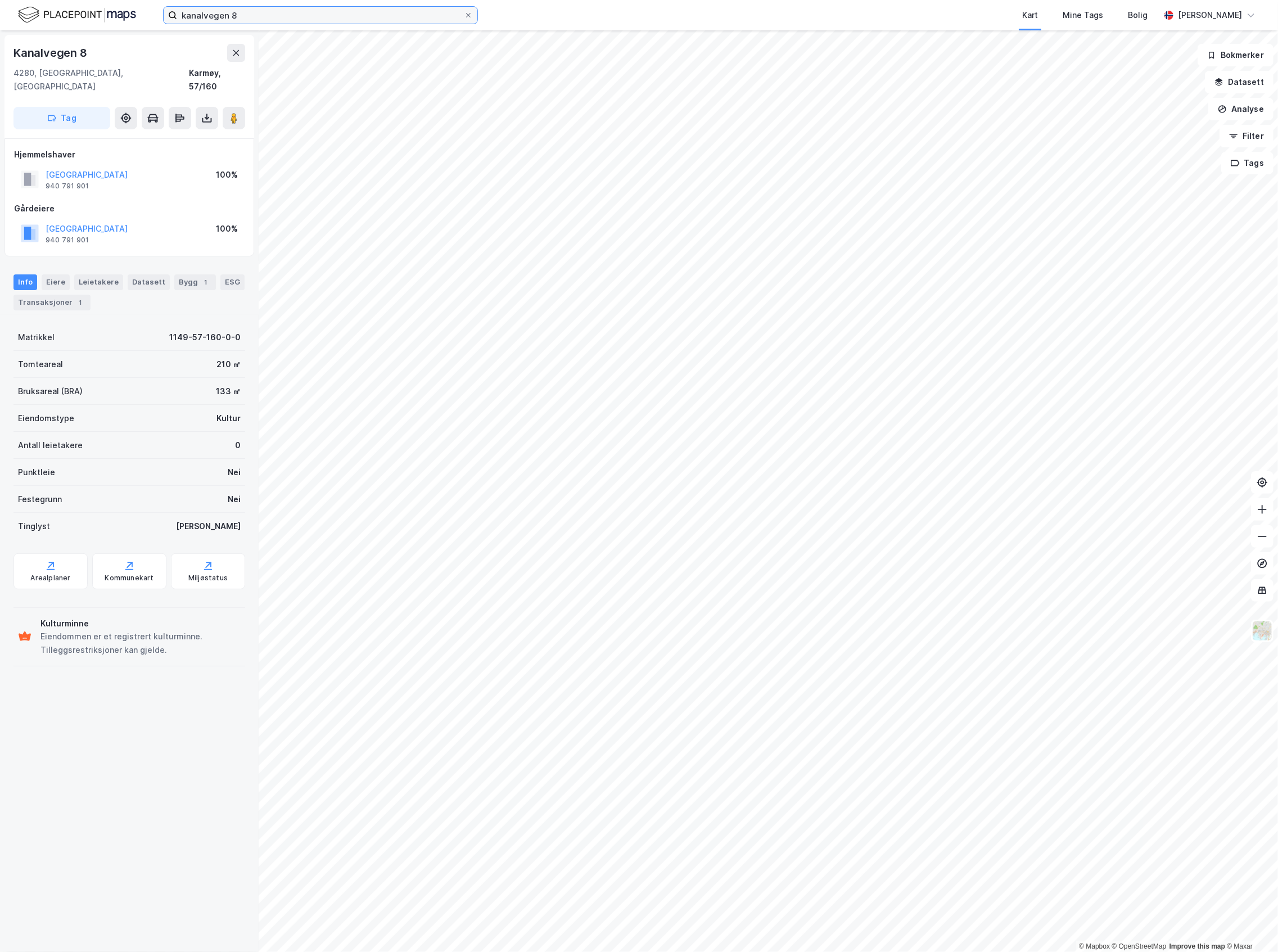
click at [290, 23] on input "kanalvegen 8" at bounding box center [321, 15] width 287 height 17
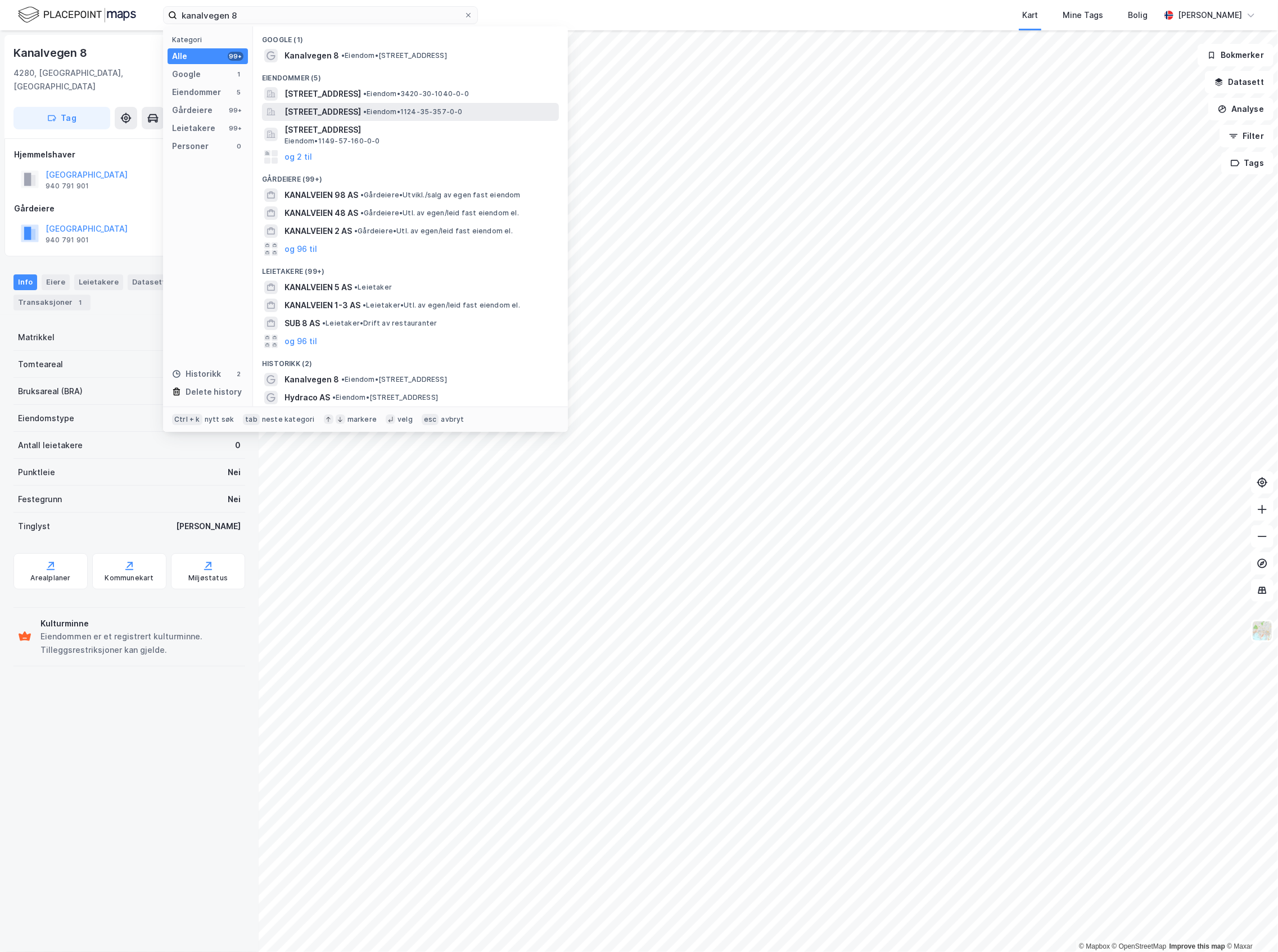
click at [361, 114] on span "[STREET_ADDRESS]" at bounding box center [322, 112] width 77 height 13
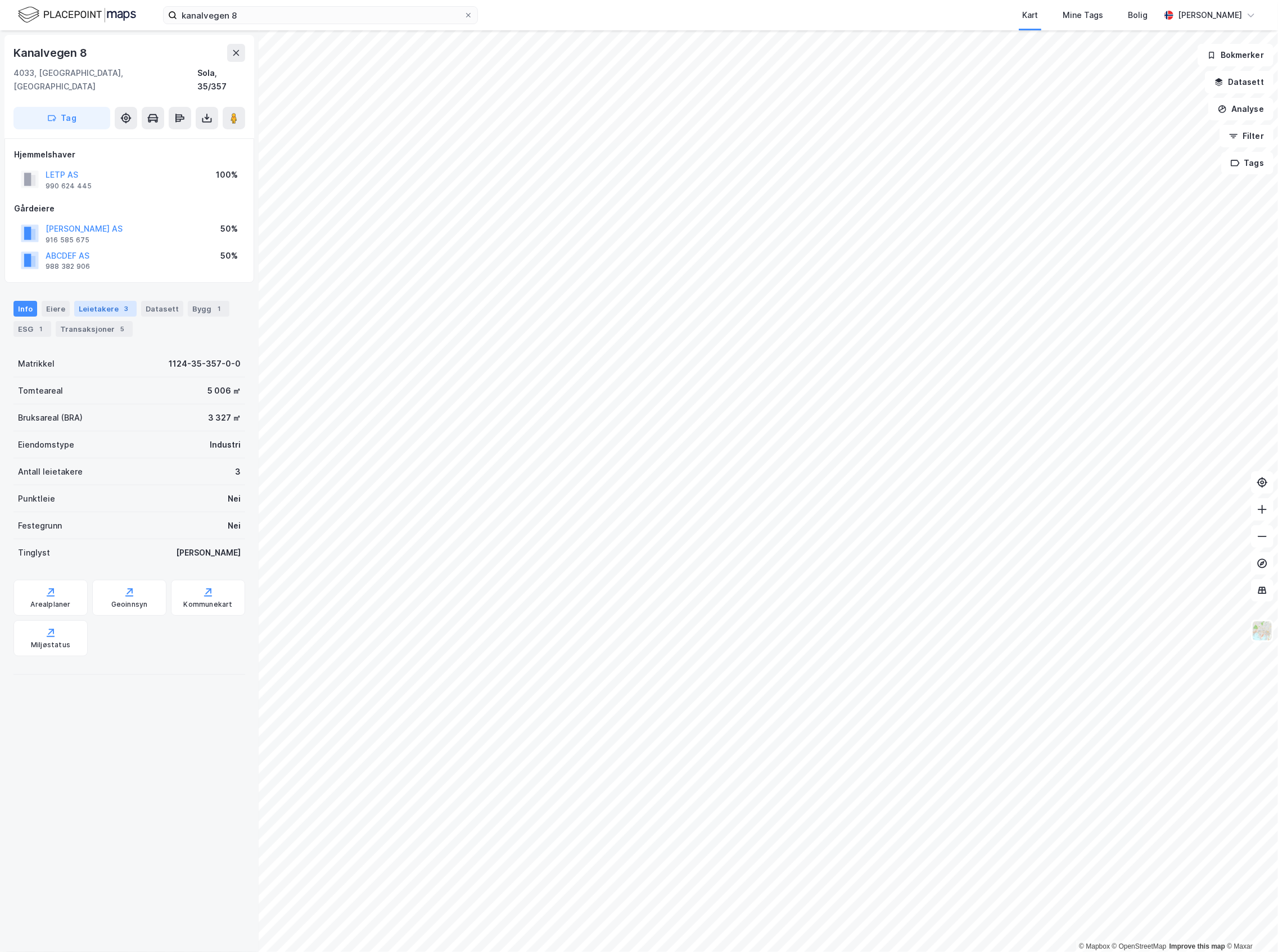
click at [93, 301] on div "Leietakere 3" at bounding box center [105, 309] width 62 height 16
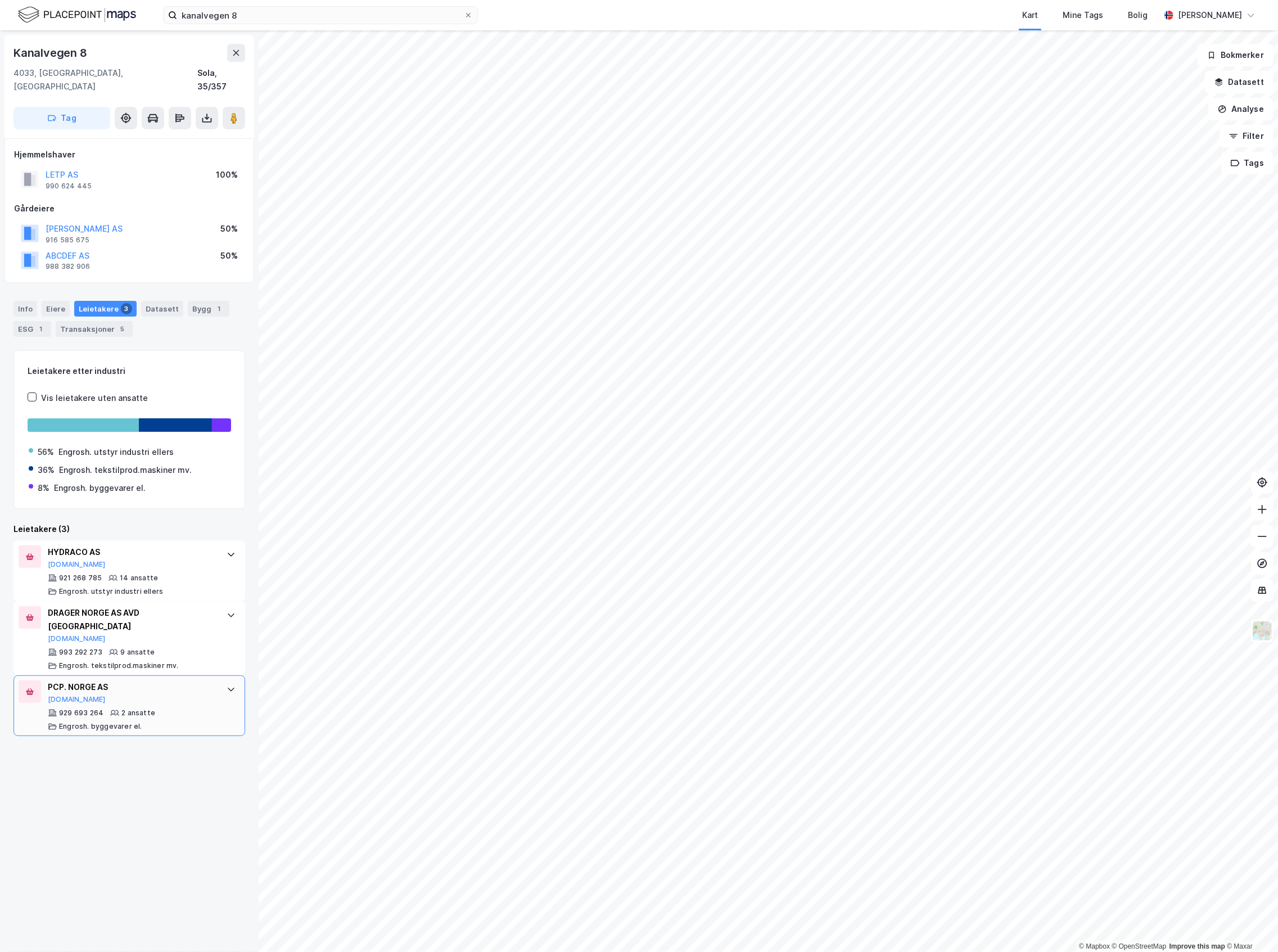
click at [151, 680] on div "PCP. NORGE AS" at bounding box center [131, 687] width 167 height 13
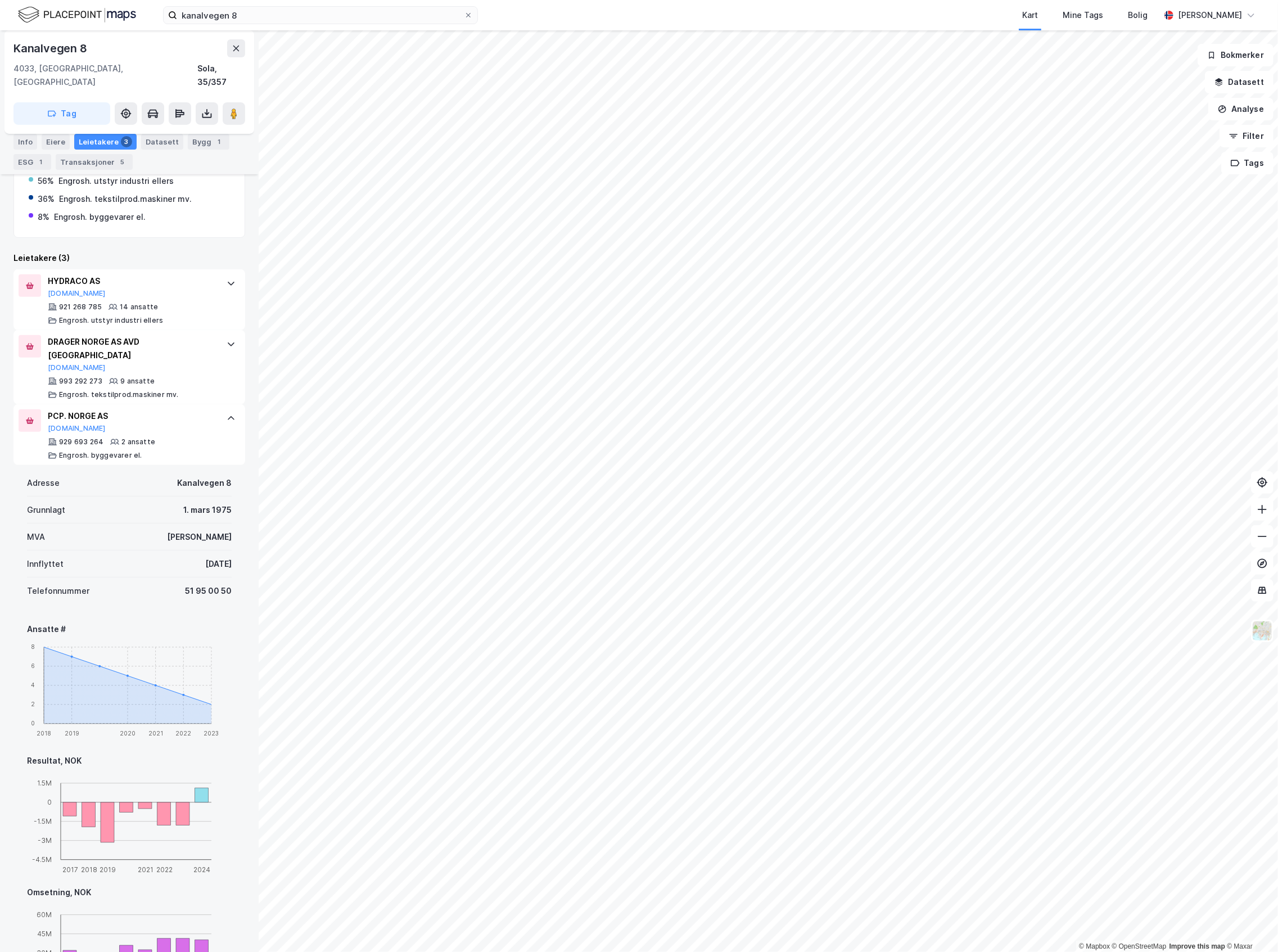
scroll to position [299, 0]
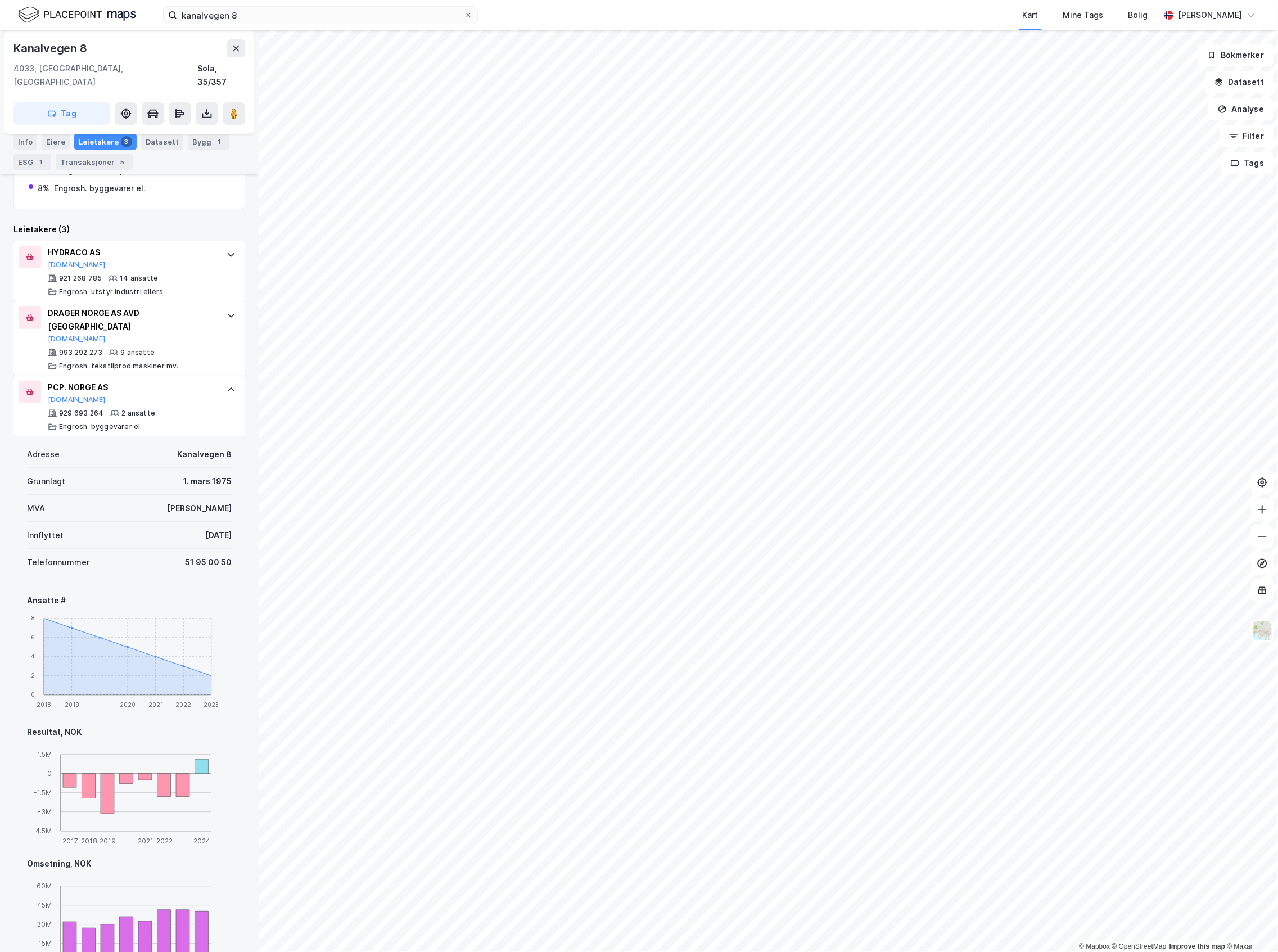
click at [99, 21] on img at bounding box center [77, 14] width 118 height 19
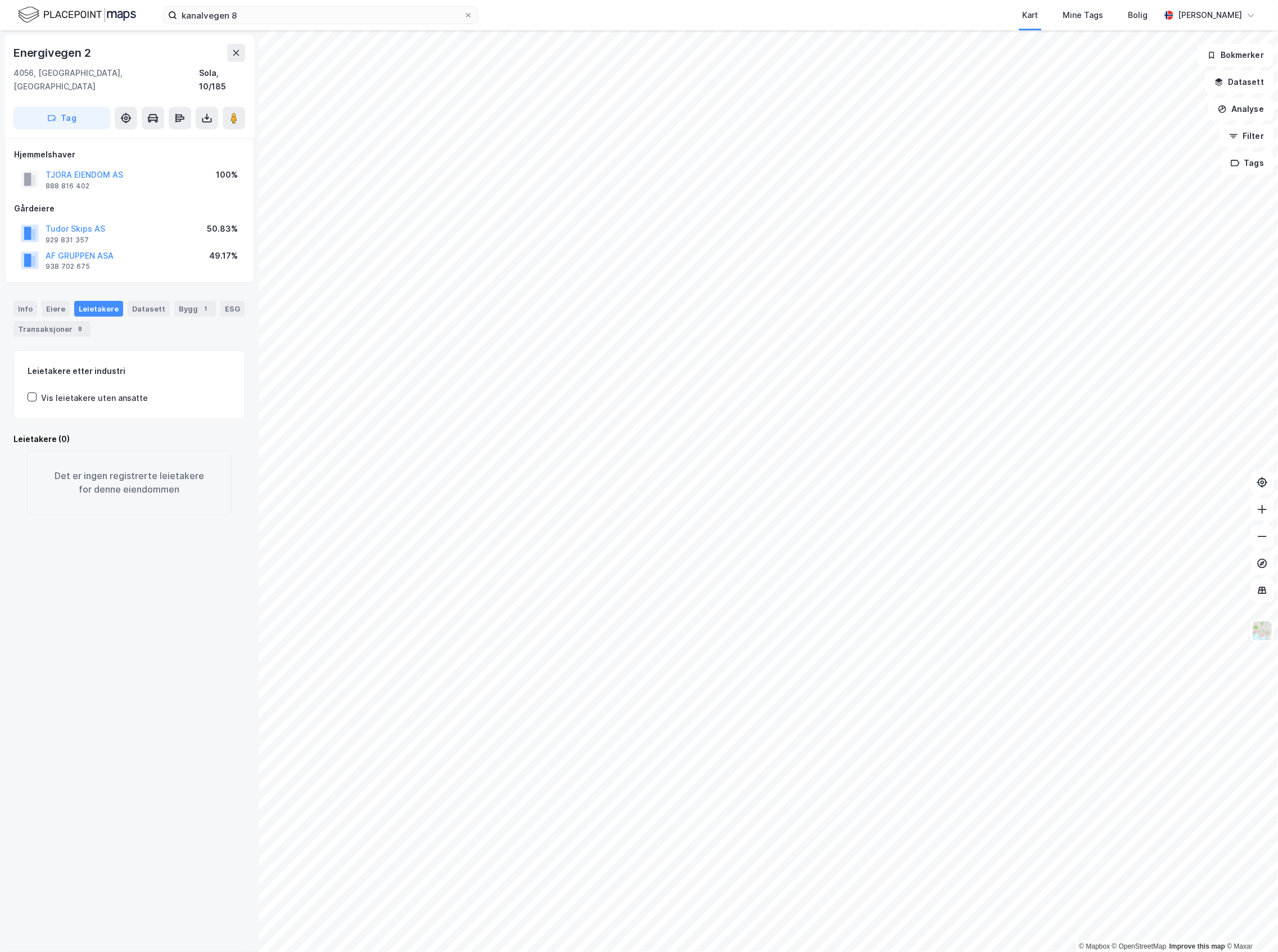
click at [46, 288] on div "Info [PERSON_NAME] Datasett Bygg 1 ESG Transaksjoner 8" at bounding box center [129, 315] width 258 height 54
click at [52, 301] on div "Eiere" at bounding box center [55, 309] width 28 height 16
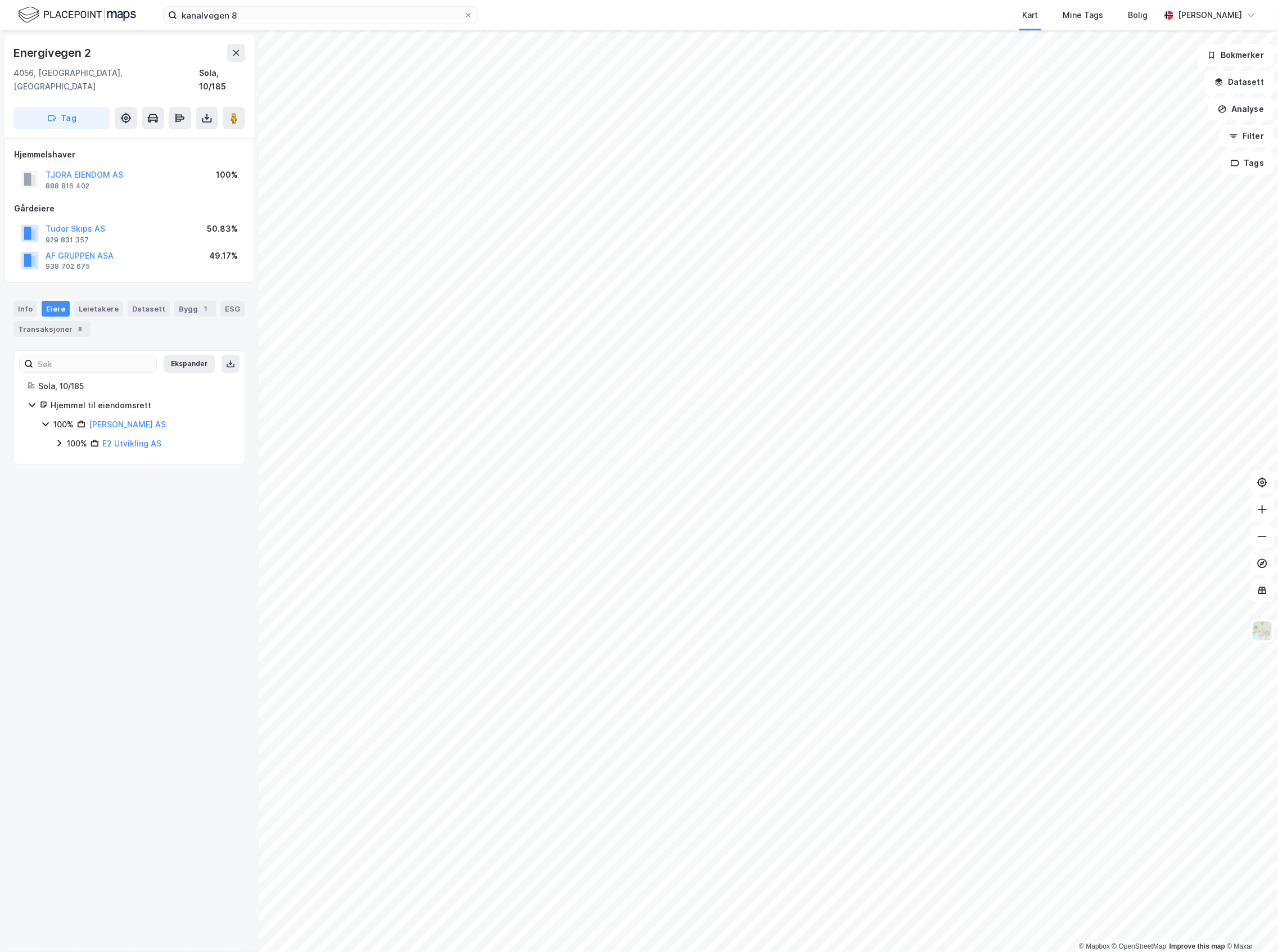
click at [68, 436] on div "100%" at bounding box center [77, 443] width 20 height 13
click at [86, 456] on div "51%" at bounding box center [87, 463] width 14 height 13
click at [86, 477] on div "99% Kassiopeia AS" at bounding box center [156, 482] width 150 height 13
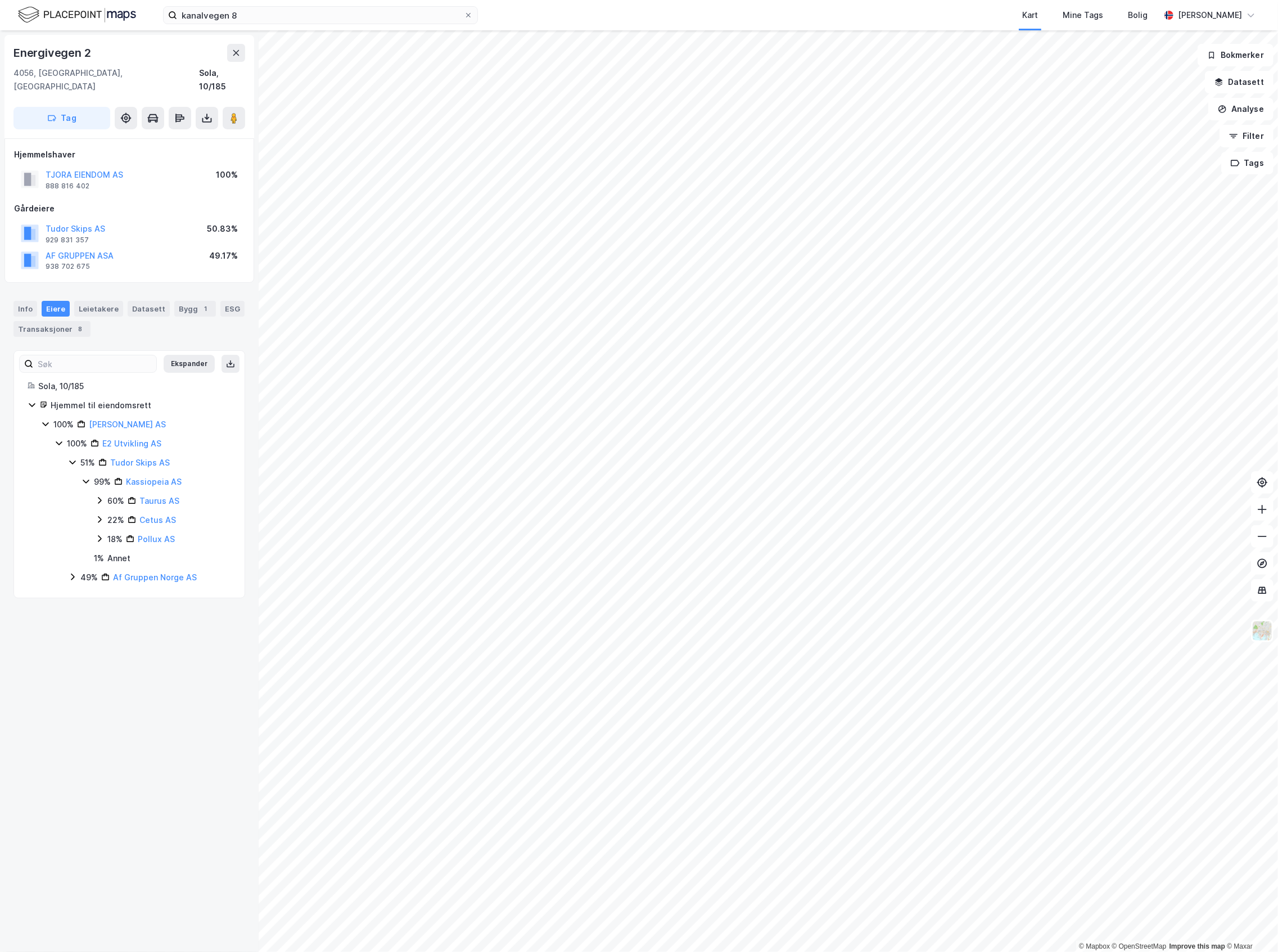
click at [87, 493] on div "99% Kassiopeia AS 60% Taurus AS 22% Cetus AS 18% Pollux AS" at bounding box center [156, 510] width 150 height 71
click at [93, 489] on div "99% Kassiopeia AS 60% Taurus AS 22% Cetus AS 18% Pollux AS" at bounding box center [156, 510] width 150 height 71
click at [96, 496] on icon at bounding box center [99, 500] width 9 height 9
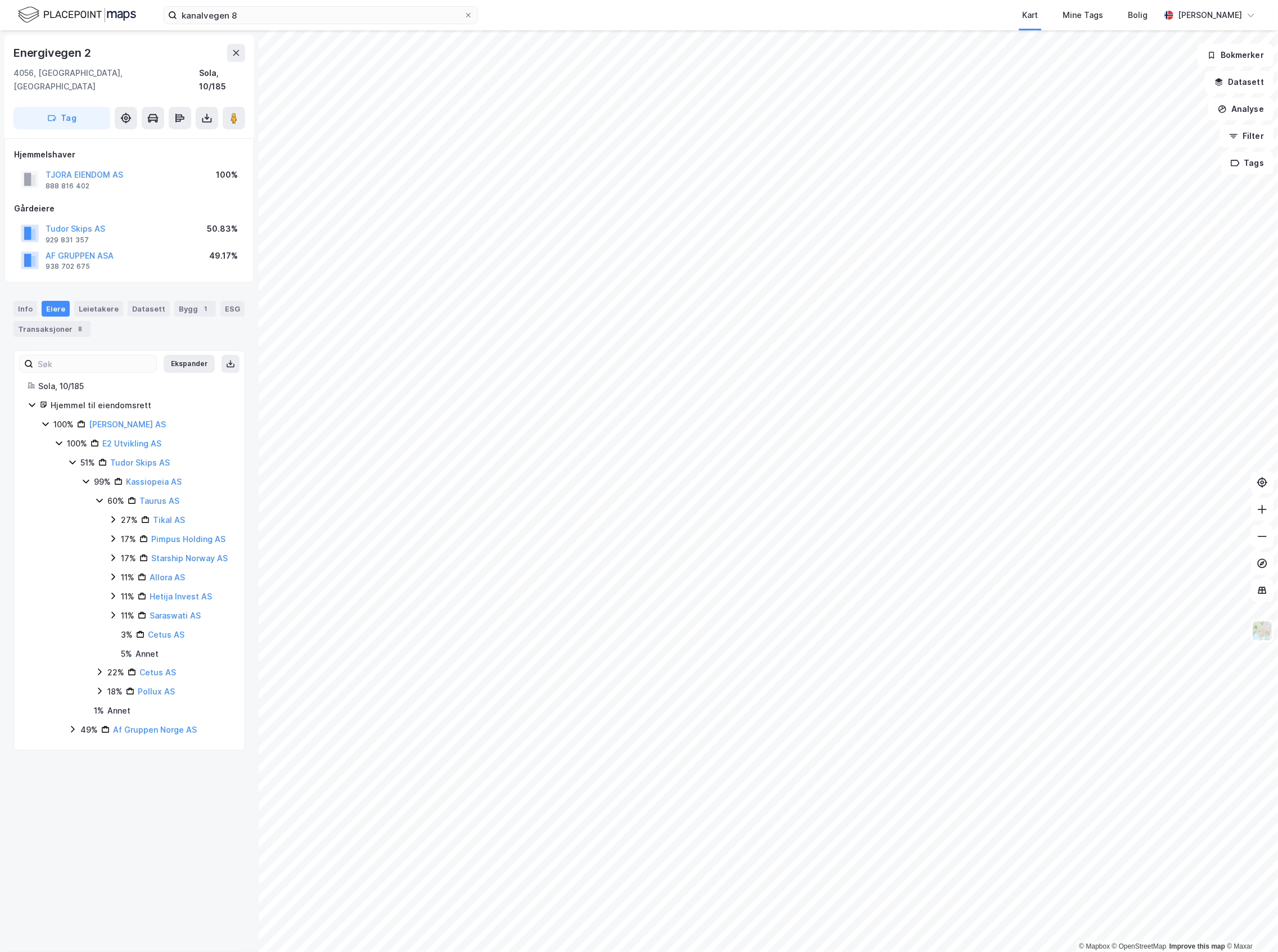
click at [109, 515] on icon at bounding box center [113, 519] width 9 height 9
click at [81, 788] on div "49%" at bounding box center [89, 781] width 18 height 13
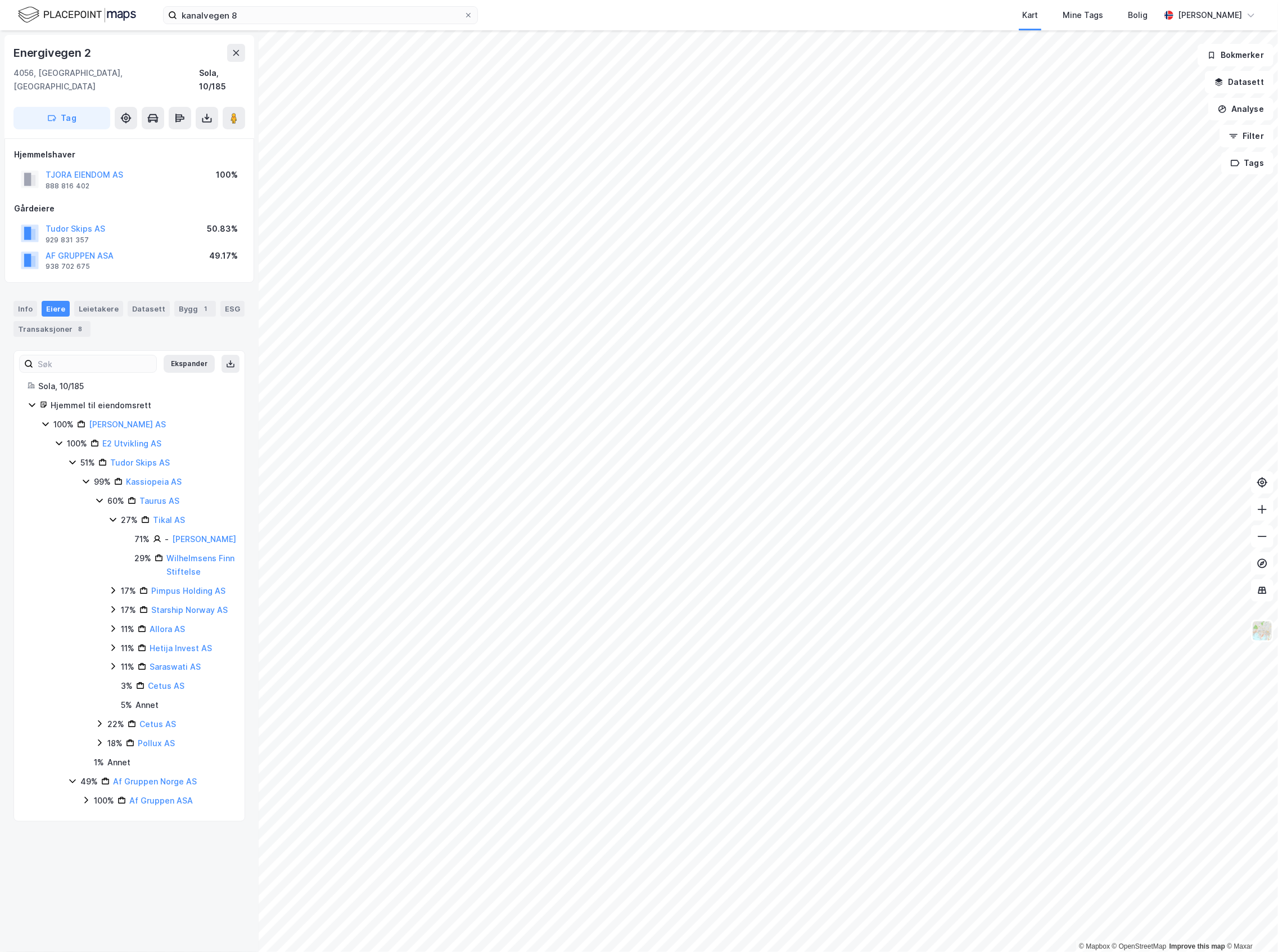
click at [99, 807] on div "100%" at bounding box center [104, 801] width 20 height 13
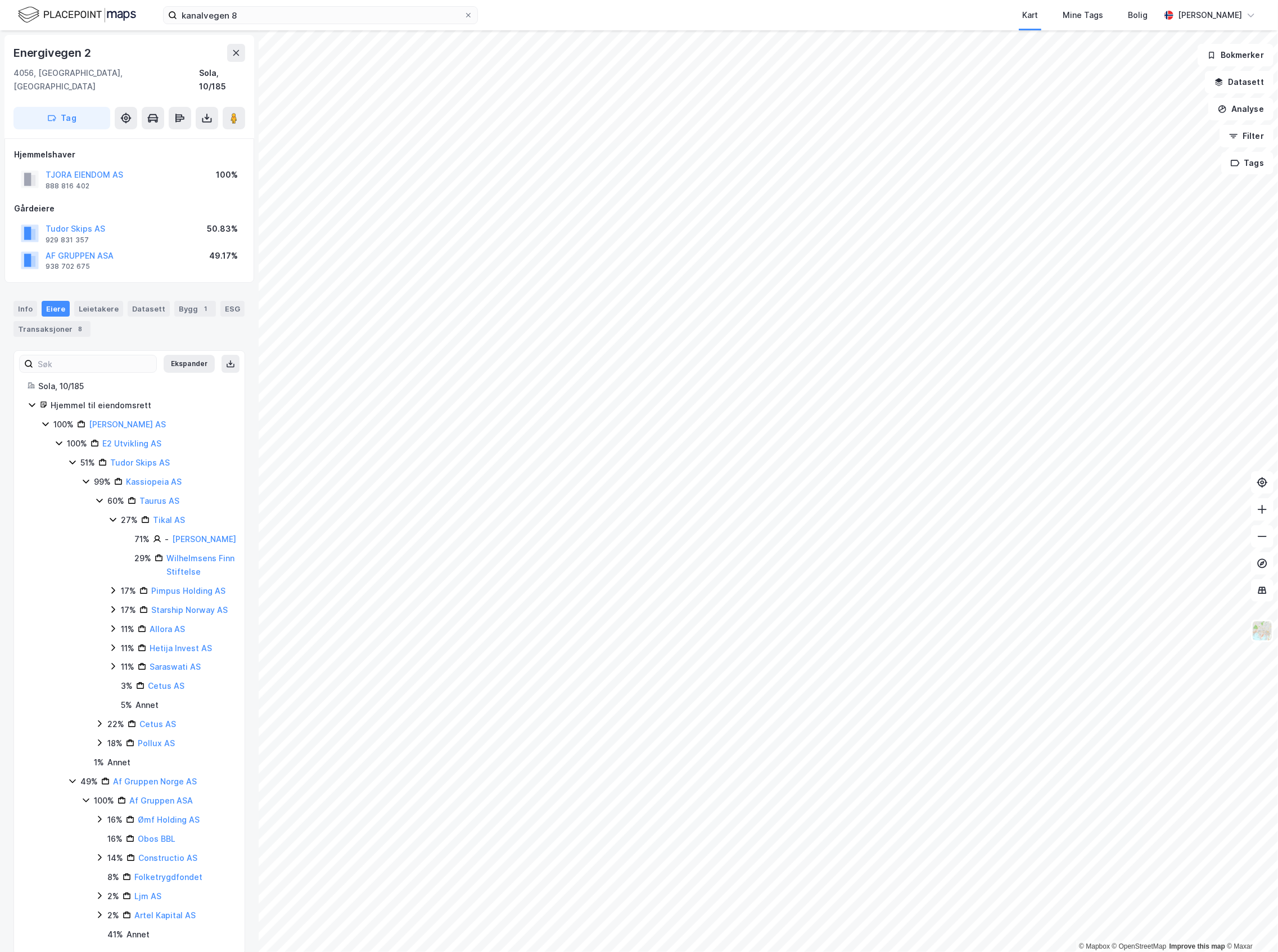
click at [103, 827] on div "16% Ømf Holding AS" at bounding box center [166, 820] width 141 height 13
click at [50, 418] on div "100% [PERSON_NAME] AS" at bounding box center [139, 425] width 195 height 13
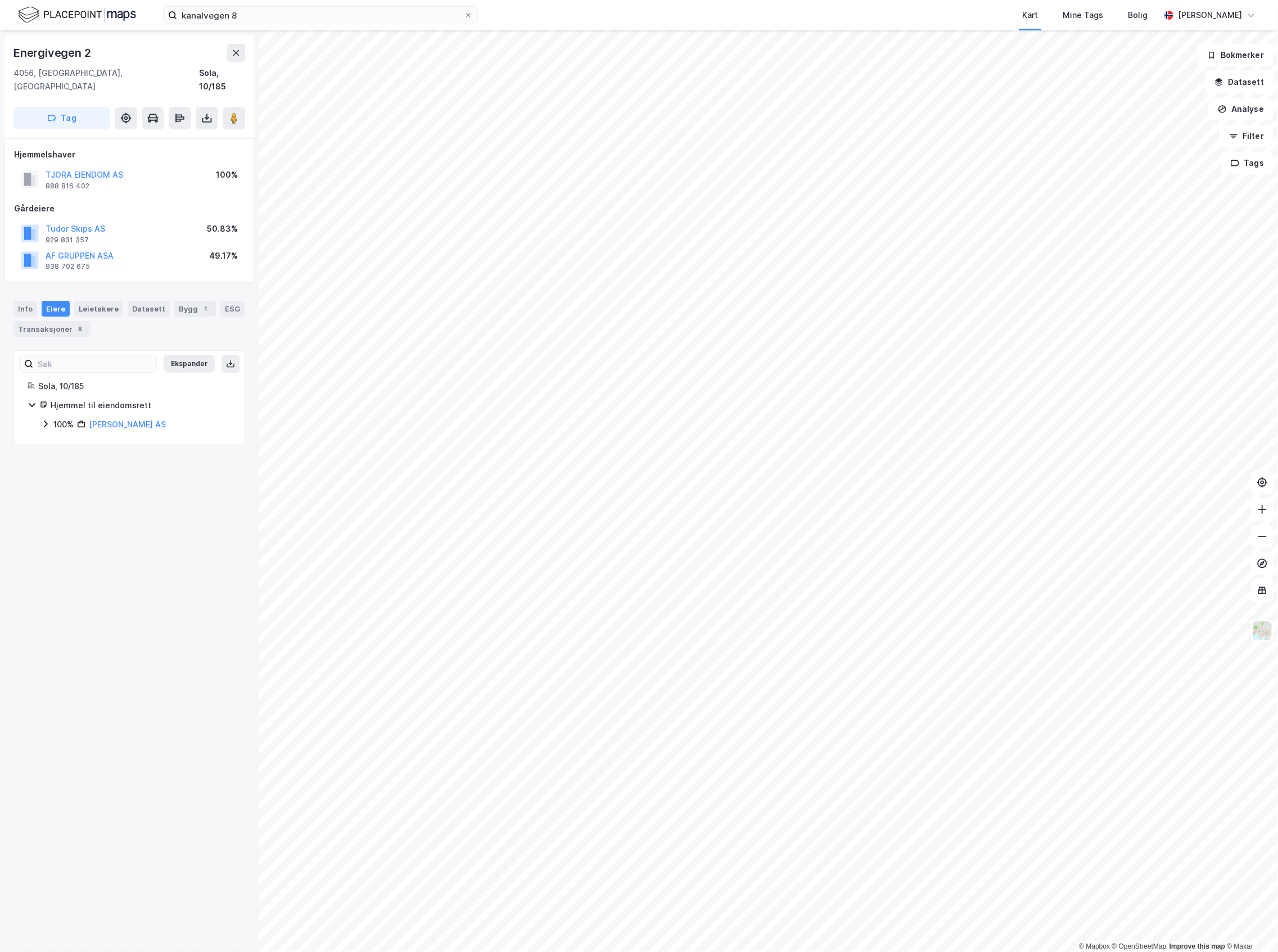
click at [48, 420] on icon at bounding box center [45, 424] width 9 height 9
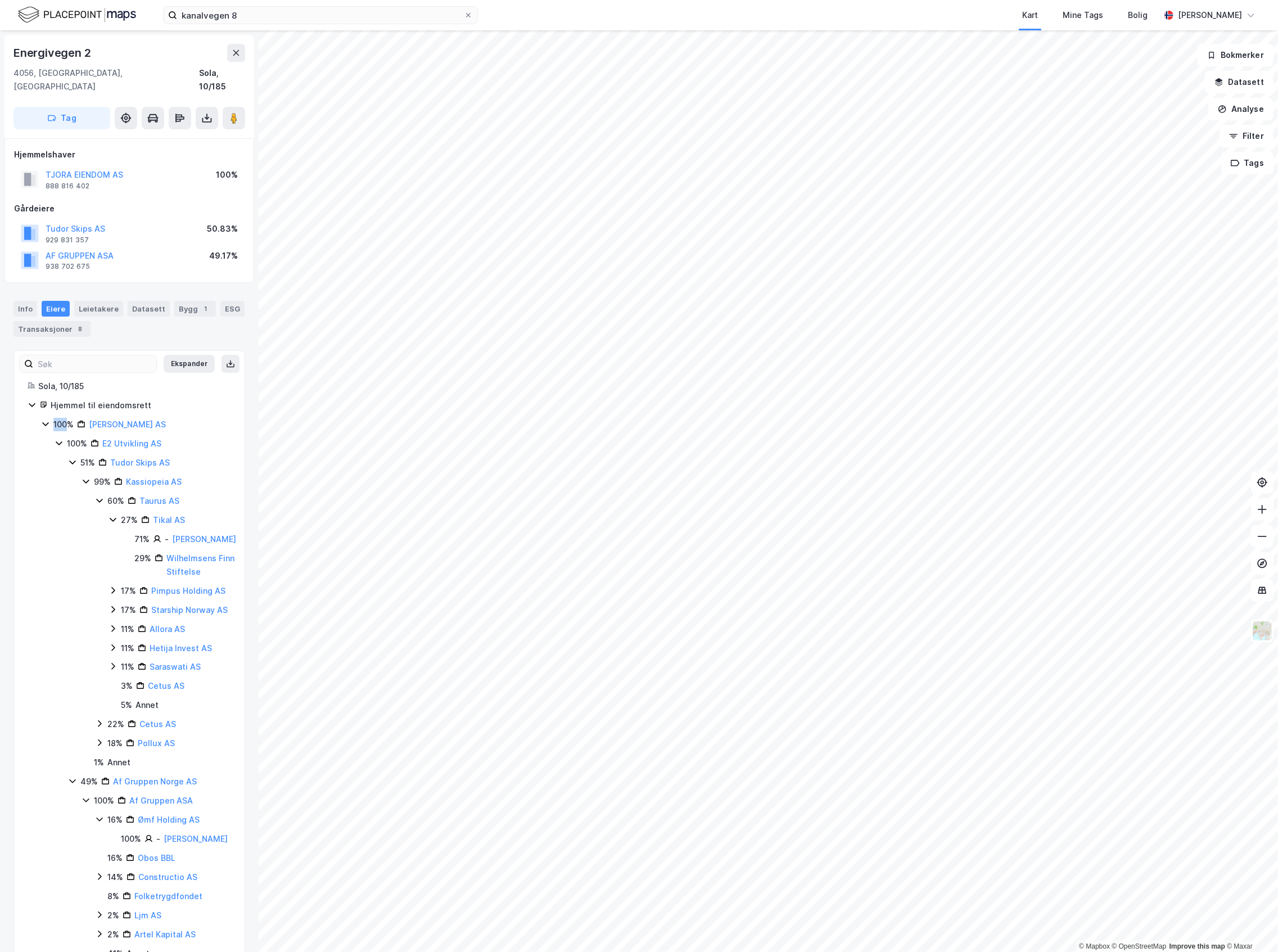
click at [48, 420] on icon at bounding box center [45, 424] width 9 height 9
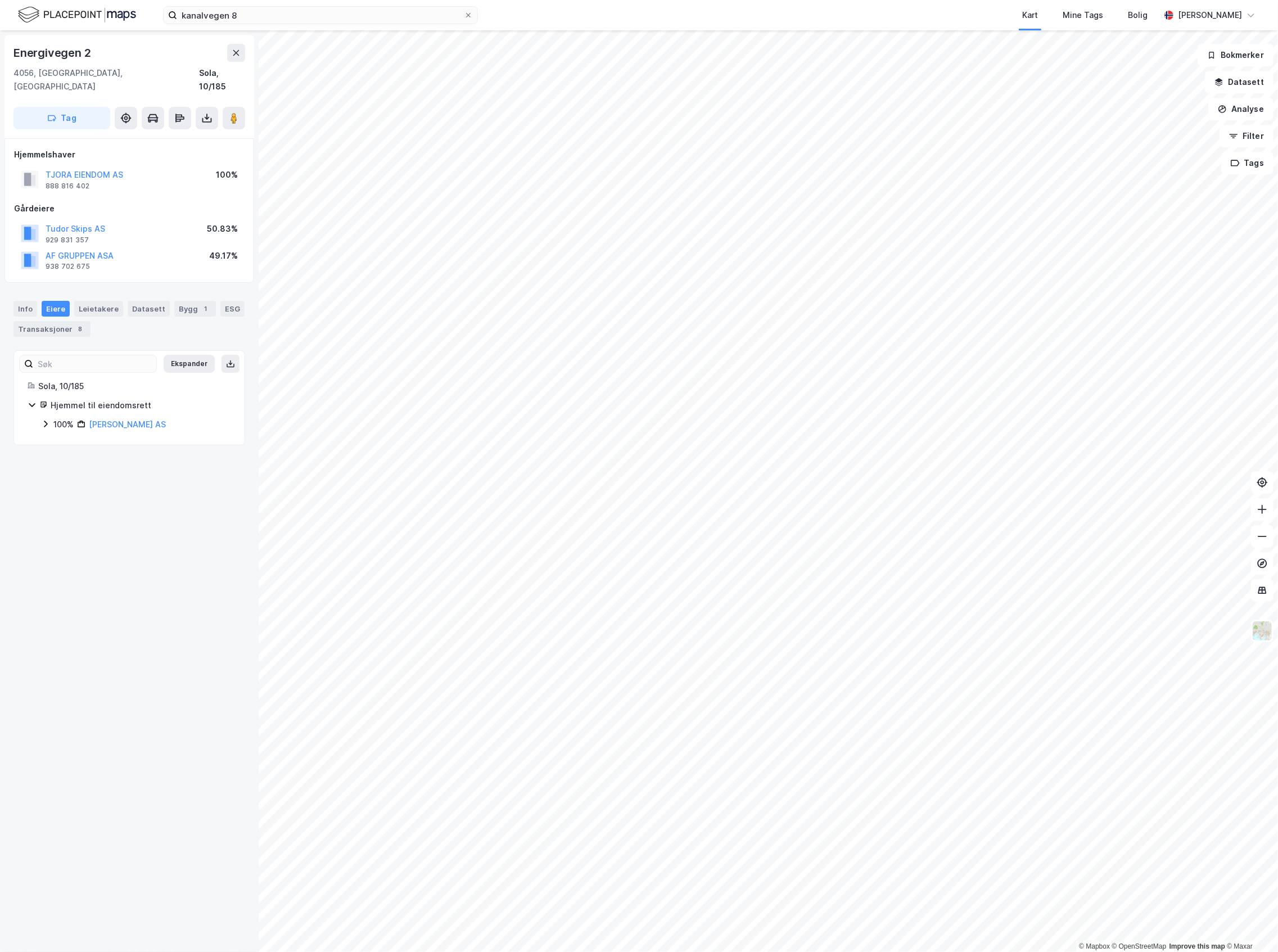
click at [67, 479] on div "Energivegen 2 4056, [GEOGRAPHIC_DATA], [GEOGRAPHIC_DATA] Sola, 10/185 Tag Hjemm…" at bounding box center [129, 491] width 258 height 922
drag, startPoint x: 145, startPoint y: 161, endPoint x: 46, endPoint y: 161, distance: 99.0
click at [46, 166] on div "TJORA EIENDOM AS 888 816 402 100%" at bounding box center [130, 179] width 231 height 27
copy button "TJORA EIENDOM AS"
click at [33, 301] on div "Info" at bounding box center [25, 309] width 24 height 16
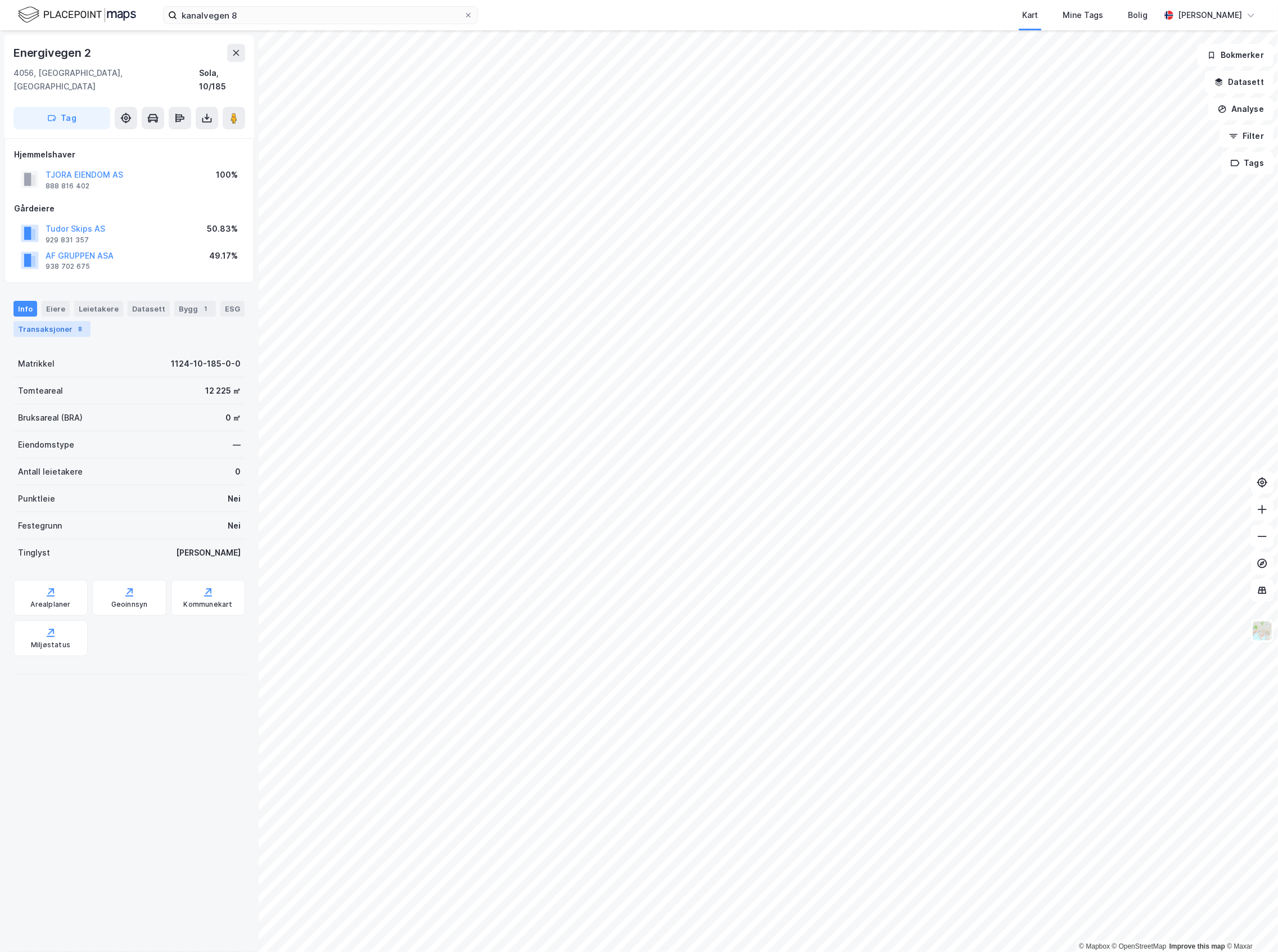
click at [86, 323] on div "8" at bounding box center [80, 328] width 11 height 11
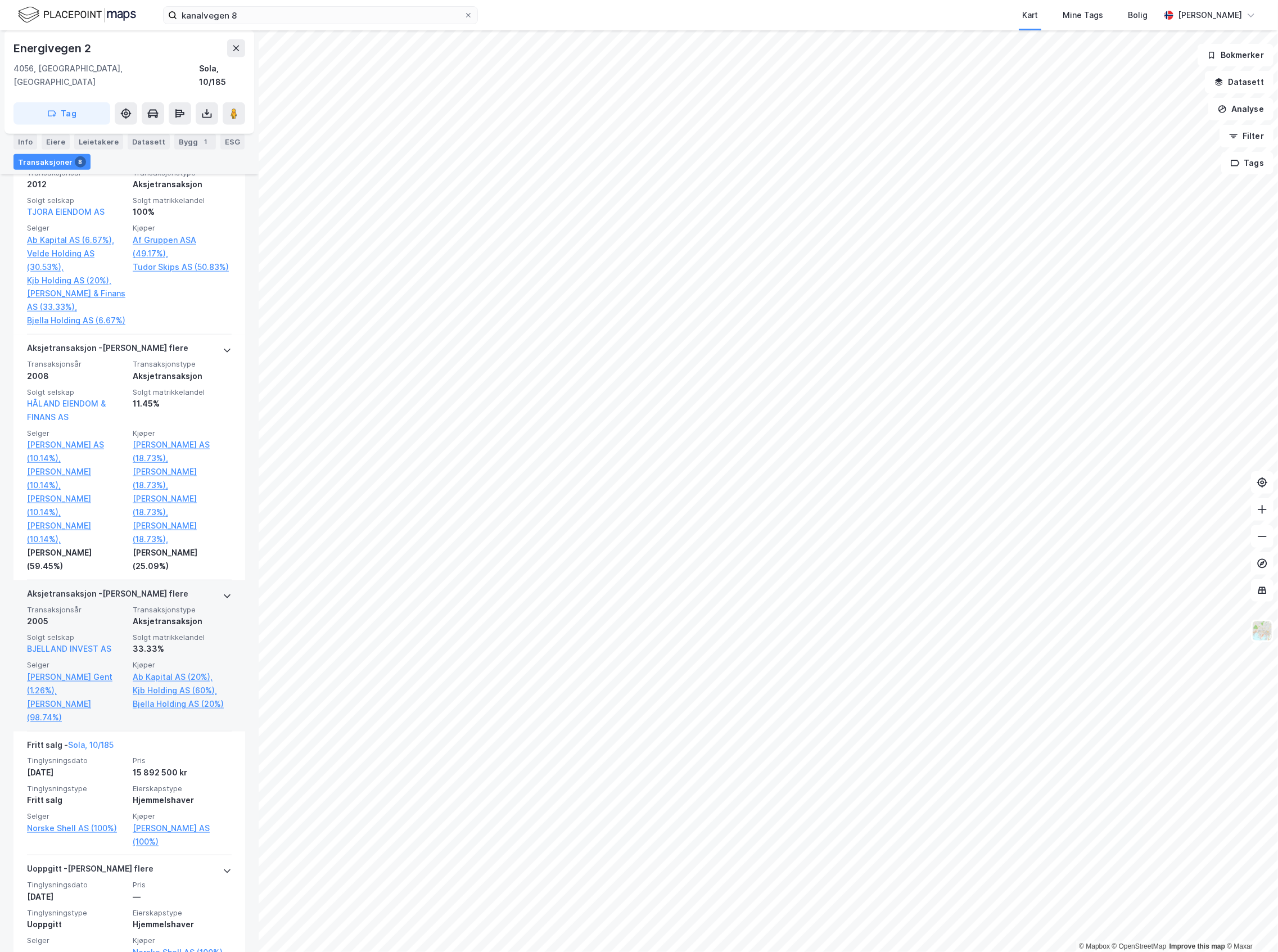
scroll to position [872, 0]
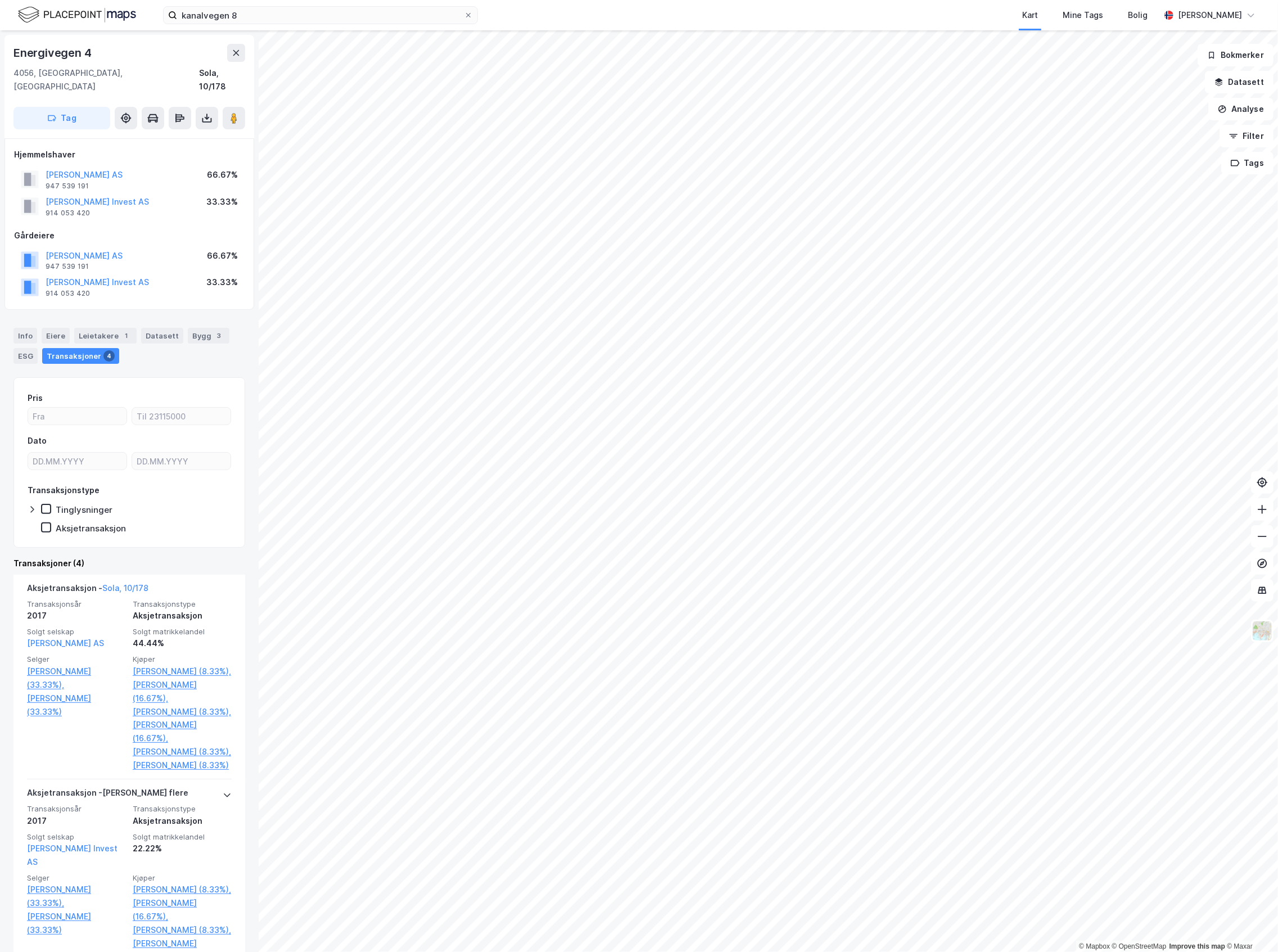
click at [119, 19] on img at bounding box center [77, 14] width 118 height 19
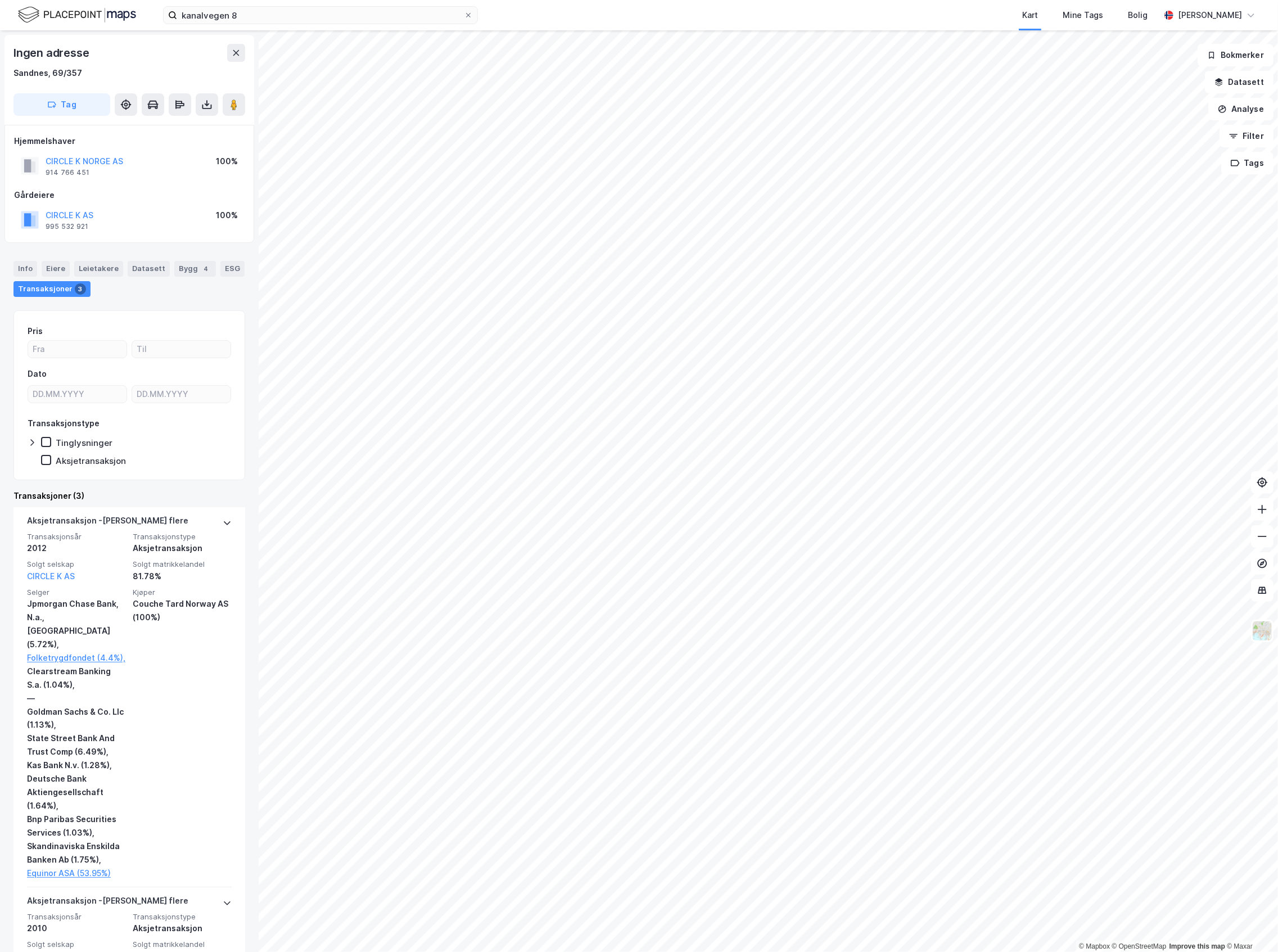
click at [89, 19] on img at bounding box center [77, 14] width 118 height 19
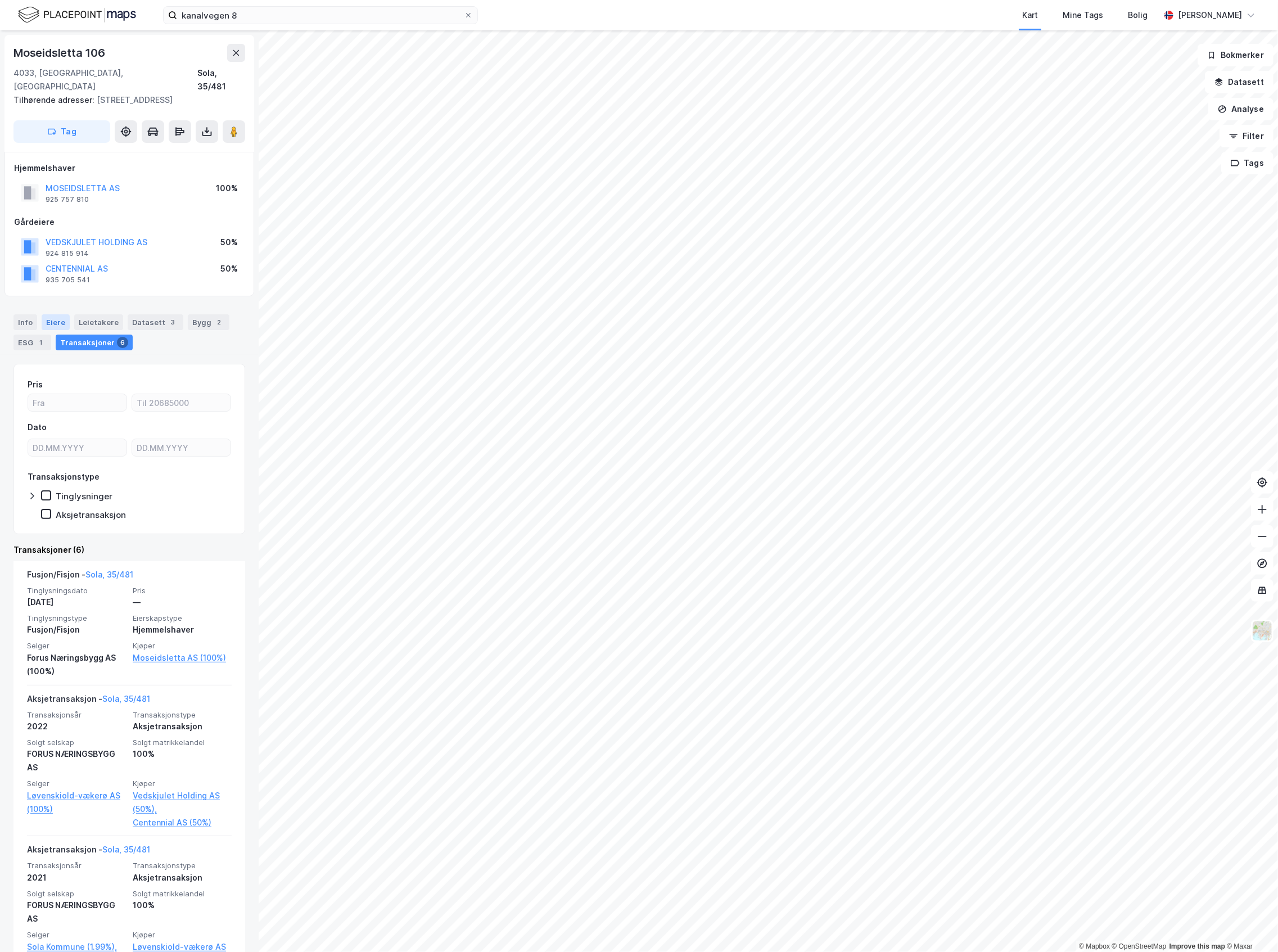
click at [62, 315] on div "Eiere" at bounding box center [55, 322] width 28 height 16
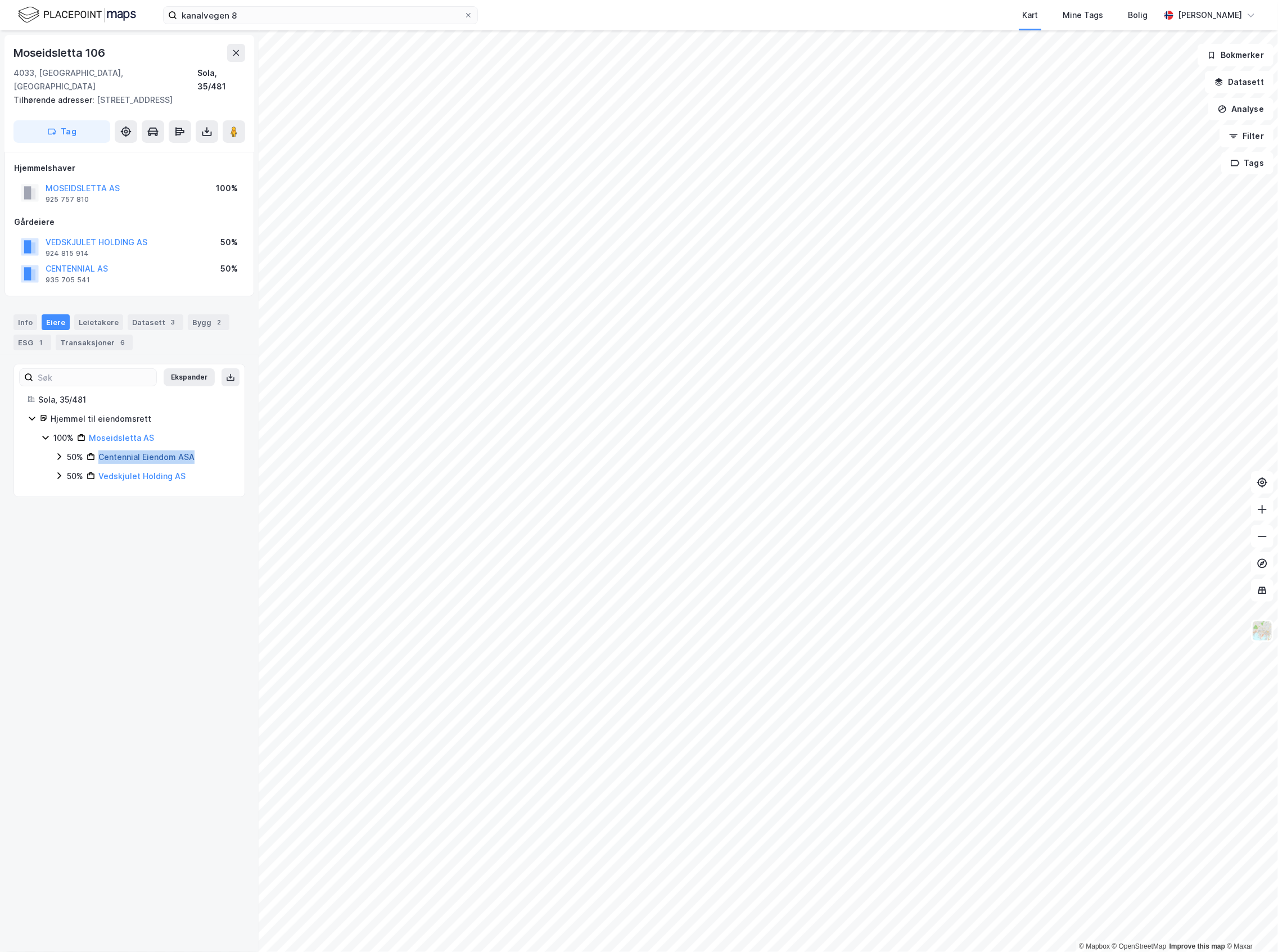
drag, startPoint x: 205, startPoint y: 441, endPoint x: 100, endPoint y: 444, distance: 105.0
click at [100, 450] on div "50% Centennial Eiendom ASA" at bounding box center [149, 457] width 164 height 13
